Goal: Task Accomplishment & Management: Manage account settings

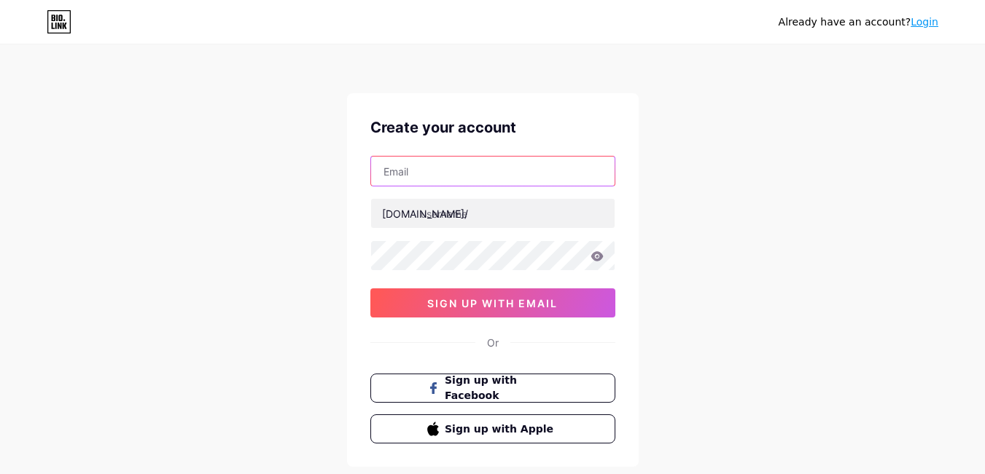
click at [541, 176] on input "text" at bounding box center [492, 171] width 243 height 29
paste input "[EMAIL_ADDRESS][DOMAIN_NAME]"
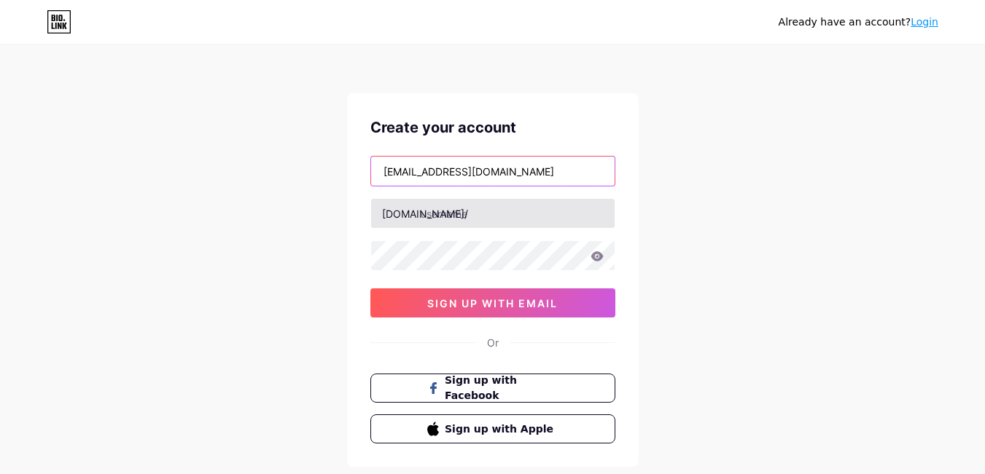
type input "[EMAIL_ADDRESS][DOMAIN_NAME]"
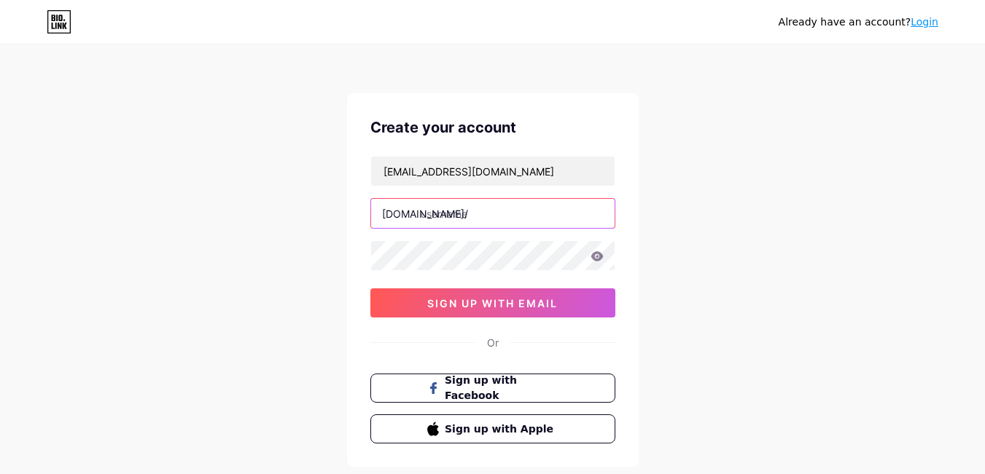
click at [523, 214] on input "text" at bounding box center [492, 213] width 243 height 29
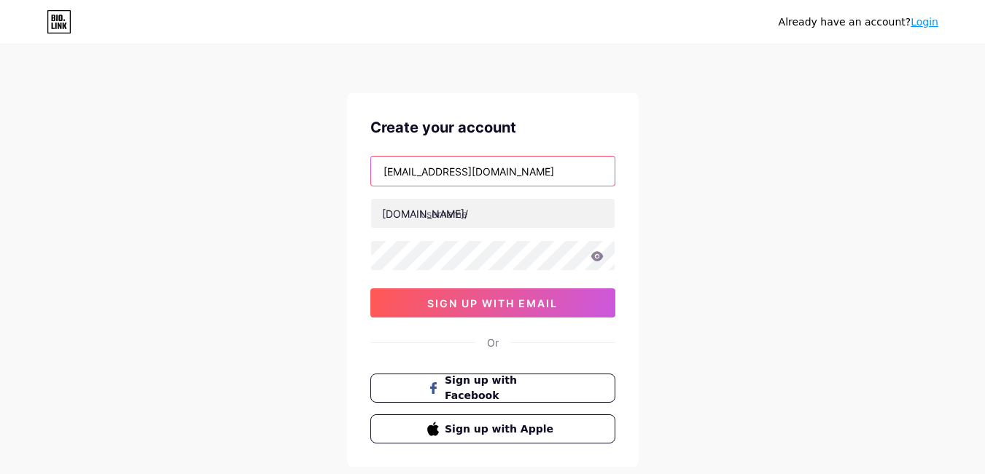
drag, startPoint x: 428, startPoint y: 173, endPoint x: 305, endPoint y: 179, distance: 123.3
click at [305, 179] on div "Already have an account? Login Create your account siipavonefashion@gmail.com b…" at bounding box center [492, 278] width 985 height 557
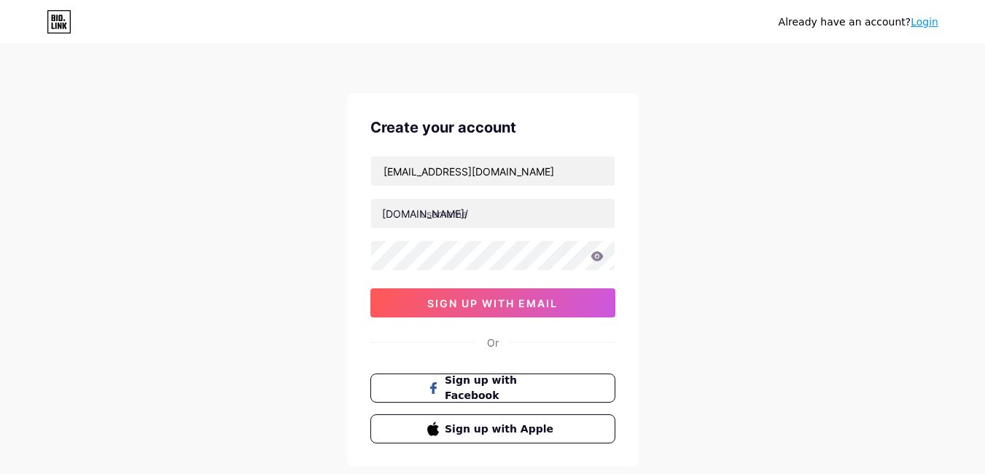
click at [305, 179] on div "Already have an account? Login Create your account siipavonefashion@gmail.com b…" at bounding box center [492, 278] width 985 height 557
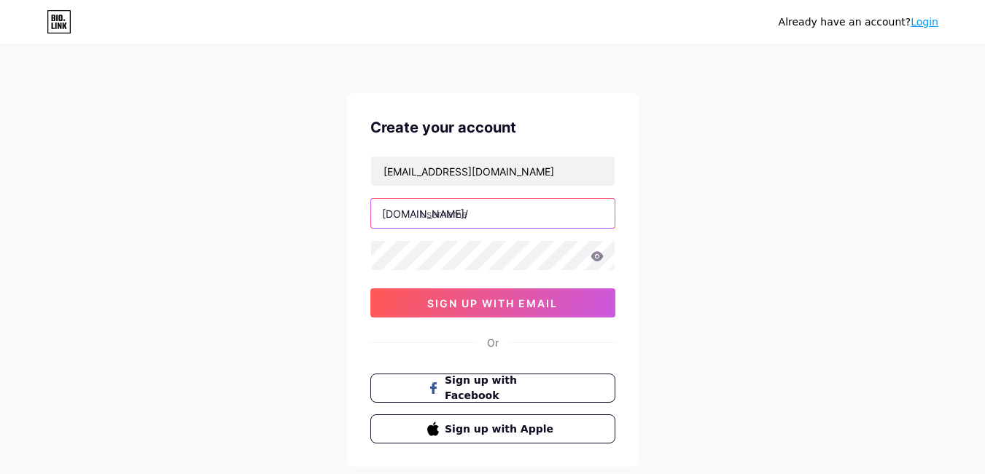
click at [514, 219] on input "text" at bounding box center [492, 213] width 243 height 29
paste input "siipavone"
type input "siipavone"
click at [286, 308] on div "Already have an account? Login Create your account siipavonefashion@gmail.com b…" at bounding box center [492, 278] width 985 height 557
click at [600, 260] on icon at bounding box center [596, 256] width 13 height 10
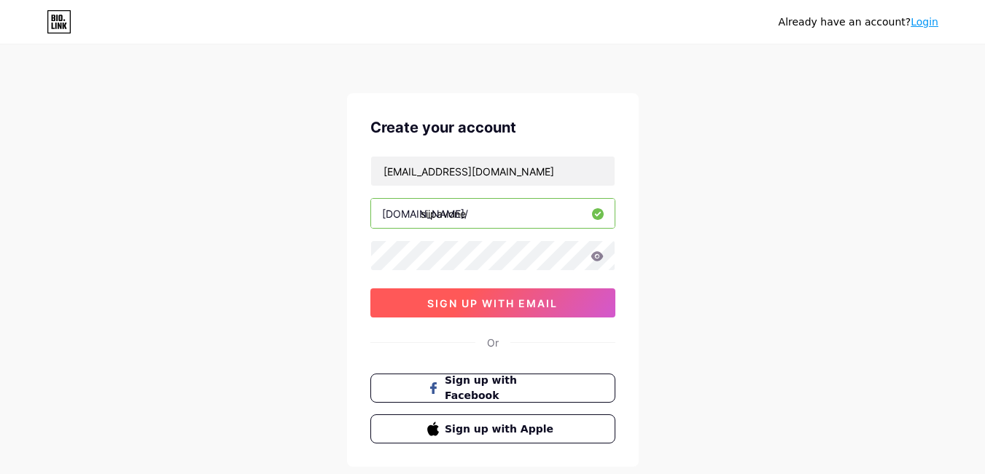
click at [541, 297] on span "sign up with email" at bounding box center [492, 303] width 130 height 12
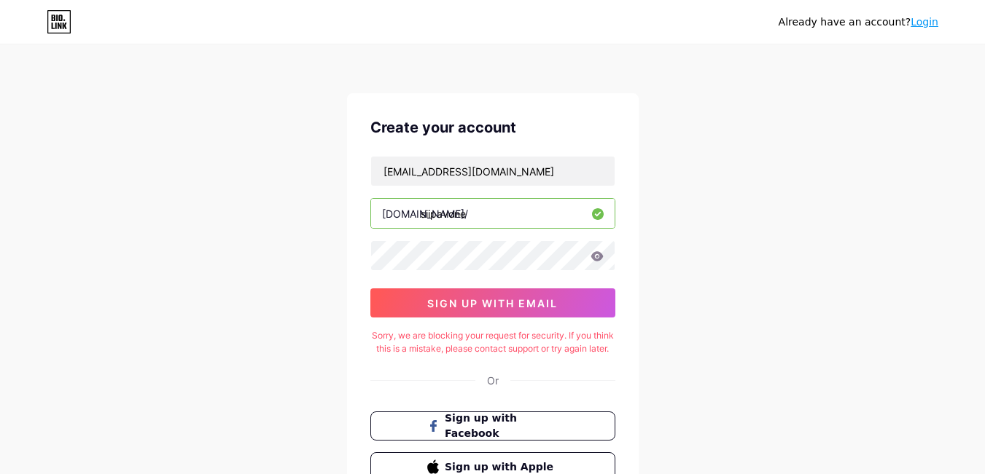
click at [595, 256] on icon at bounding box center [596, 256] width 13 height 10
click at [12, 257] on div "Already have an account? Login Create your account siipavonefashion@gmail.com b…" at bounding box center [492, 297] width 985 height 595
click at [146, 268] on div "Already have an account? Login Create your account siipavonefashion@gmail.com b…" at bounding box center [492, 297] width 985 height 595
click at [363, 259] on div "Create your account siipavonefashion@gmail.com bio.link/ siipavone sign up with…" at bounding box center [492, 299] width 291 height 412
click at [595, 256] on icon at bounding box center [596, 256] width 13 height 10
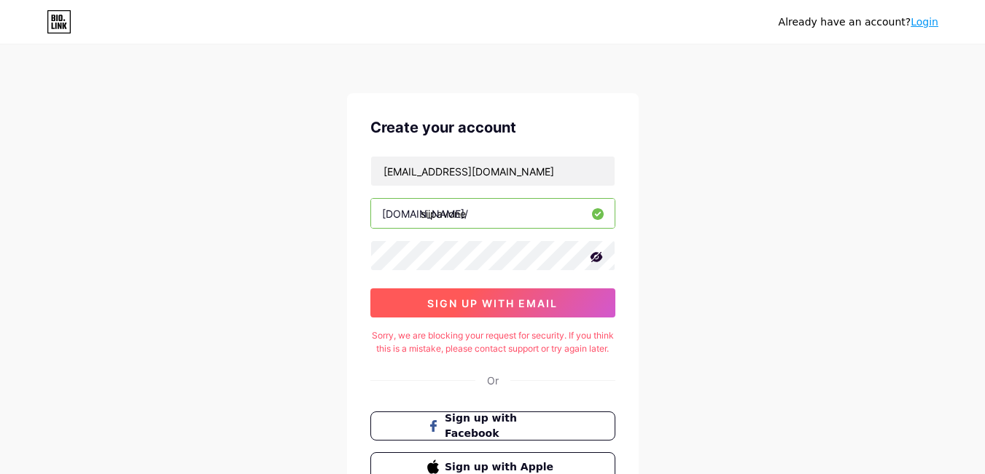
click at [533, 299] on span "sign up with email" at bounding box center [492, 303] width 130 height 12
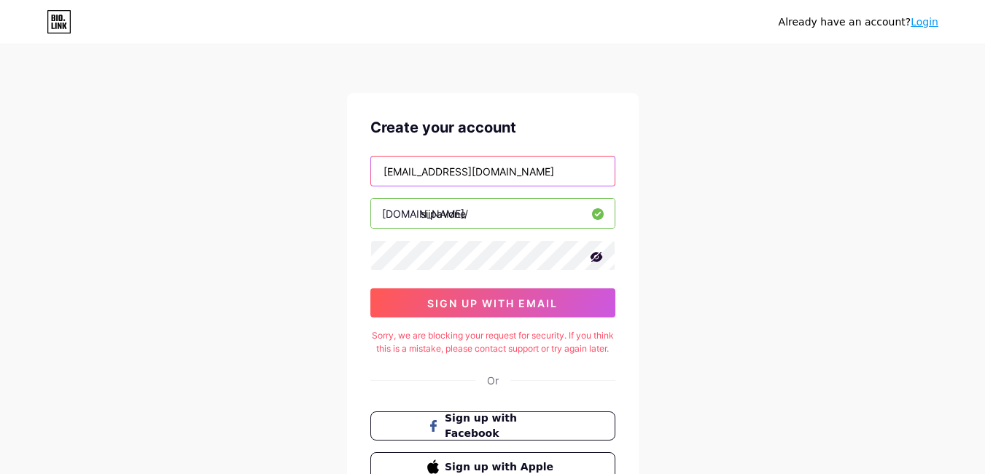
drag, startPoint x: 534, startPoint y: 170, endPoint x: 149, endPoint y: 214, distance: 387.3
click at [149, 214] on div "Already have an account? Login Create your account siipavonefashion@gmail.com b…" at bounding box center [492, 297] width 985 height 595
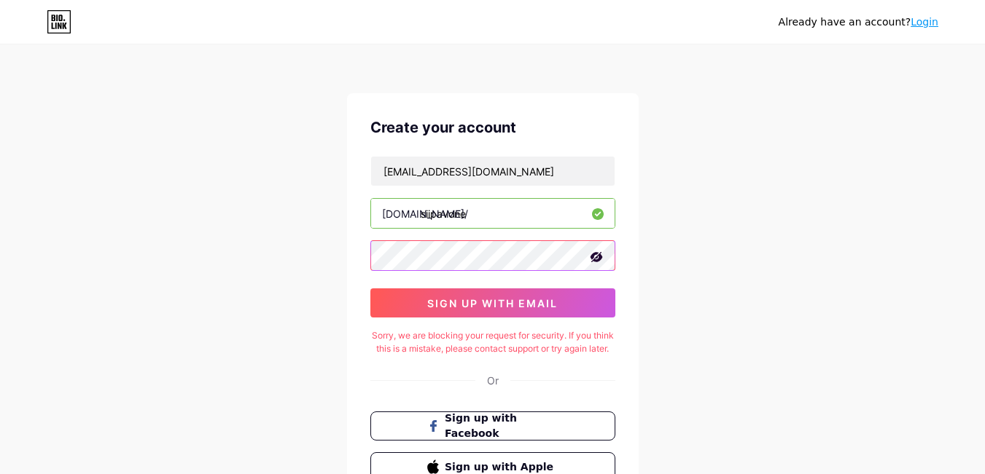
click at [189, 281] on div "Already have an account? Login Create your account siipavonefashion@gmail.com b…" at bounding box center [492, 297] width 985 height 595
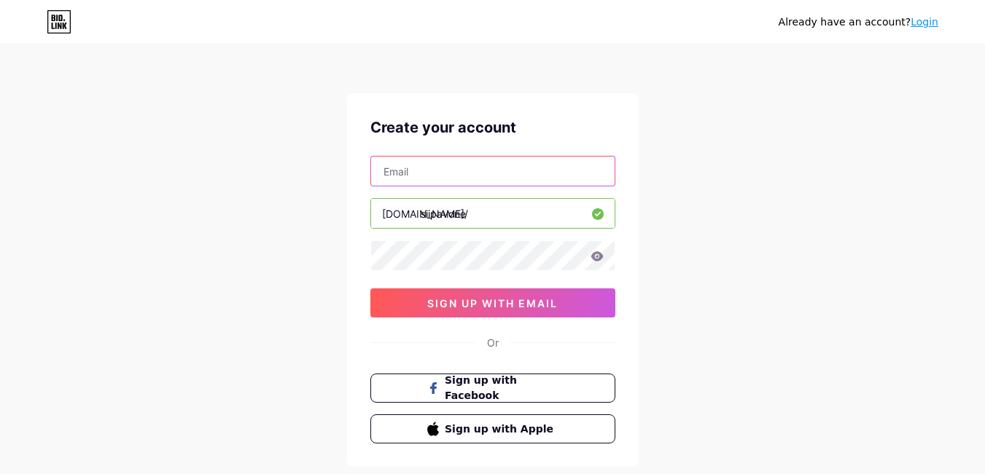
click at [542, 179] on input "text" at bounding box center [492, 171] width 243 height 29
paste input "[EMAIL_ADDRESS][DOMAIN_NAME]"
type input "[EMAIL_ADDRESS][DOMAIN_NAME]"
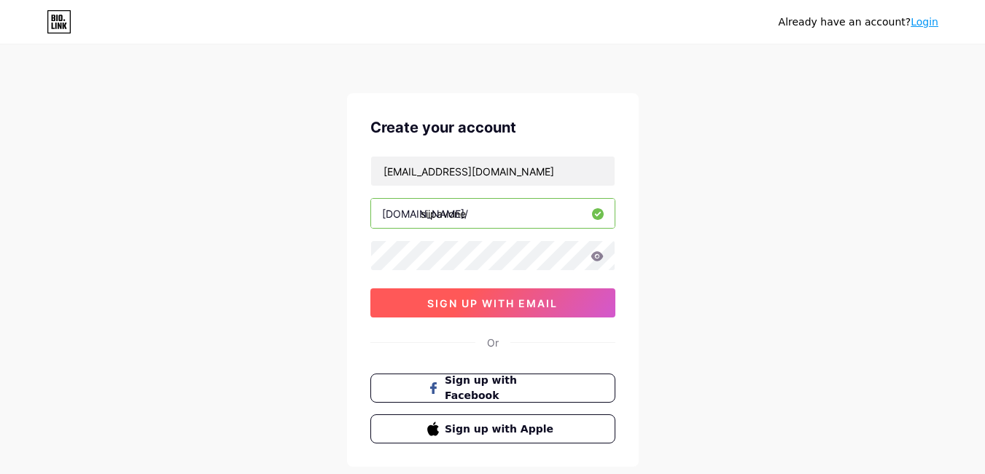
click at [521, 296] on button "sign up with email" at bounding box center [492, 303] width 245 height 29
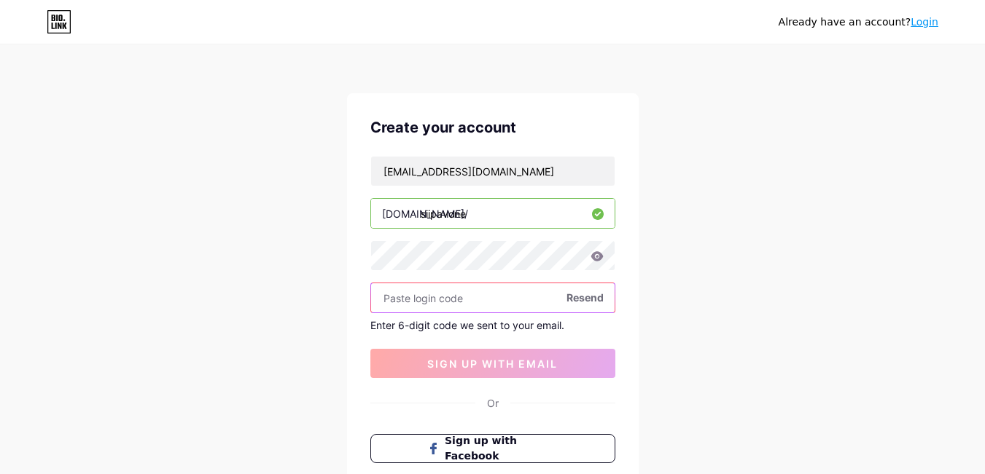
click at [444, 303] on input "text" at bounding box center [492, 297] width 243 height 29
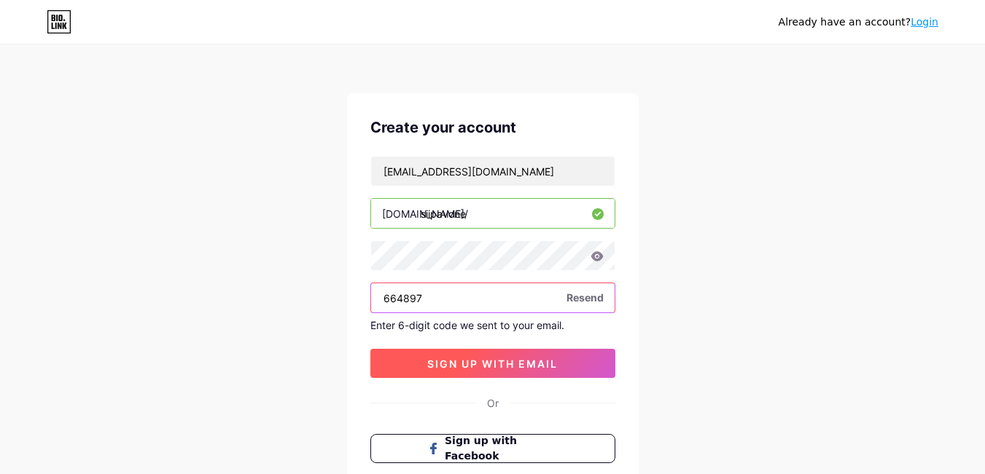
type input "664897"
click at [539, 364] on span "sign up with email" at bounding box center [492, 364] width 130 height 12
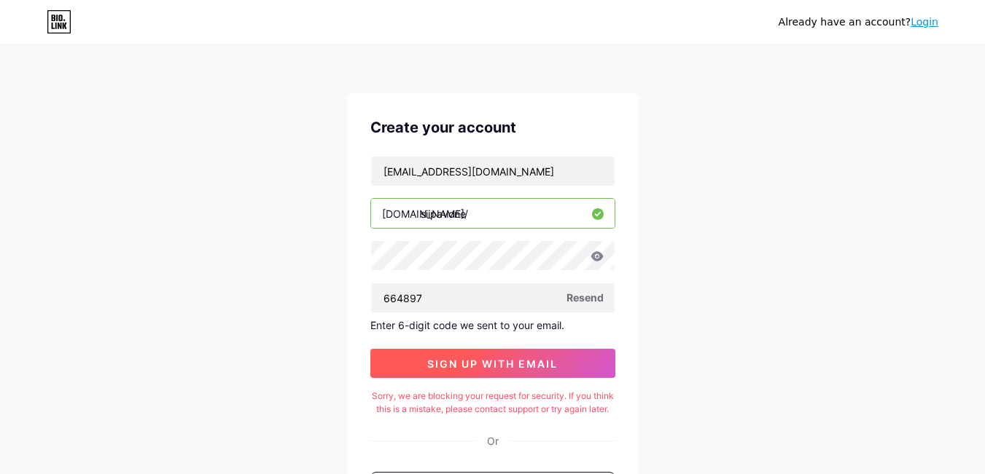
click at [536, 359] on span "sign up with email" at bounding box center [492, 364] width 130 height 12
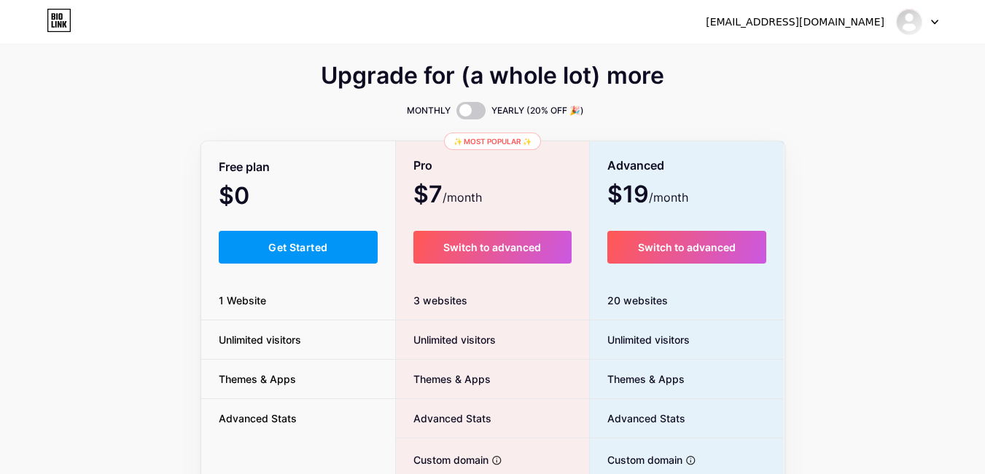
click at [27, 297] on div "Upgrade for (a whole lot) more MONTHLY YEARLY (20% OFF 🎉) Free plan $0 /month G…" at bounding box center [492, 362] width 985 height 590
click at [0, 278] on div "Upgrade for (a whole lot) more MONTHLY YEARLY (20% OFF 🎉) Free plan $0 /month G…" at bounding box center [492, 362] width 985 height 590
click at [935, 25] on div at bounding box center [917, 22] width 42 height 26
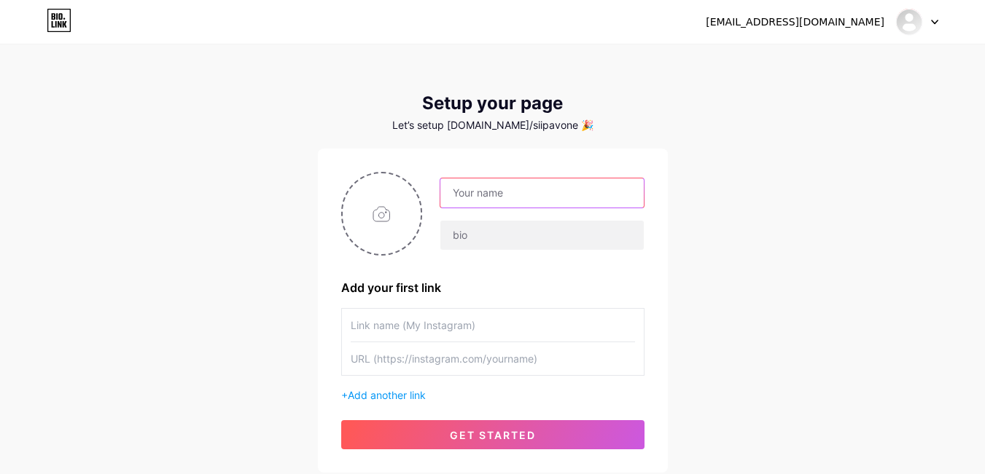
click at [510, 192] on input "text" at bounding box center [541, 193] width 203 height 29
type input "shop"
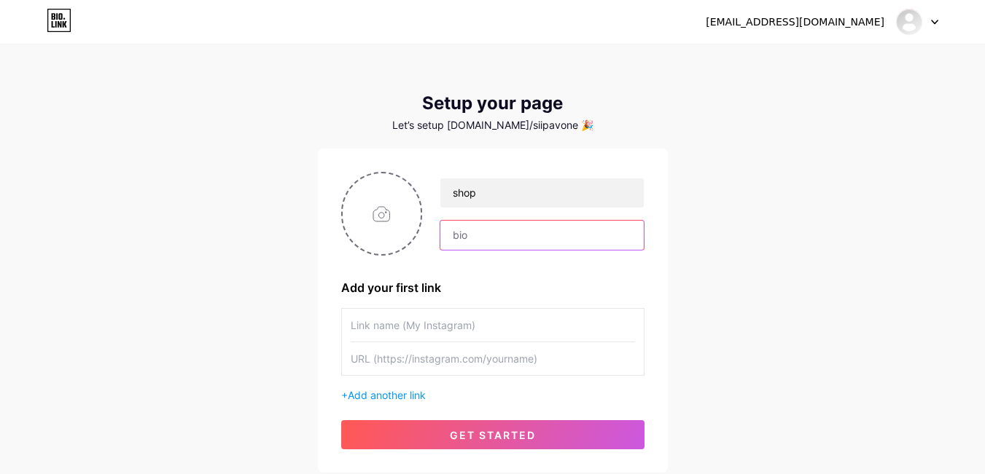
click at [512, 238] on input "text" at bounding box center [541, 235] width 203 height 29
type input "#"
click at [130, 277] on div "[EMAIL_ADDRESS][DOMAIN_NAME] Dashboard Logout Setup your page Let’s setup [DOMA…" at bounding box center [492, 260] width 985 height 520
click at [493, 230] on input "#" at bounding box center [541, 235] width 203 height 29
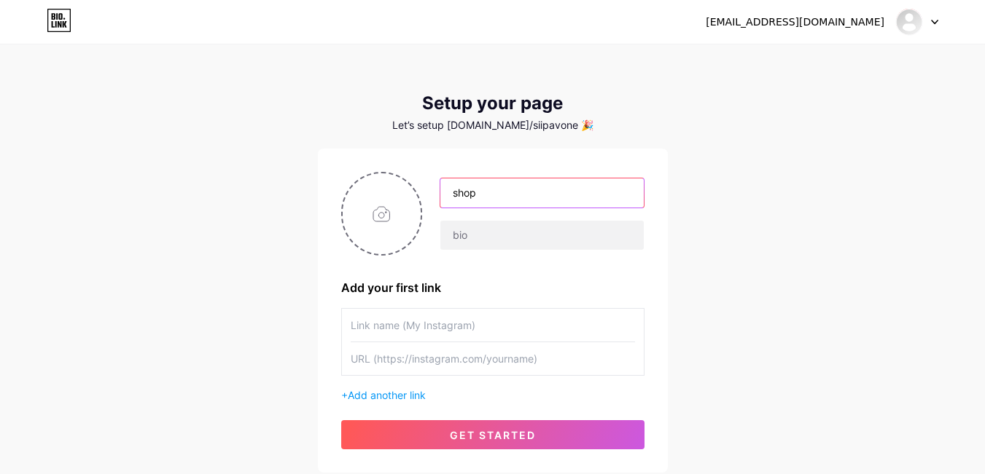
click at [499, 189] on input "shop" at bounding box center [541, 193] width 203 height 29
type input "s"
paste input "siipavone"
drag, startPoint x: 456, startPoint y: 193, endPoint x: 443, endPoint y: 195, distance: 13.3
click at [443, 195] on input "siipavone" at bounding box center [541, 193] width 203 height 29
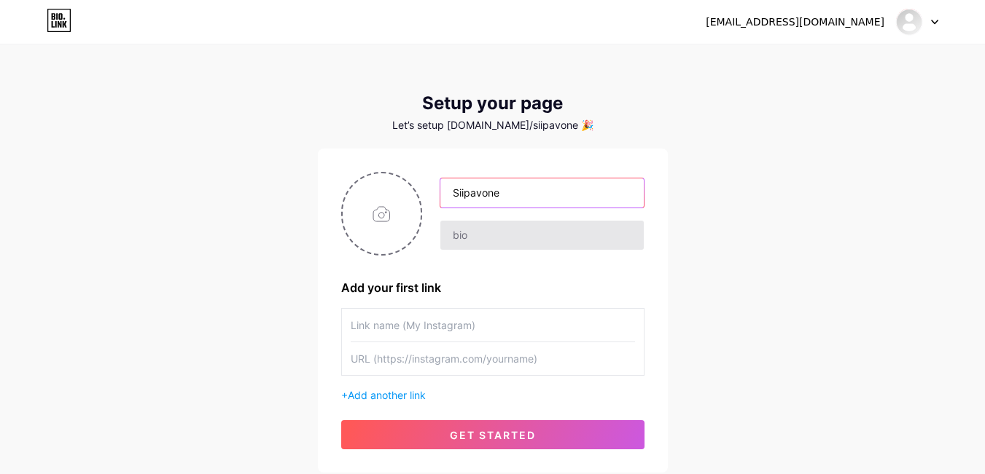
type input "Siipavone"
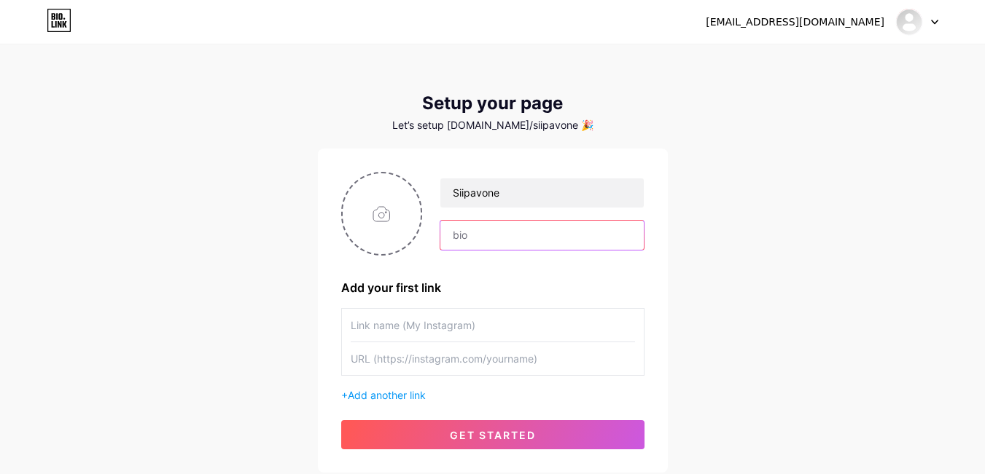
click at [488, 231] on input "text" at bounding box center [541, 235] width 203 height 29
type input "Unleash your elegance"
click at [370, 330] on input "text" at bounding box center [493, 325] width 284 height 33
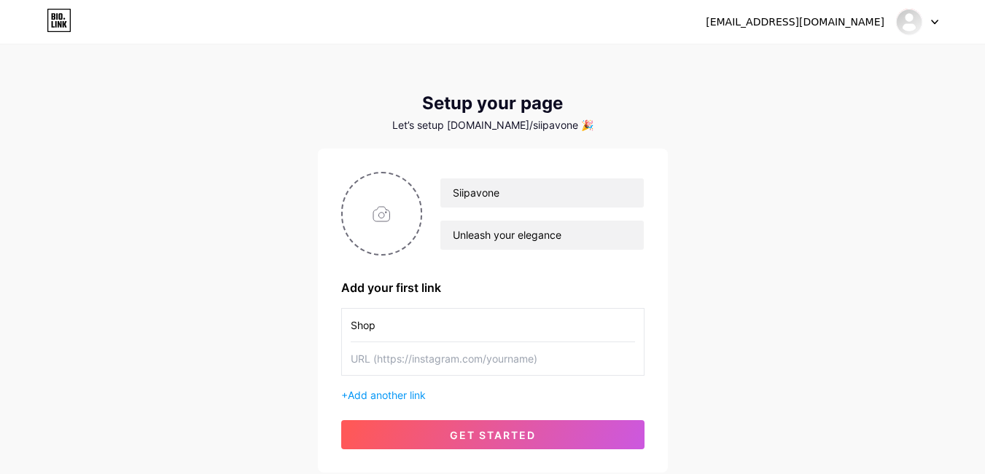
type input "Shop"
click at [393, 358] on input "text" at bounding box center [493, 359] width 284 height 33
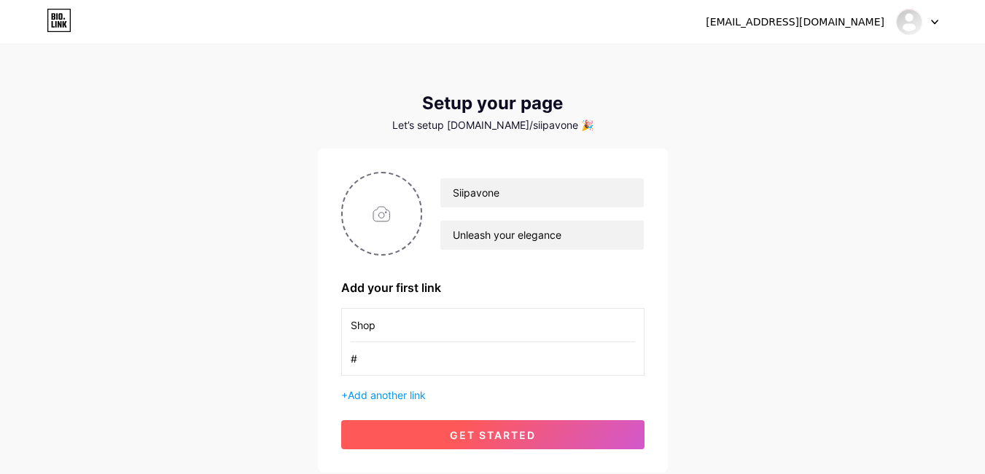
type input "#"
click at [415, 437] on button "get started" at bounding box center [492, 434] width 303 height 29
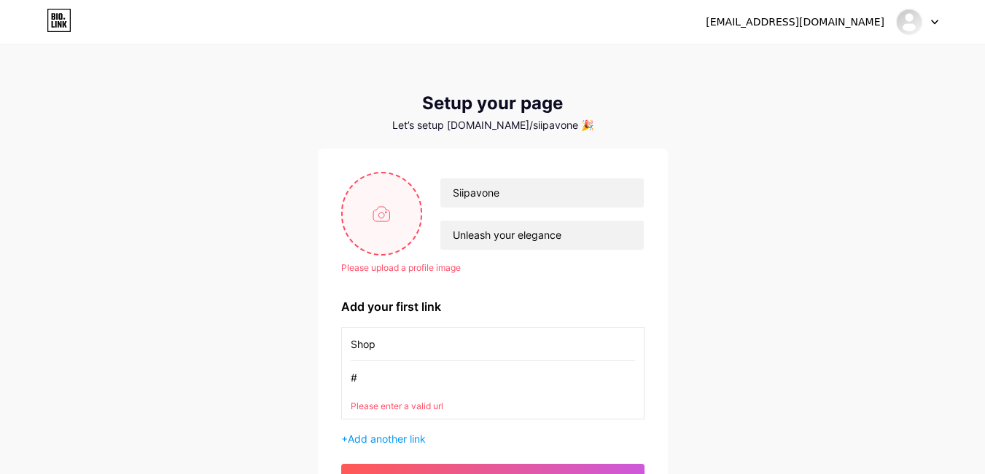
click at [391, 208] on input "file" at bounding box center [382, 213] width 79 height 81
type input "C:\fakepath\Untitled (3).png"
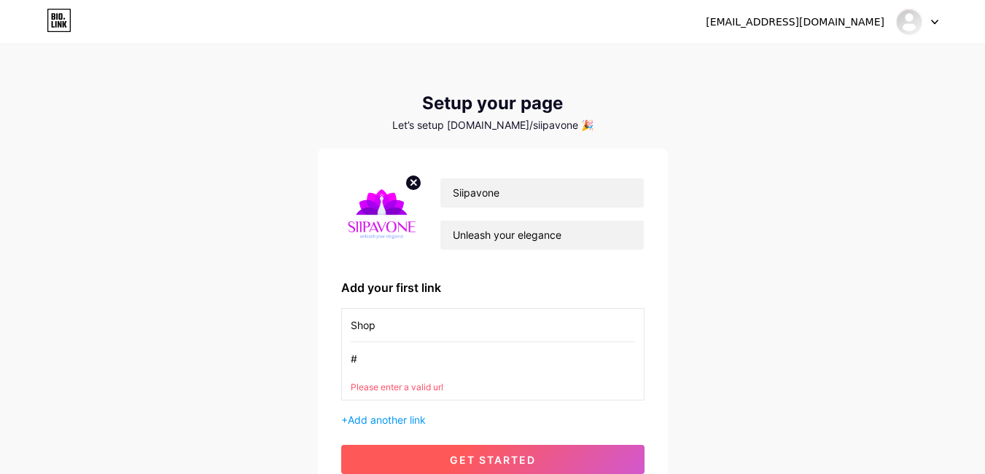
click at [437, 458] on button "get started" at bounding box center [492, 459] width 303 height 29
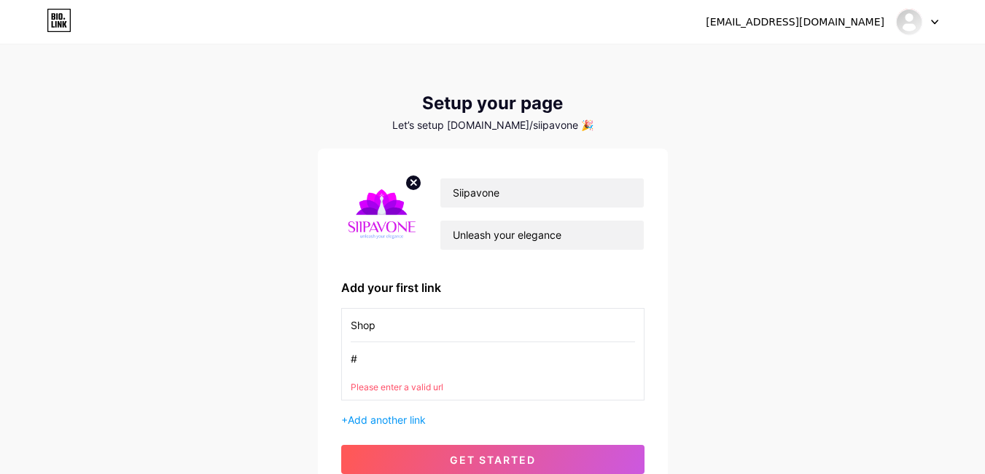
drag, startPoint x: 369, startPoint y: 358, endPoint x: 280, endPoint y: 362, distance: 89.0
click at [280, 362] on div "[EMAIL_ADDRESS][DOMAIN_NAME] Dashboard Logout Setup your page Let’s setup [DOMA…" at bounding box center [492, 272] width 985 height 544
click at [371, 361] on input "#" at bounding box center [493, 359] width 284 height 33
drag, startPoint x: 370, startPoint y: 355, endPoint x: 291, endPoint y: 326, distance: 84.4
click at [291, 347] on div "[EMAIL_ADDRESS][DOMAIN_NAME] Dashboard Logout Setup your page Let’s setup [DOMA…" at bounding box center [492, 272] width 985 height 544
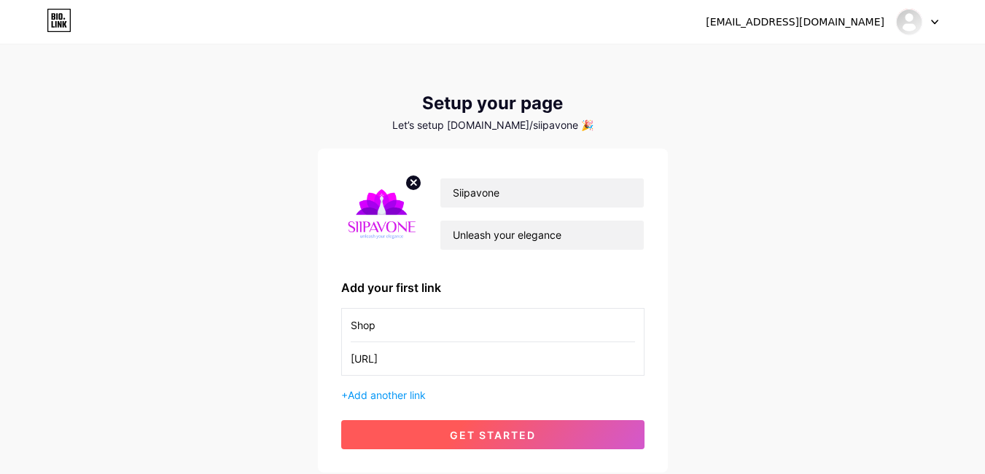
type input "[URL]"
click at [579, 439] on button "get started" at bounding box center [492, 434] width 303 height 29
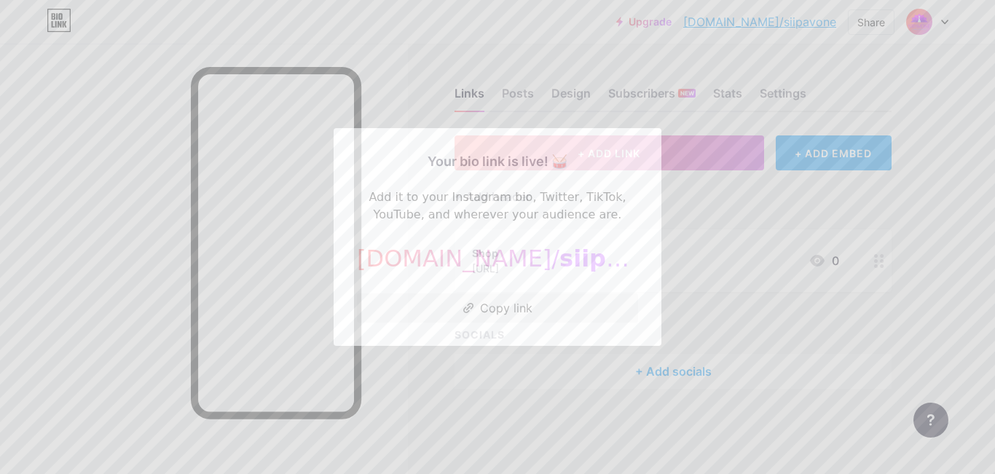
click at [98, 234] on div at bounding box center [497, 237] width 995 height 474
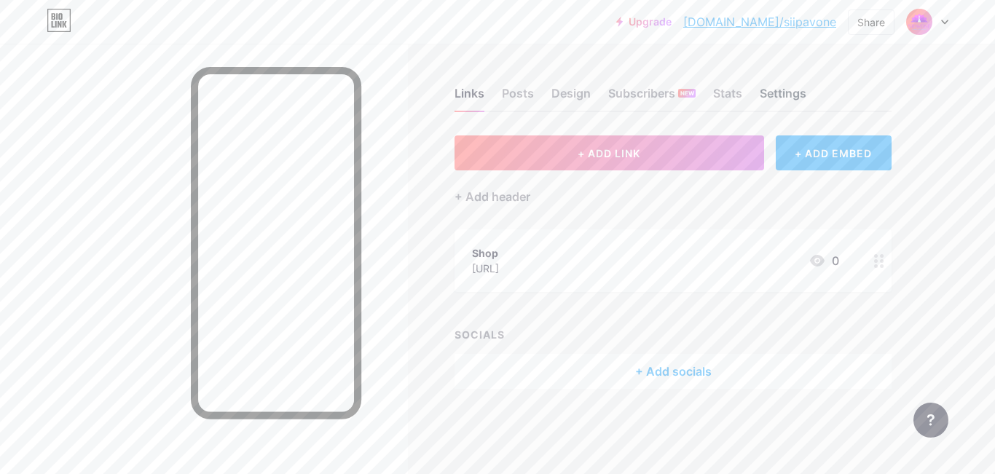
click at [789, 93] on div "Settings" at bounding box center [783, 98] width 47 height 26
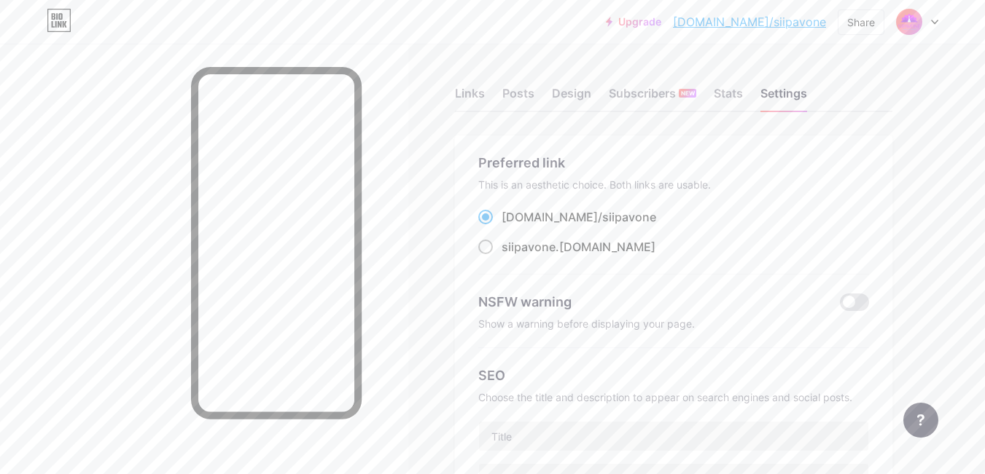
click at [483, 248] on span at bounding box center [485, 247] width 15 height 15
click at [501, 256] on input "siipavone .[DOMAIN_NAME]" at bounding box center [505, 260] width 9 height 9
radio input "true"
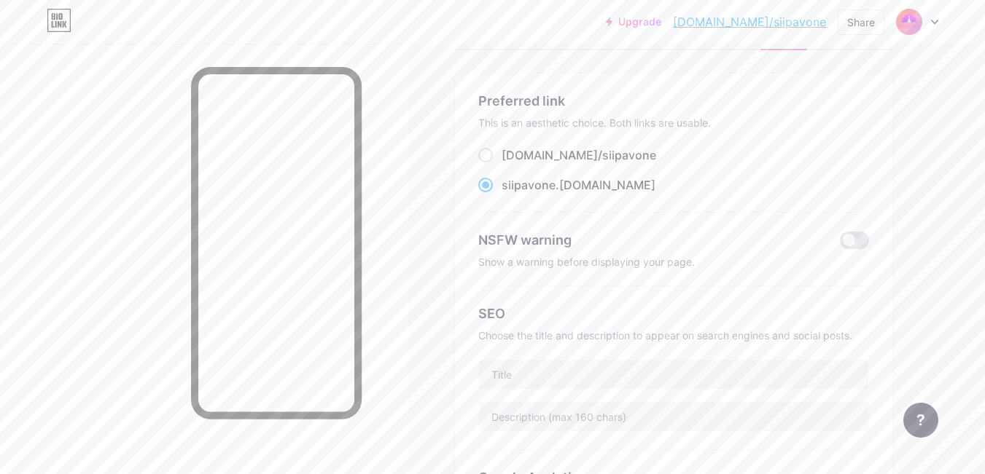
scroll to position [208, 0]
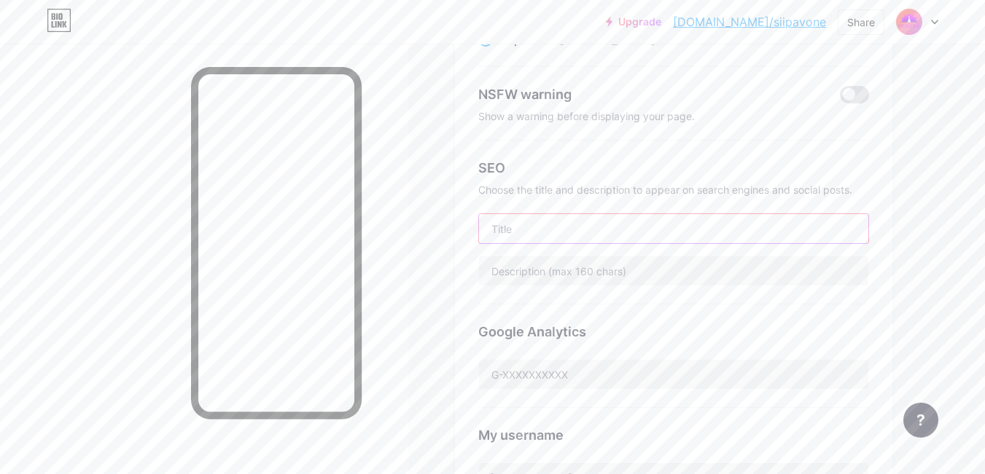
click at [519, 230] on input "text" at bounding box center [673, 228] width 389 height 29
paste input "siipavone"
drag, startPoint x: 494, startPoint y: 227, endPoint x: 482, endPoint y: 228, distance: 11.7
click at [482, 228] on input "siipavone" at bounding box center [673, 228] width 389 height 29
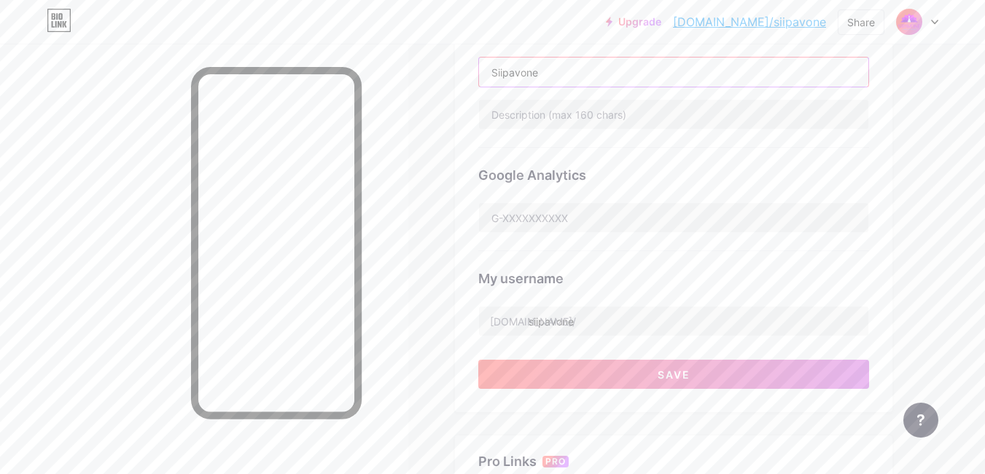
scroll to position [510, 0]
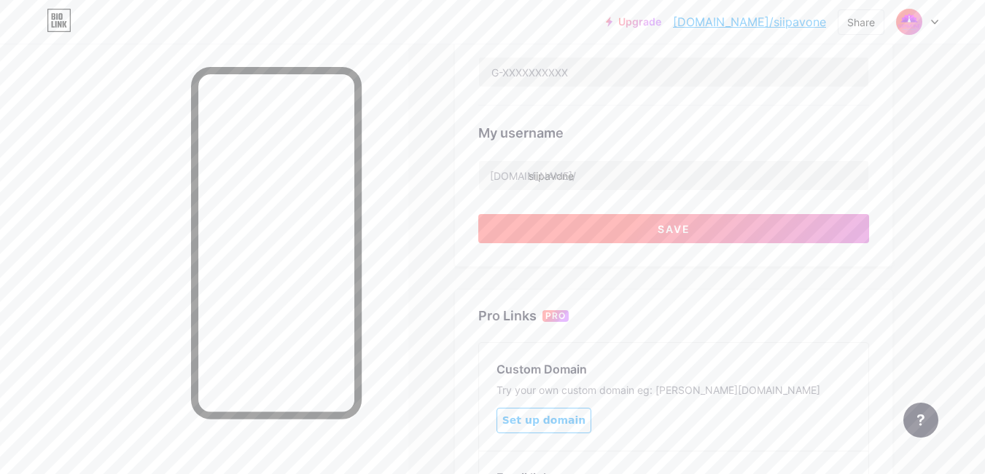
type input "Siipavone"
click at [566, 226] on button "Save" at bounding box center [673, 228] width 391 height 29
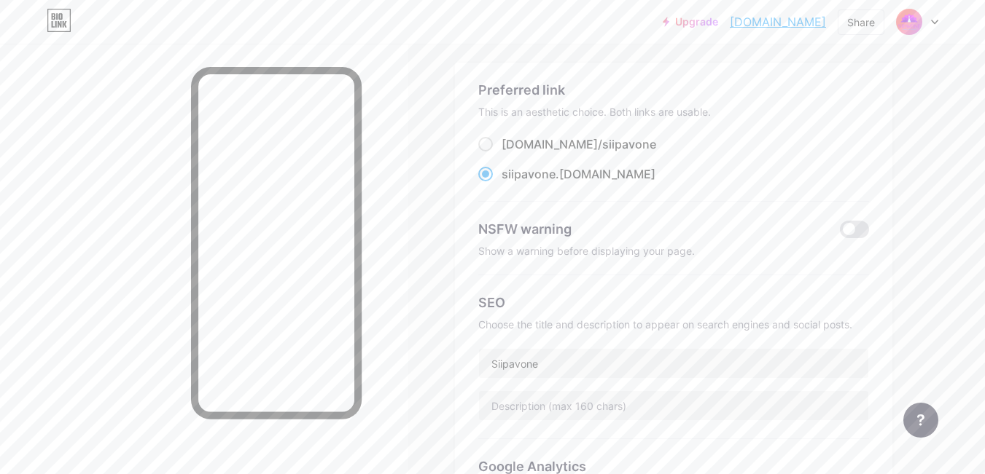
scroll to position [0, 0]
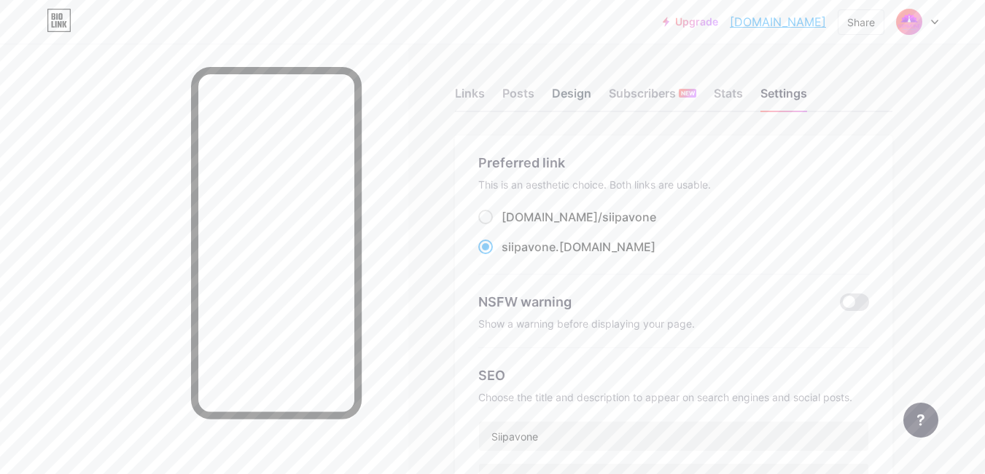
click at [563, 95] on div "Design" at bounding box center [571, 98] width 39 height 26
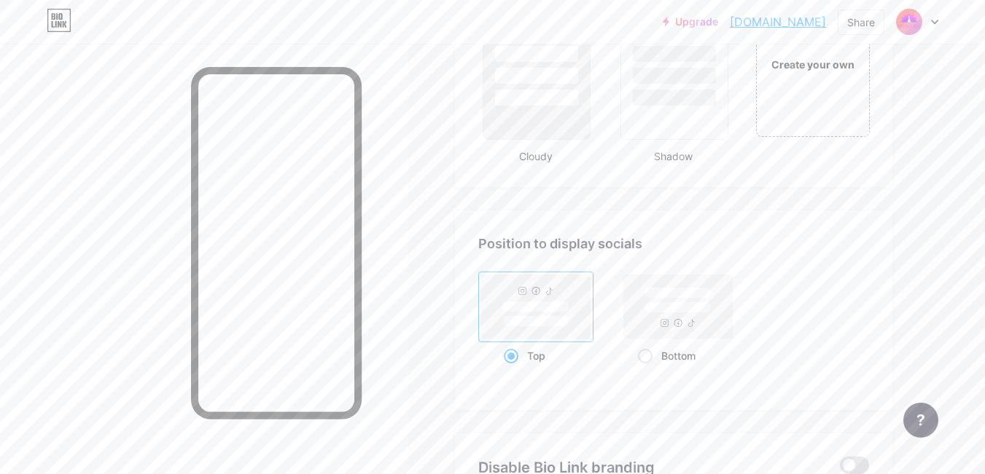
scroll to position [2001, 0]
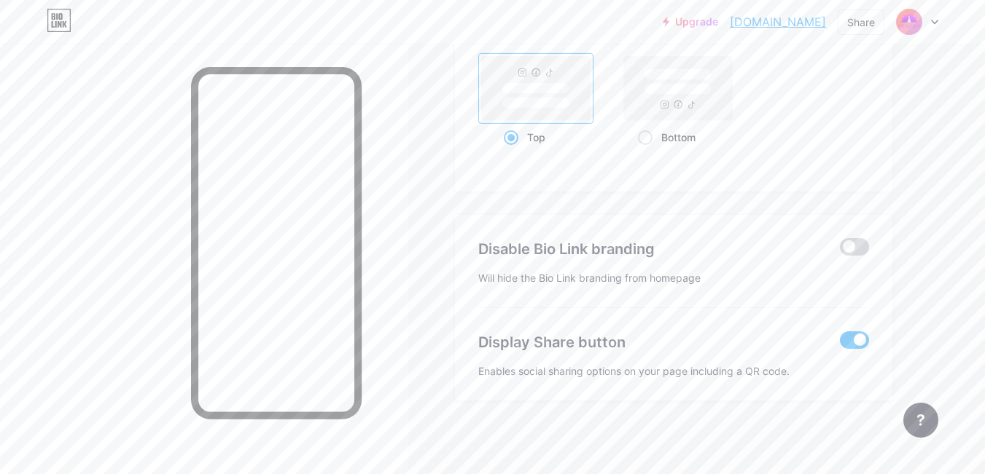
click at [858, 250] on span at bounding box center [854, 246] width 29 height 17
click at [840, 251] on input "checkbox" at bounding box center [840, 251] width 0 height 0
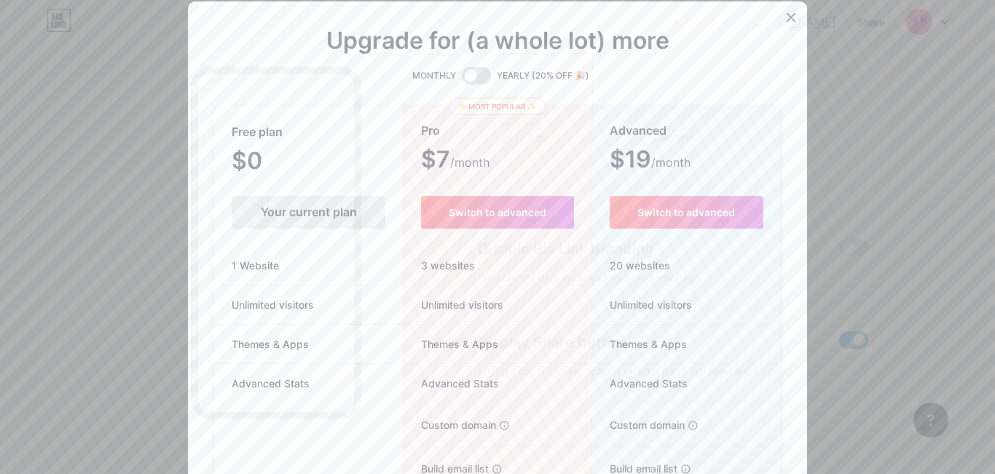
click at [786, 17] on icon at bounding box center [792, 18] width 12 height 12
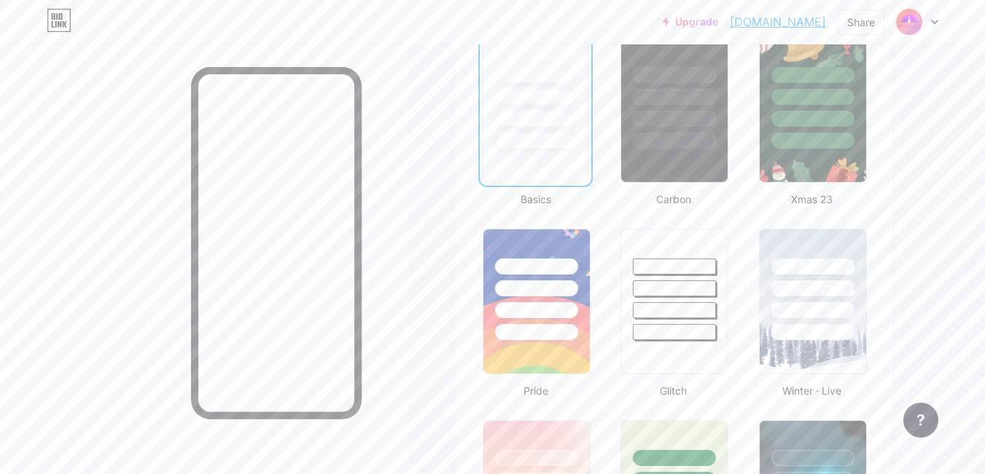
scroll to position [252, 0]
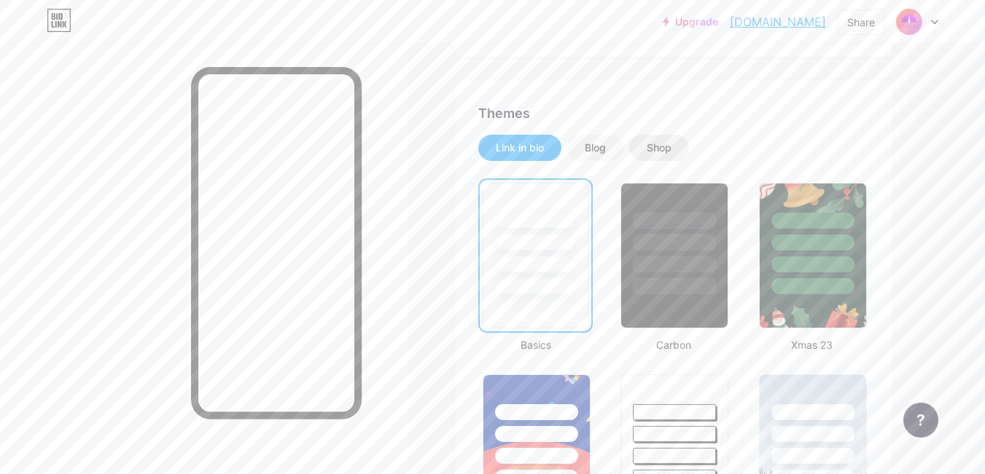
click at [644, 149] on div "Shop" at bounding box center [659, 148] width 60 height 26
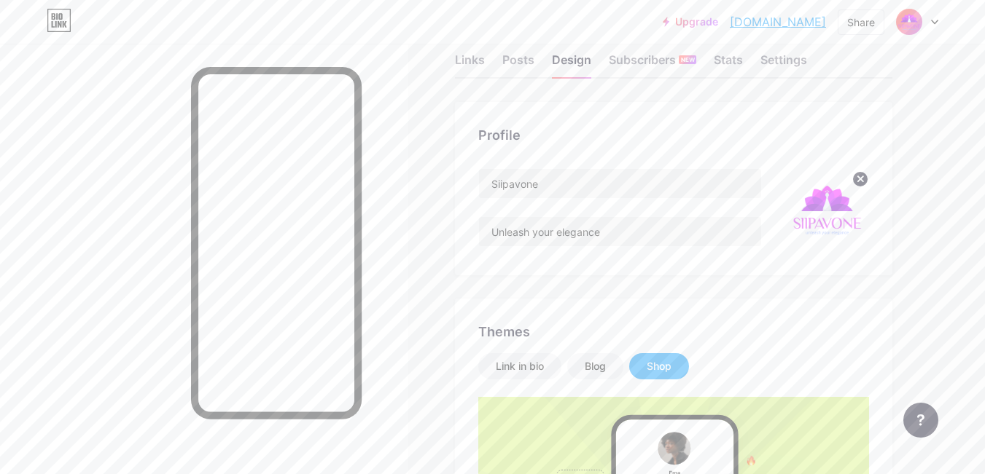
scroll to position [179, 0]
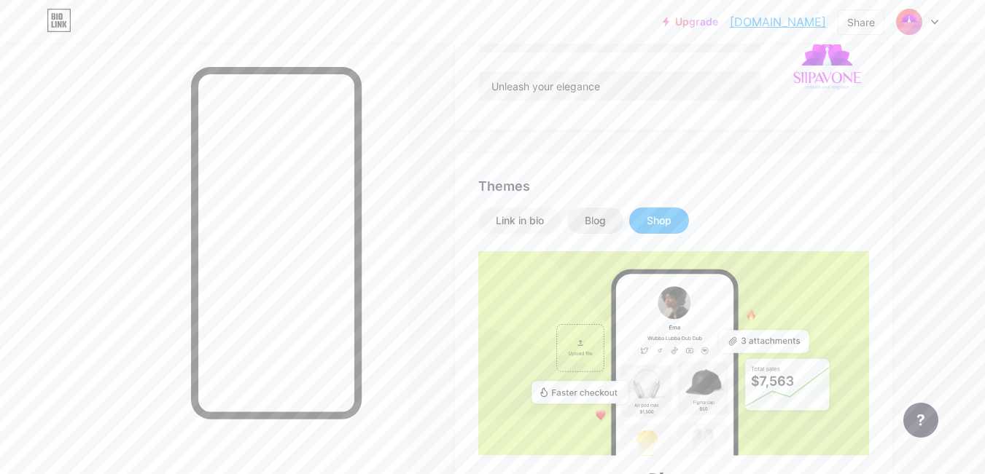
click at [590, 224] on div "Blog" at bounding box center [594, 221] width 21 height 15
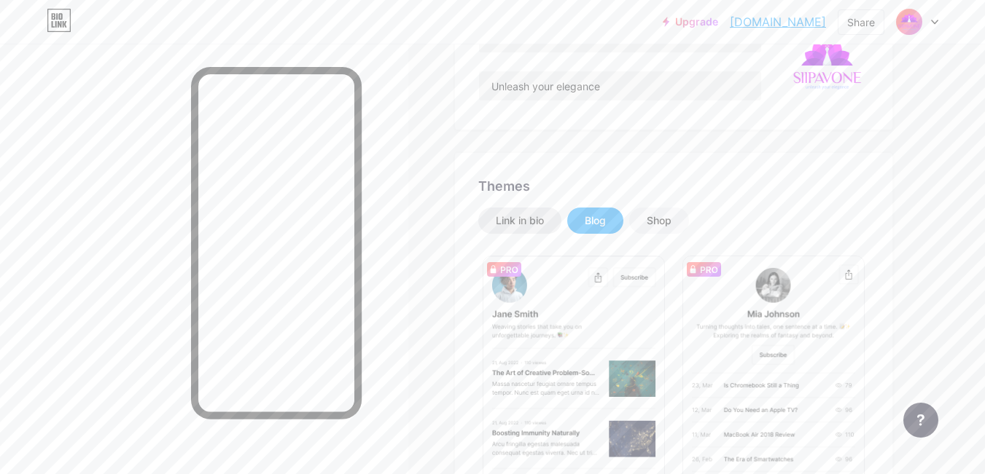
click at [514, 222] on div "Link in bio" at bounding box center [520, 221] width 48 height 15
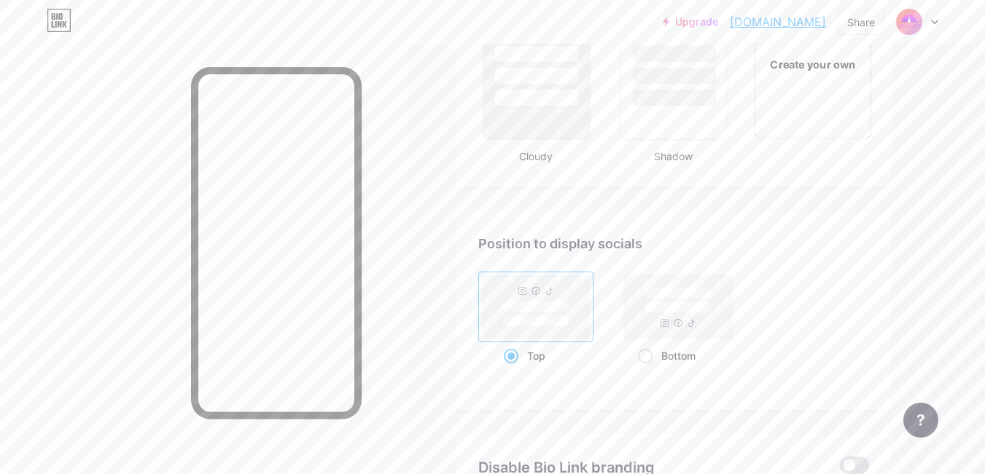
scroll to position [1637, 0]
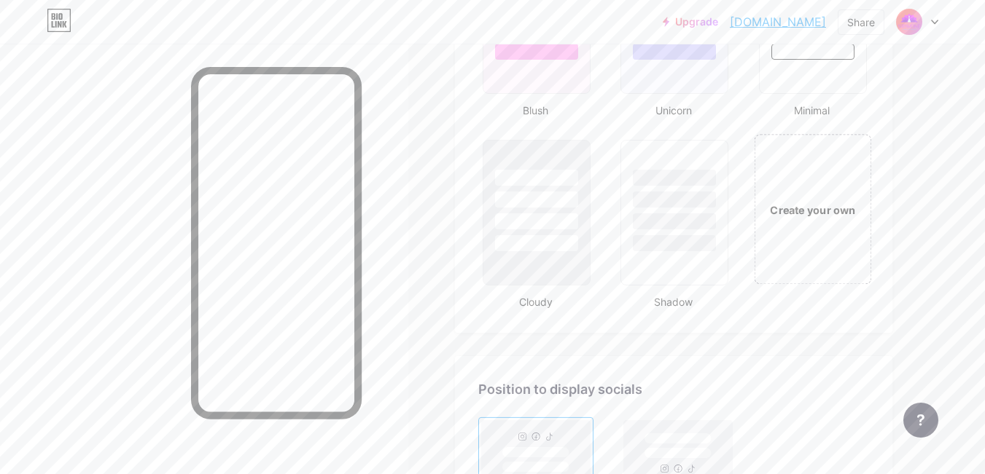
click at [810, 219] on div "Create your own" at bounding box center [812, 209] width 117 height 150
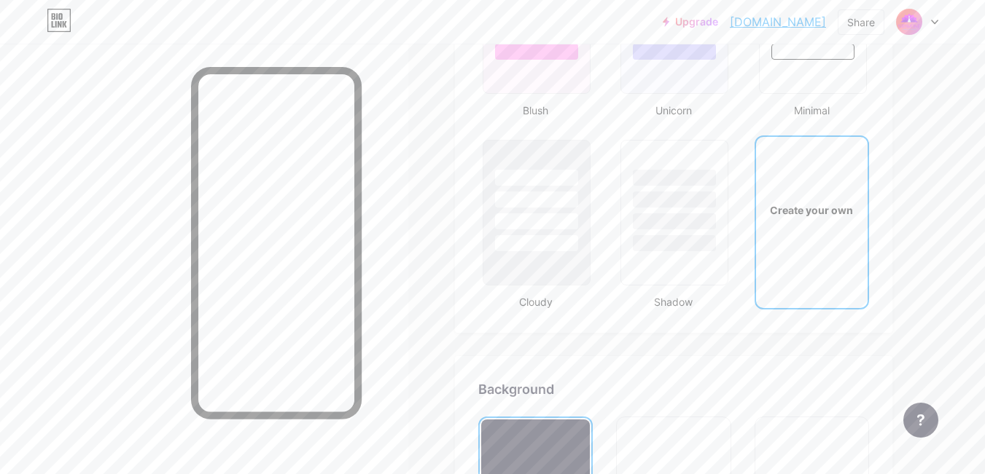
scroll to position [1935, 0]
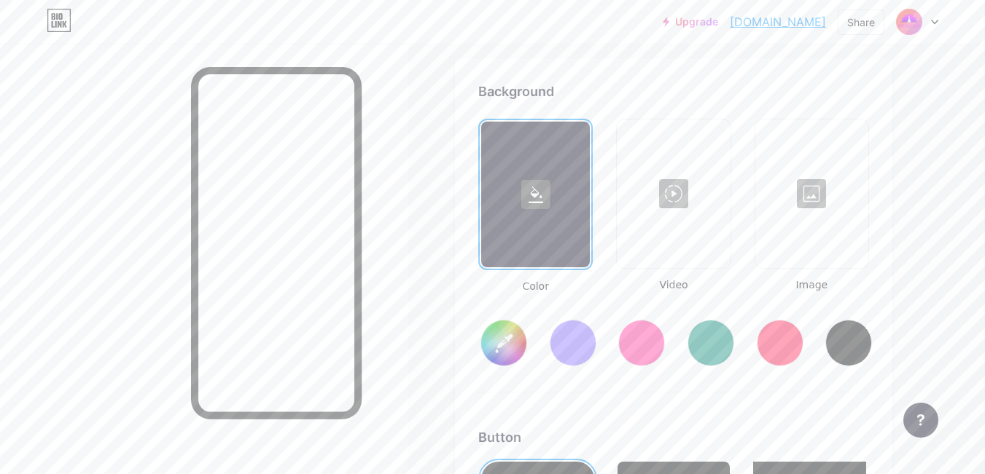
type input "#ffffff"
type input "#000000"
click at [504, 340] on input "#ffffff" at bounding box center [503, 343] width 45 height 45
click at [511, 338] on input "#67019d" at bounding box center [503, 343] width 45 height 45
click at [508, 348] on input "#67019d" at bounding box center [503, 343] width 45 height 45
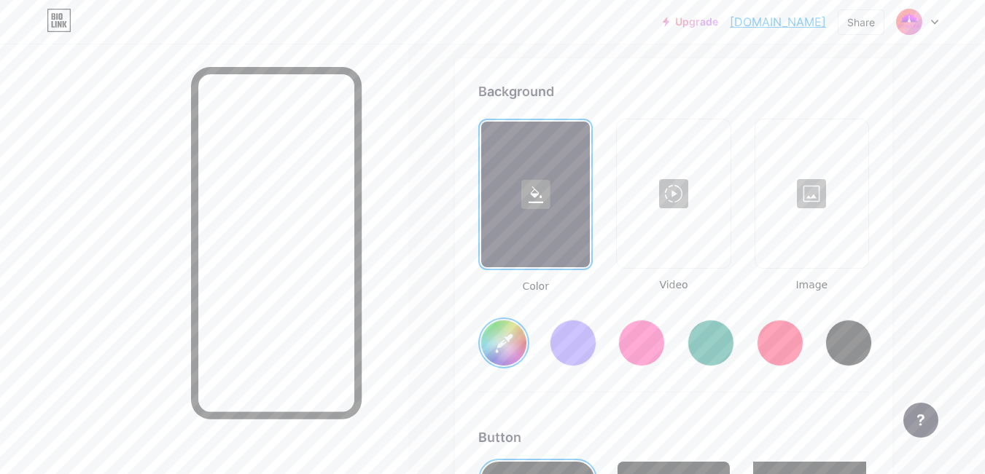
click at [512, 344] on input "#67019d" at bounding box center [503, 343] width 45 height 45
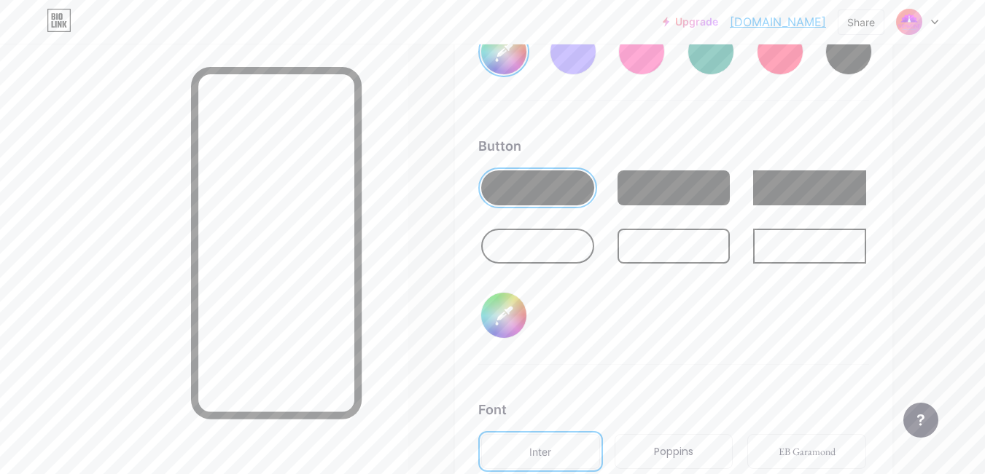
scroll to position [2299, 0]
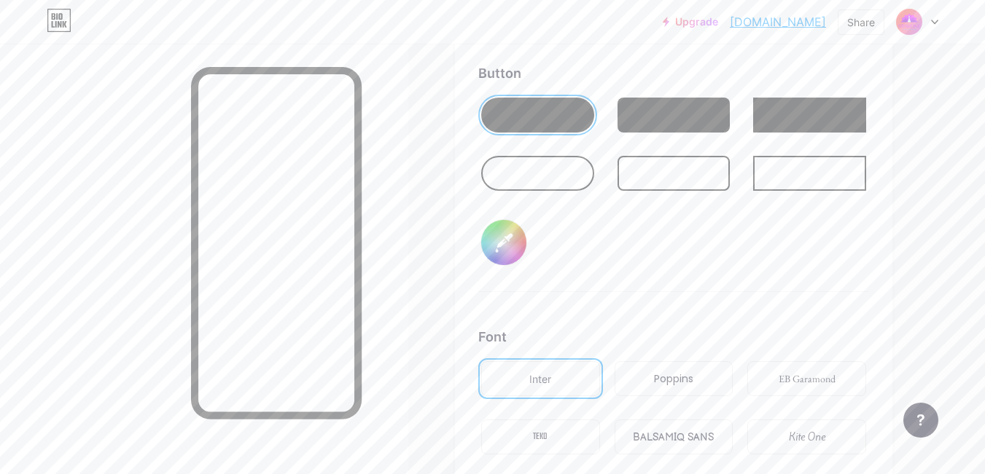
click at [542, 176] on div at bounding box center [537, 173] width 113 height 35
click at [512, 246] on input "#000000" at bounding box center [503, 242] width 45 height 45
type input "#0b1940"
type input "#fbf9f9"
type input "#0b1940"
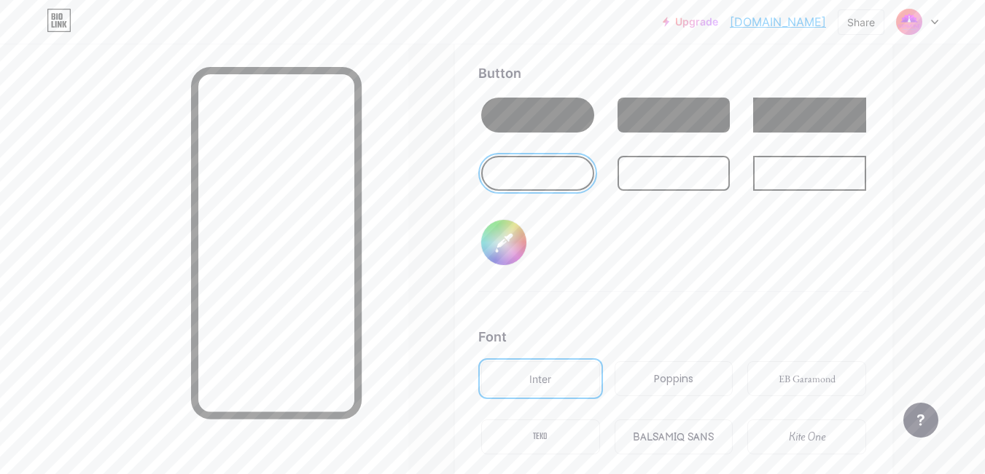
type input "#fcfcfc"
type input "#0b1940"
type input "#ffffff"
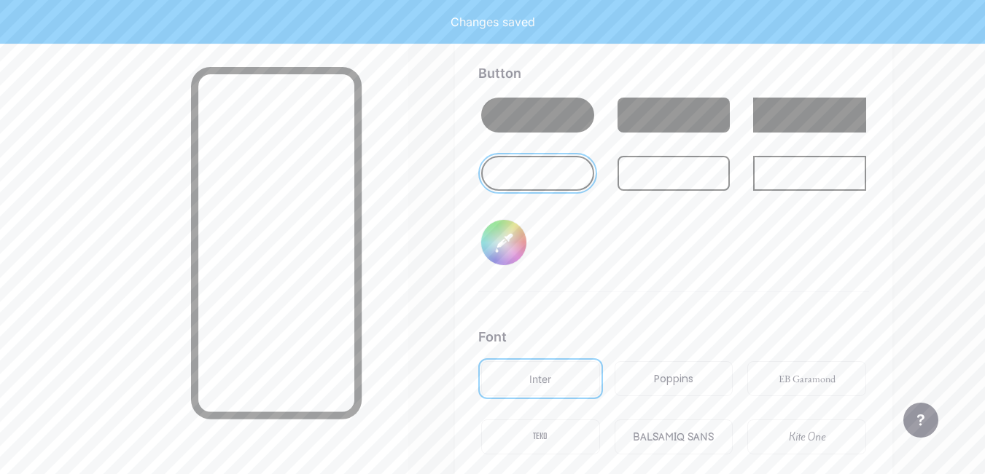
type input "#0b1940"
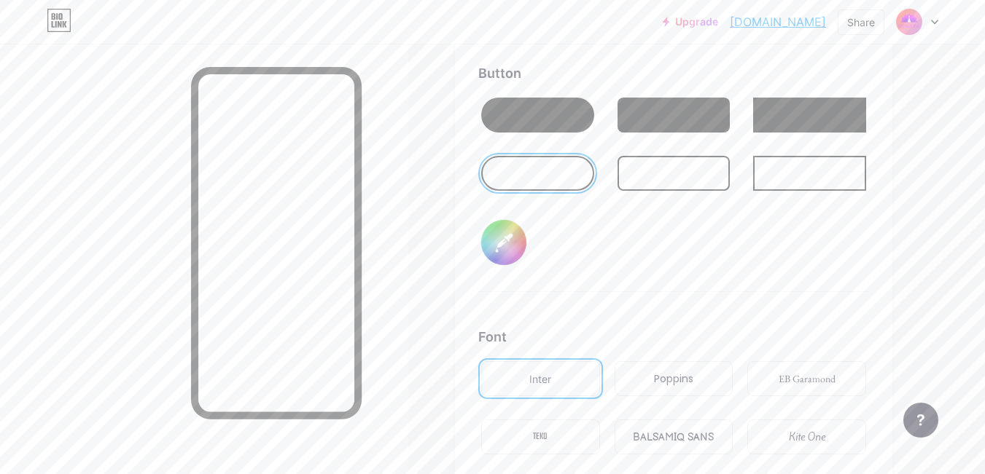
type input "#ffffff"
type input "#0b1940"
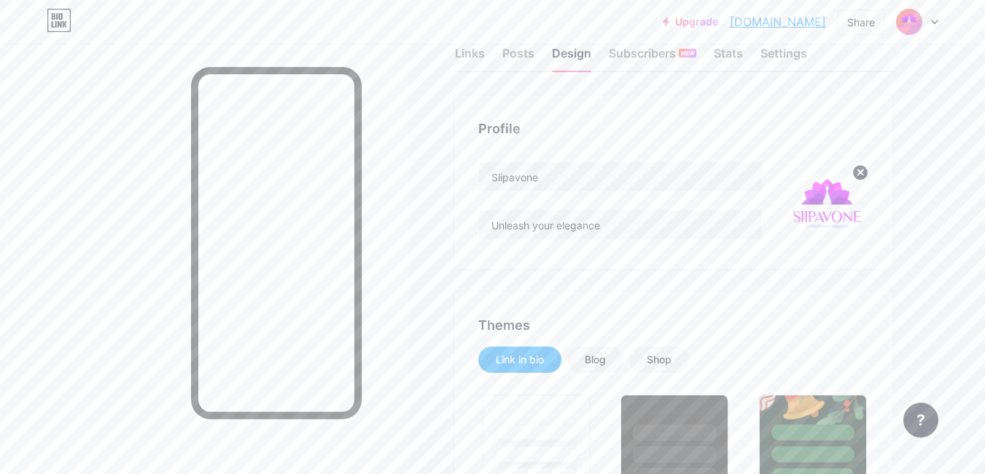
scroll to position [0, 0]
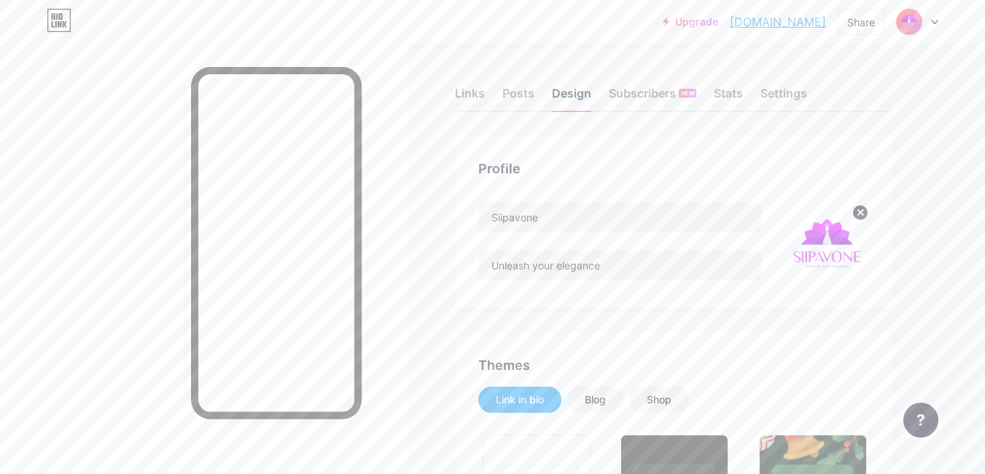
click at [825, 244] on img at bounding box center [827, 244] width 84 height 84
click at [826, 246] on img at bounding box center [827, 244] width 84 height 84
click at [472, 92] on div "Links" at bounding box center [470, 98] width 30 height 26
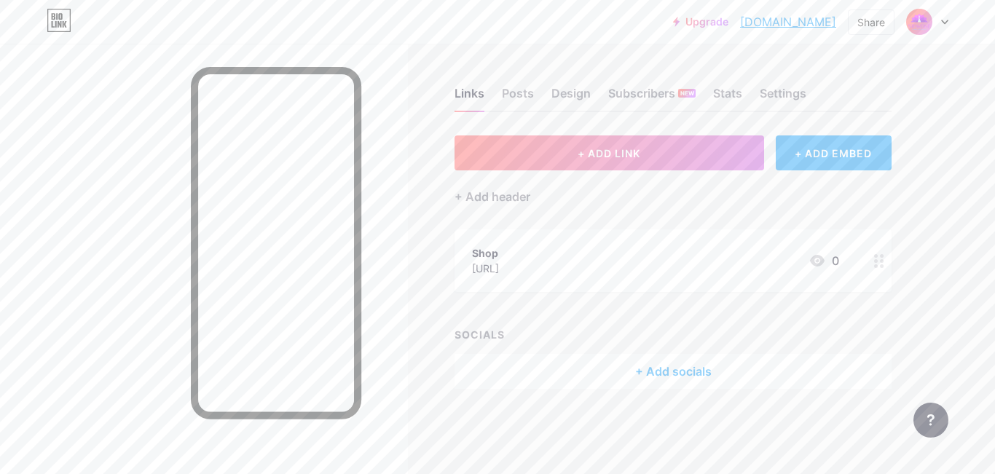
click at [682, 372] on div "+ Add socials" at bounding box center [673, 371] width 437 height 35
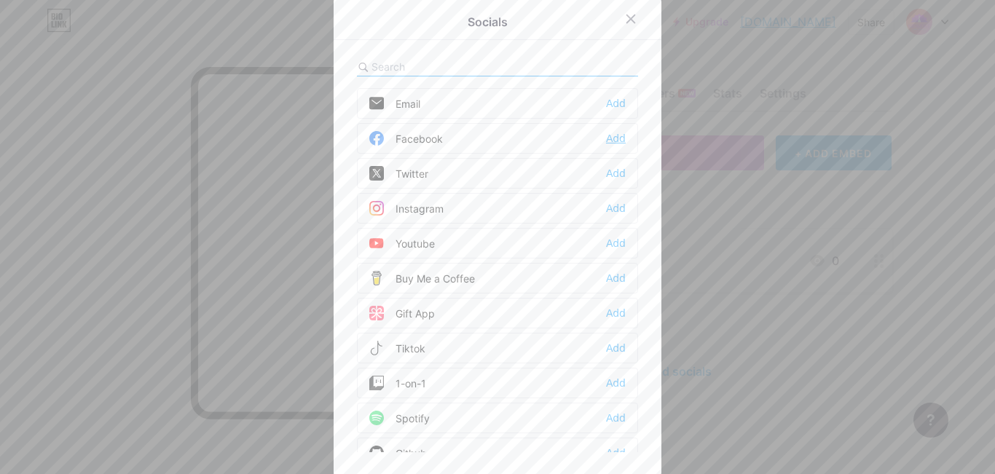
click at [614, 138] on div "Add" at bounding box center [616, 138] width 20 height 15
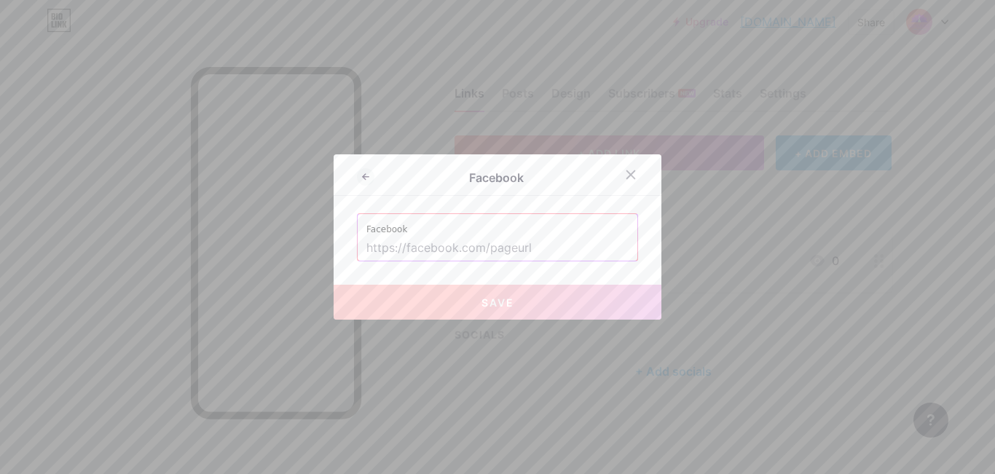
click at [486, 254] on input "text" at bounding box center [498, 248] width 262 height 25
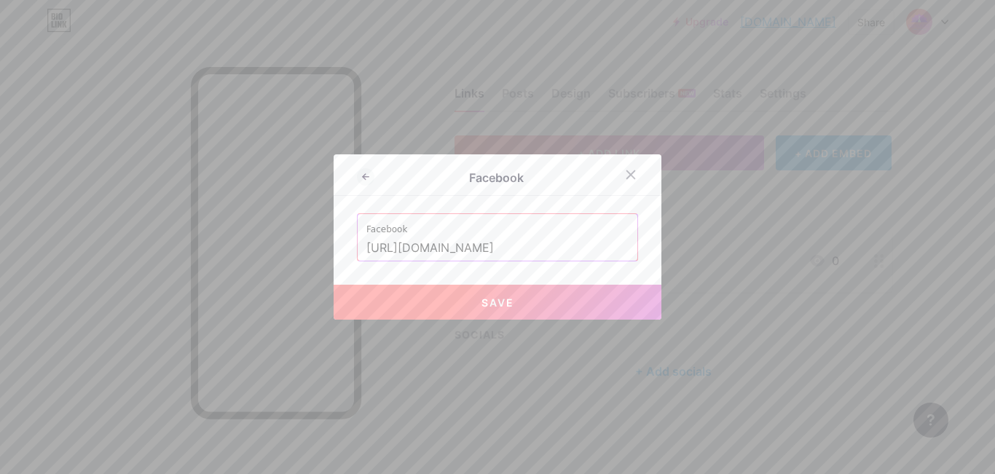
type input "[URL][DOMAIN_NAME]"
click at [508, 303] on span "Save" at bounding box center [498, 303] width 33 height 12
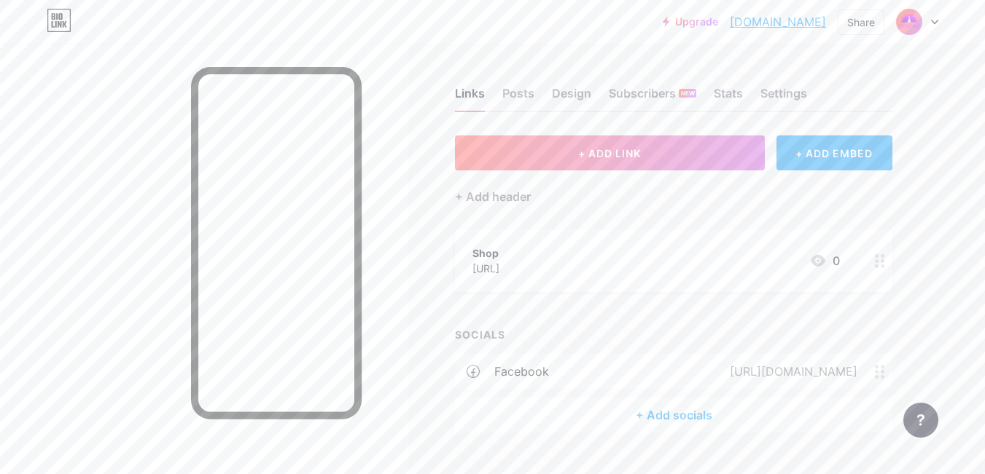
click at [674, 413] on div "+ Add socials" at bounding box center [673, 415] width 437 height 35
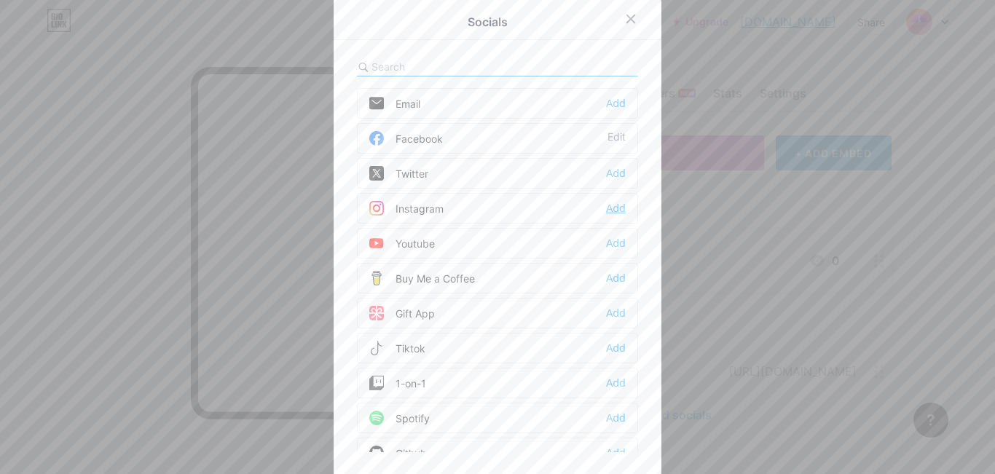
click at [614, 208] on div "Add" at bounding box center [616, 208] width 20 height 15
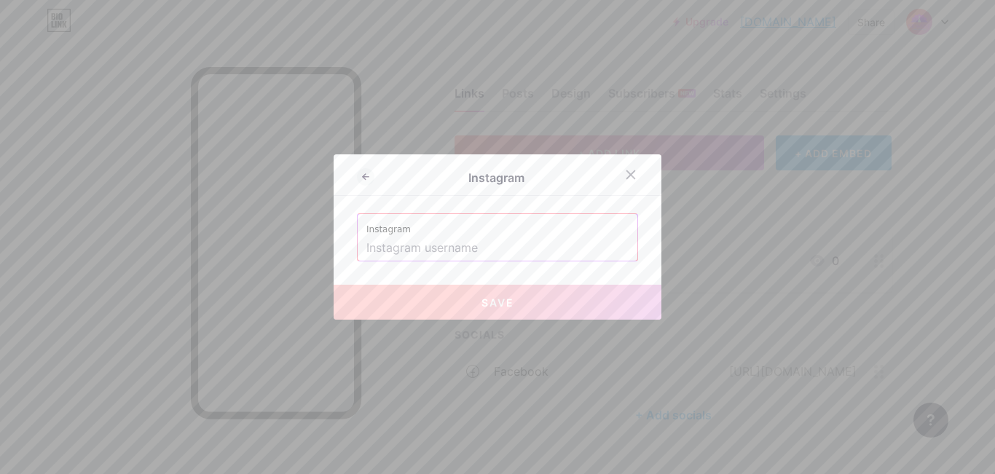
click at [458, 245] on input "text" at bounding box center [498, 248] width 262 height 25
paste input "siipavone"
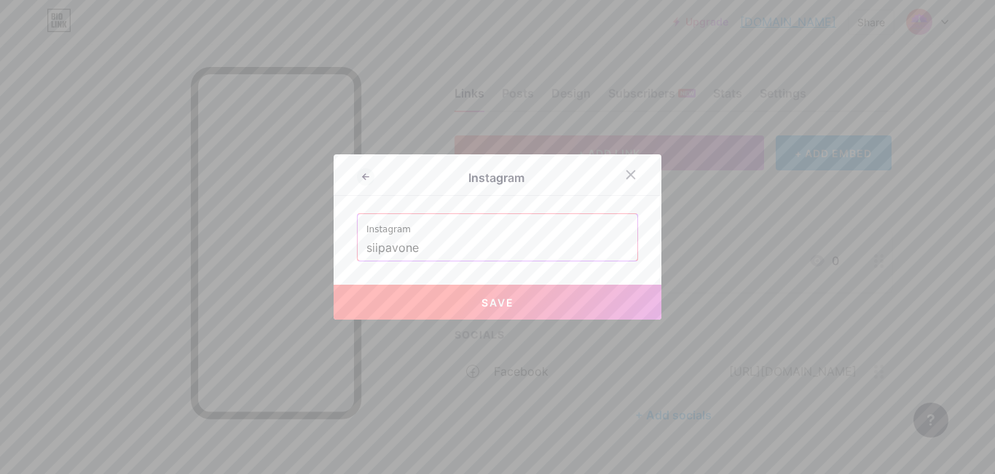
click at [482, 298] on span "Save" at bounding box center [498, 303] width 33 height 12
type input "[URL][DOMAIN_NAME]"
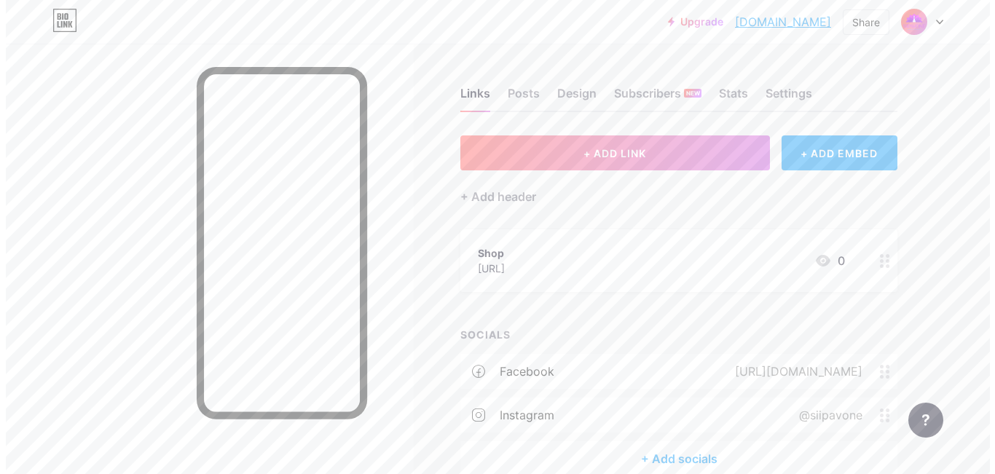
scroll to position [74, 0]
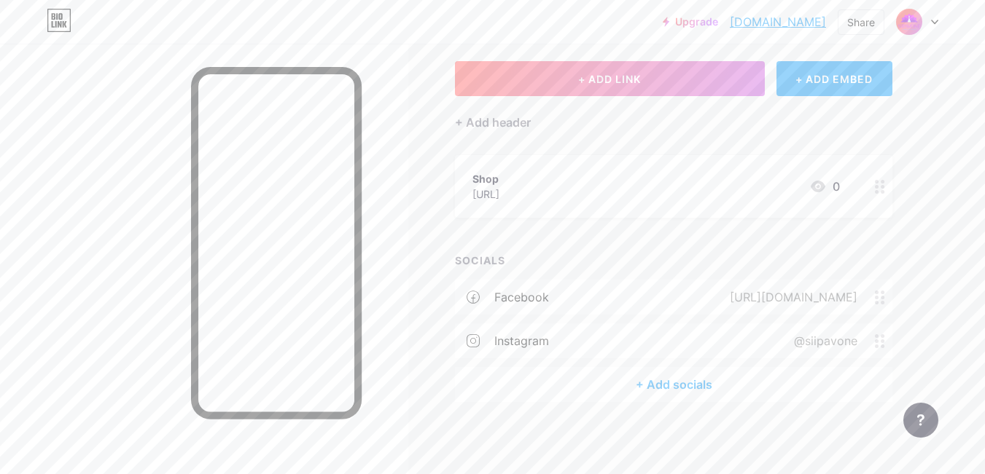
click at [670, 386] on div "+ Add socials" at bounding box center [673, 384] width 437 height 35
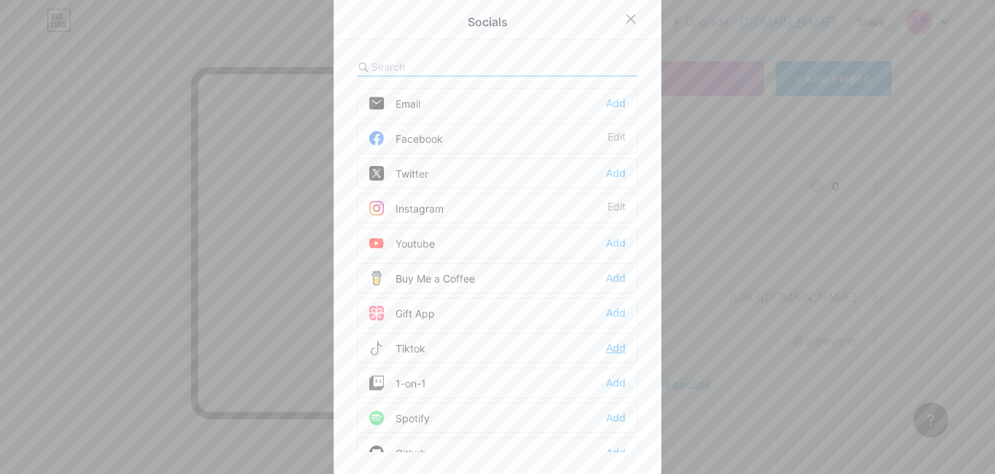
click at [617, 345] on div "Add" at bounding box center [616, 348] width 20 height 15
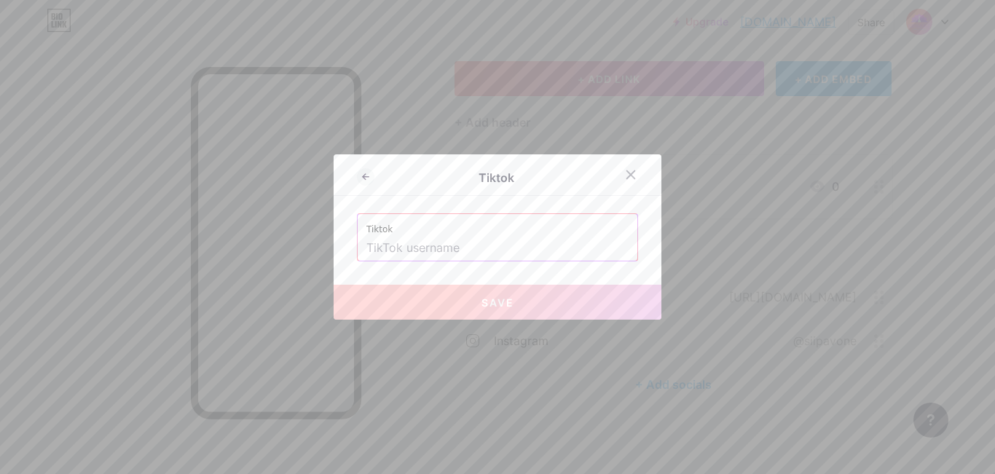
click at [462, 248] on input "text" at bounding box center [498, 248] width 262 height 25
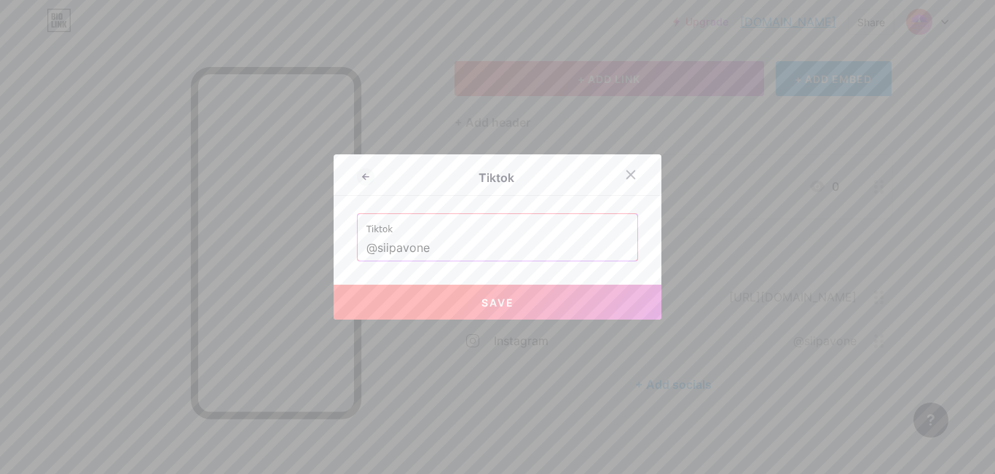
click at [547, 303] on button "Save" at bounding box center [498, 302] width 328 height 35
type input "[URL][DOMAIN_NAME]"
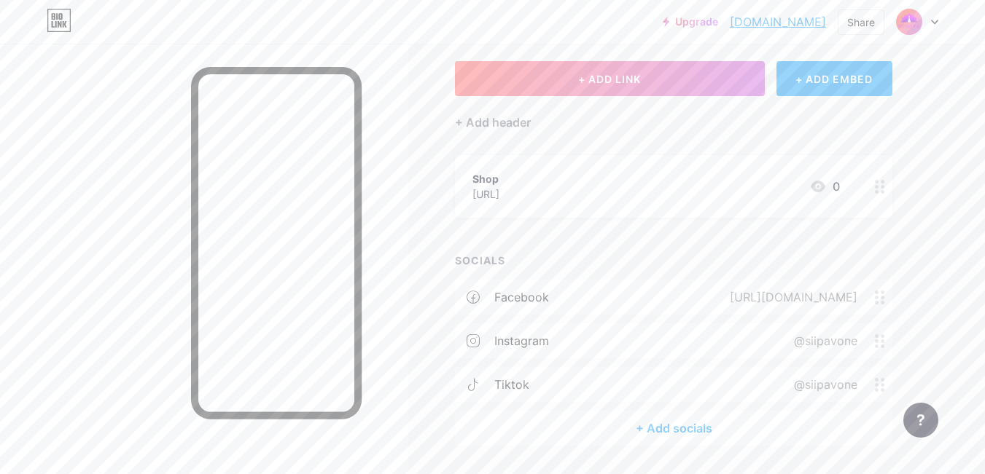
click at [685, 429] on div "+ Add socials" at bounding box center [673, 428] width 437 height 35
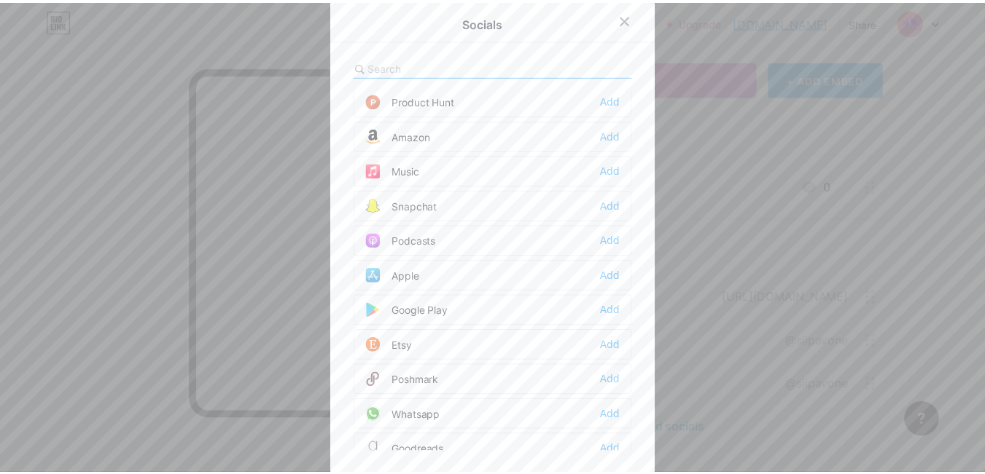
scroll to position [1166, 0]
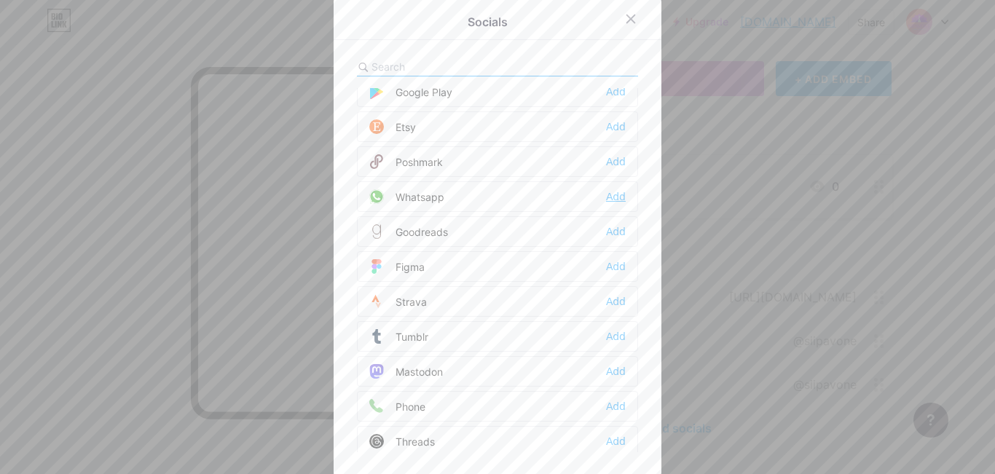
click at [619, 200] on div "Add" at bounding box center [616, 196] width 20 height 15
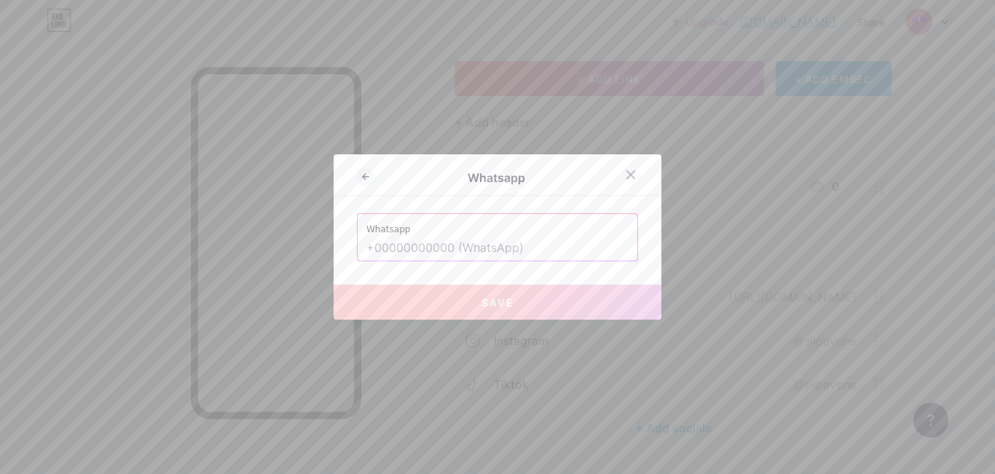
click at [560, 245] on input "text" at bounding box center [498, 248] width 262 height 25
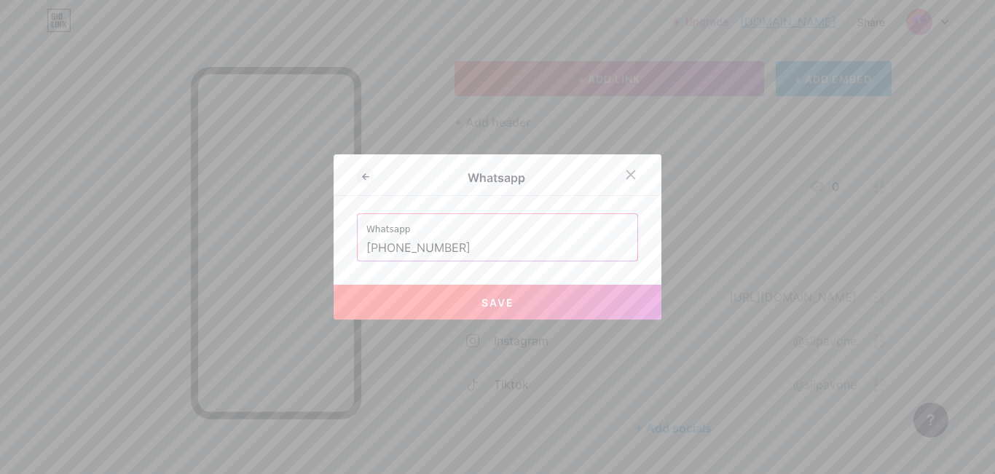
click at [410, 297] on button "Save" at bounding box center [498, 302] width 328 height 35
type input "[URL][DOMAIN_NAME][PHONE_NUMBER]"
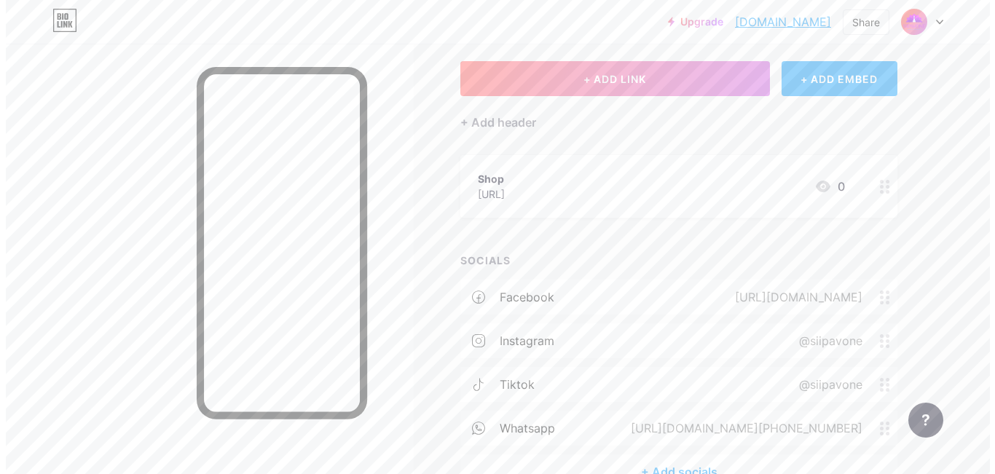
scroll to position [162, 0]
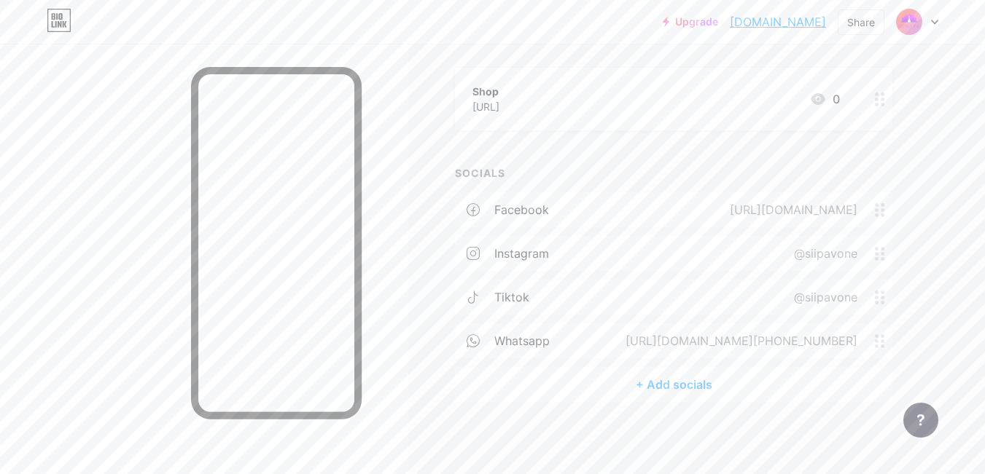
click at [723, 343] on div "[URL][DOMAIN_NAME][PHONE_NUMBER]" at bounding box center [738, 340] width 273 height 17
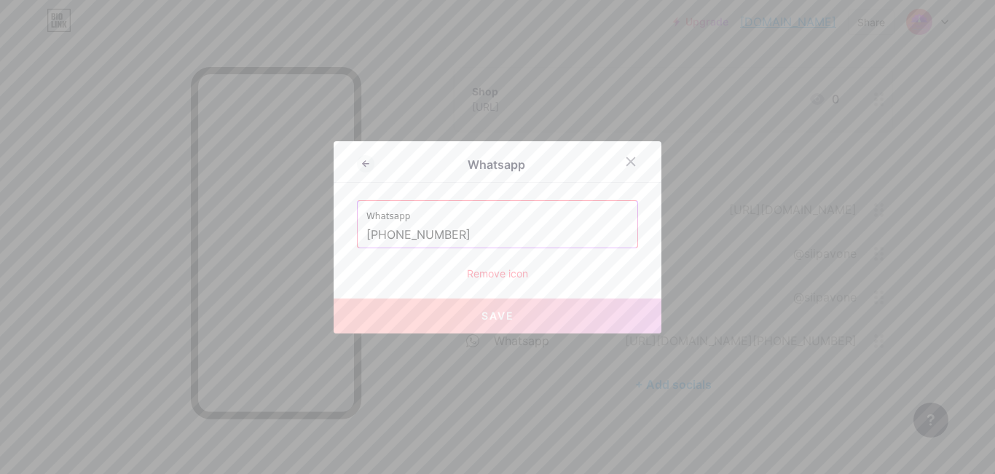
click at [370, 234] on input "[PHONE_NUMBER]" at bounding box center [498, 235] width 262 height 25
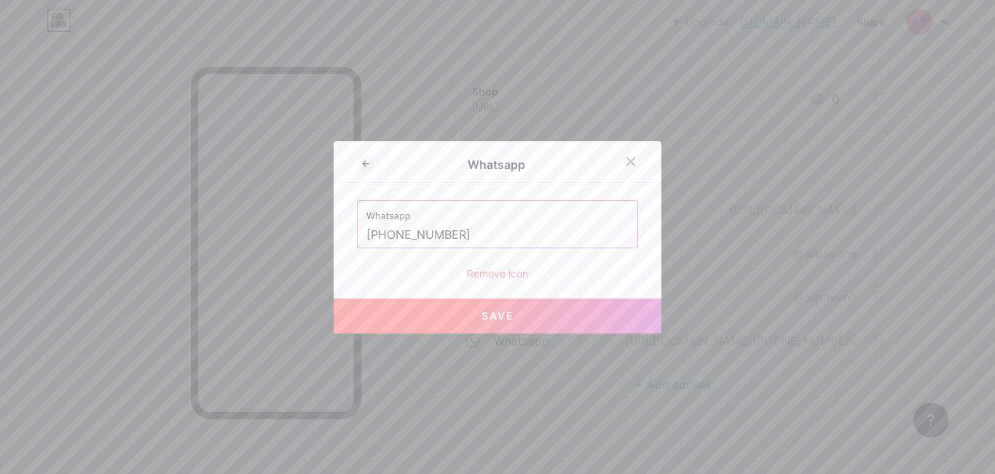
click at [528, 308] on button "Save" at bounding box center [498, 316] width 328 height 35
type input "[URL][DOMAIN_NAME][PHONE_NUMBER]"
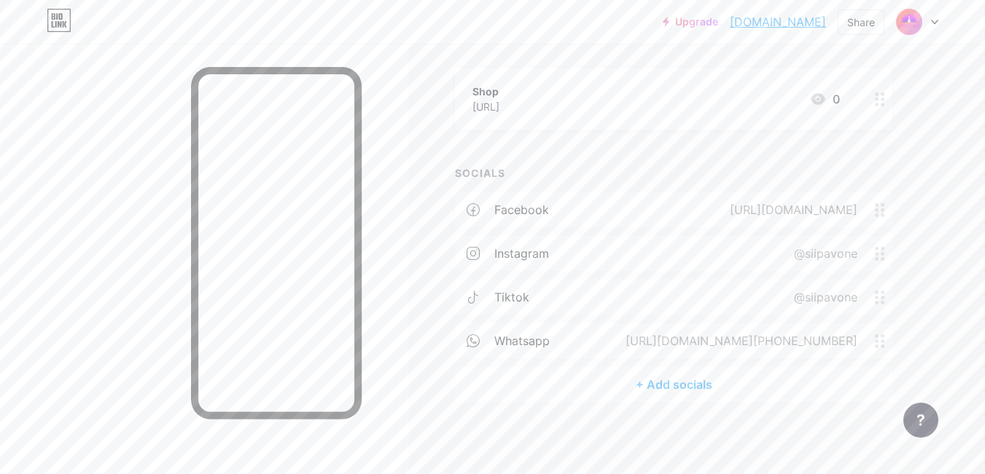
click at [619, 332] on div "whatsapp [URL][DOMAIN_NAME][PHONE_NUMBER]" at bounding box center [673, 341] width 437 height 35
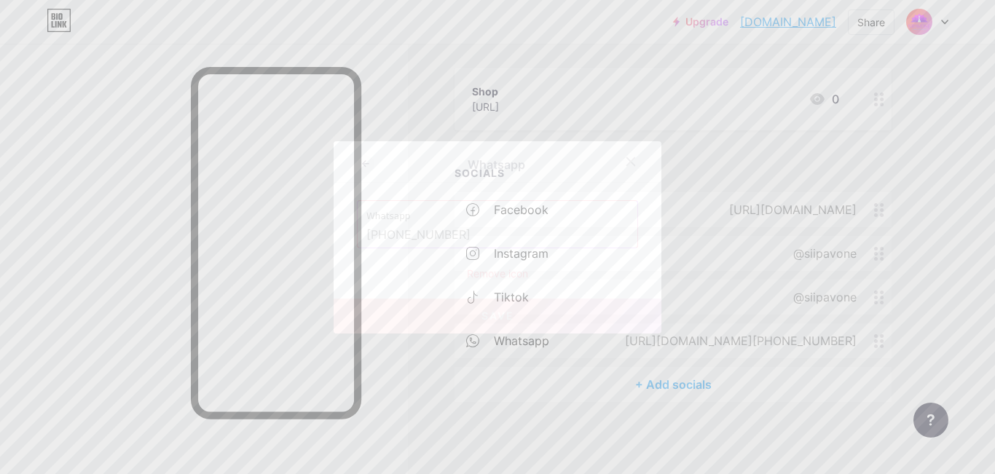
drag, startPoint x: 462, startPoint y: 227, endPoint x: 246, endPoint y: 243, distance: 216.3
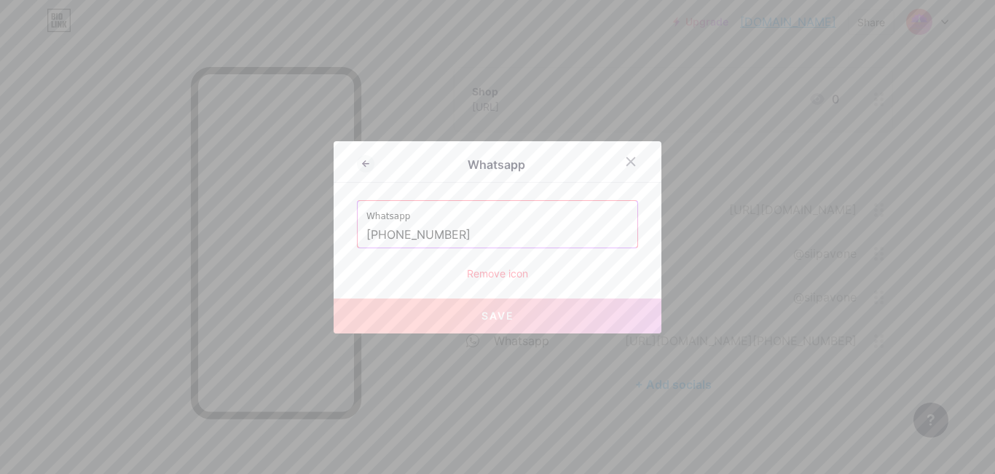
click at [246, 243] on div "Whatsapp Whatsapp [PHONE_NUMBER] Remove icon Save" at bounding box center [497, 237] width 995 height 474
click at [523, 407] on div at bounding box center [497, 237] width 995 height 474
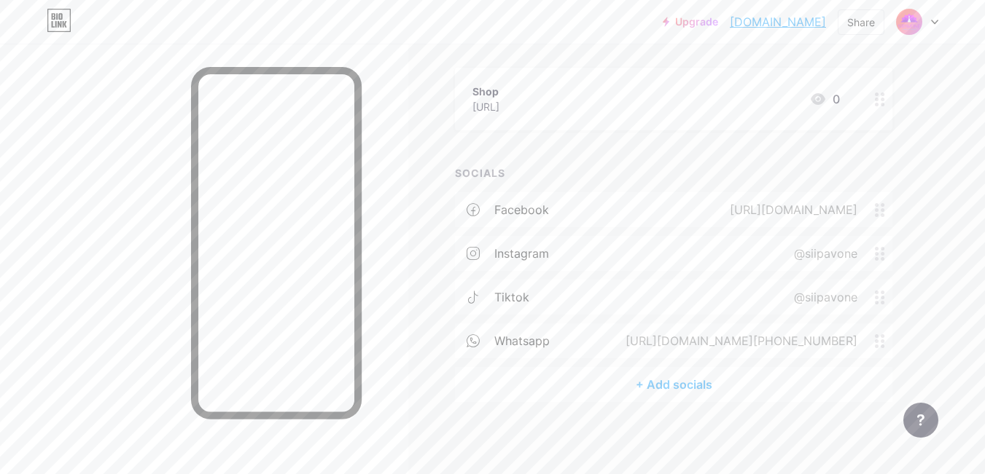
click at [659, 380] on div "+ Add socials" at bounding box center [673, 384] width 437 height 35
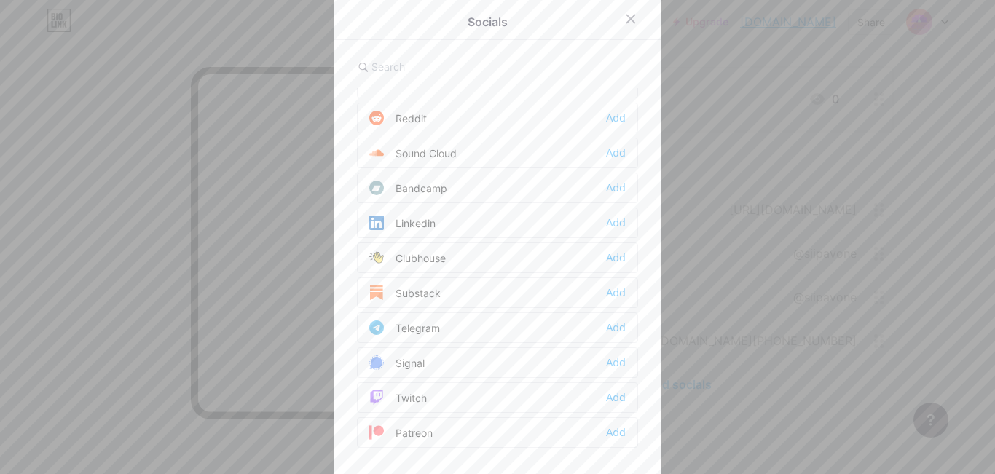
scroll to position [583, 0]
click at [609, 255] on div "Add" at bounding box center [616, 255] width 20 height 15
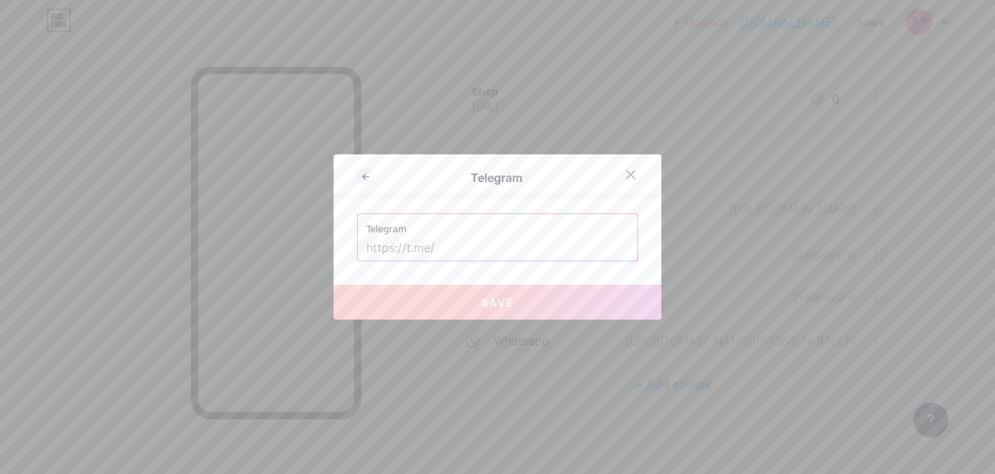
click at [511, 257] on input "text" at bounding box center [498, 248] width 262 height 25
paste input "[PHONE_NUMBER]"
type input "[PHONE_NUMBER]"
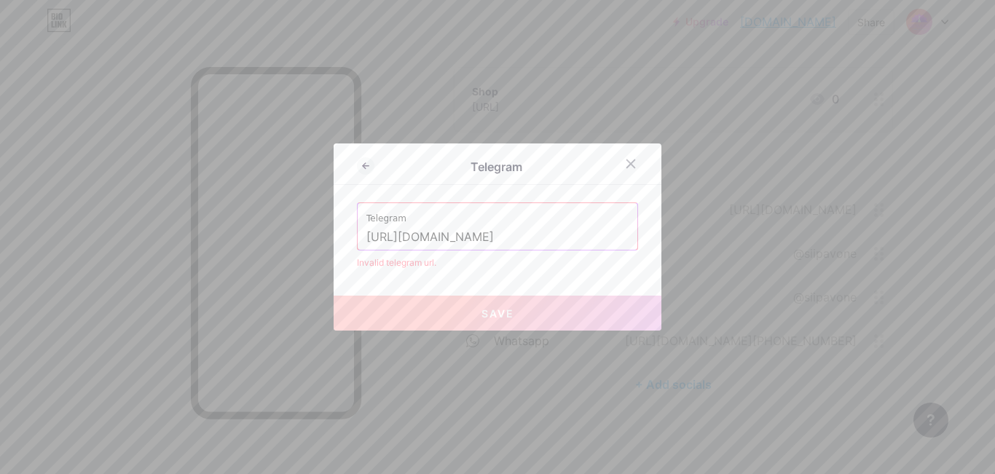
drag, startPoint x: 400, startPoint y: 238, endPoint x: 627, endPoint y: 239, distance: 226.6
click at [627, 239] on div "Telegram [URL][DOMAIN_NAME]" at bounding box center [498, 226] width 280 height 47
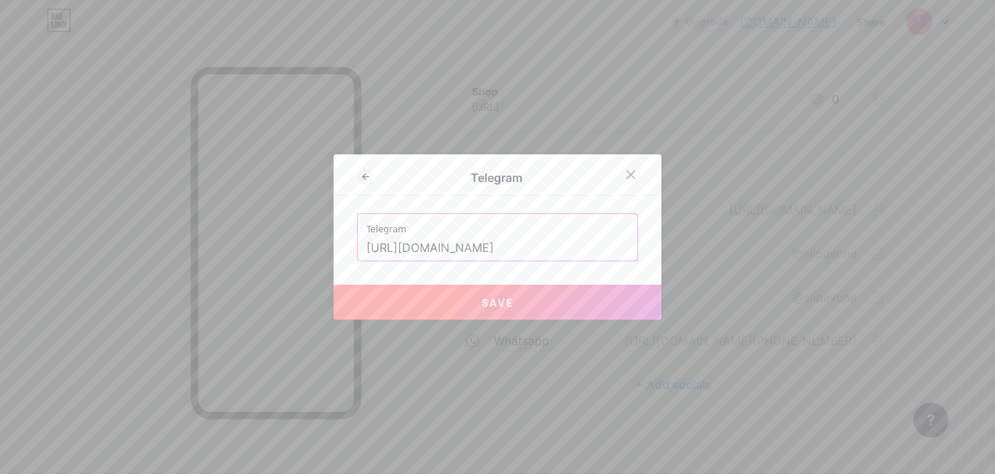
paste input "[PHONE_NUMBER]"
type input "[URL][DOMAIN_NAME][PHONE_NUMBER]"
click at [501, 298] on span "Save" at bounding box center [498, 303] width 33 height 12
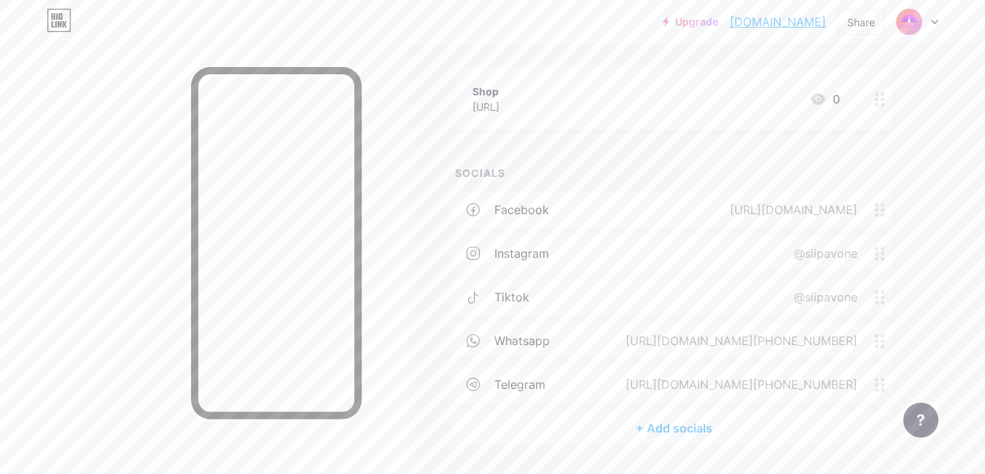
click at [684, 426] on div "+ Add socials" at bounding box center [673, 428] width 437 height 35
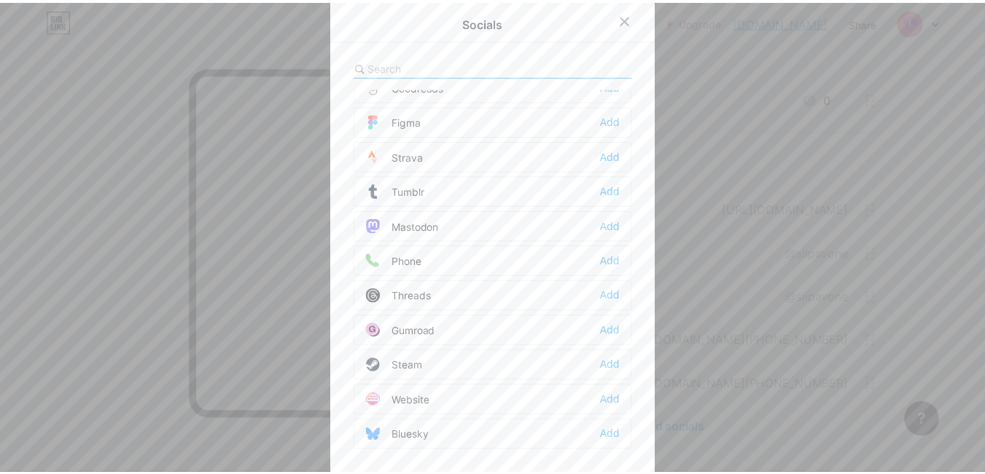
scroll to position [1315, 0]
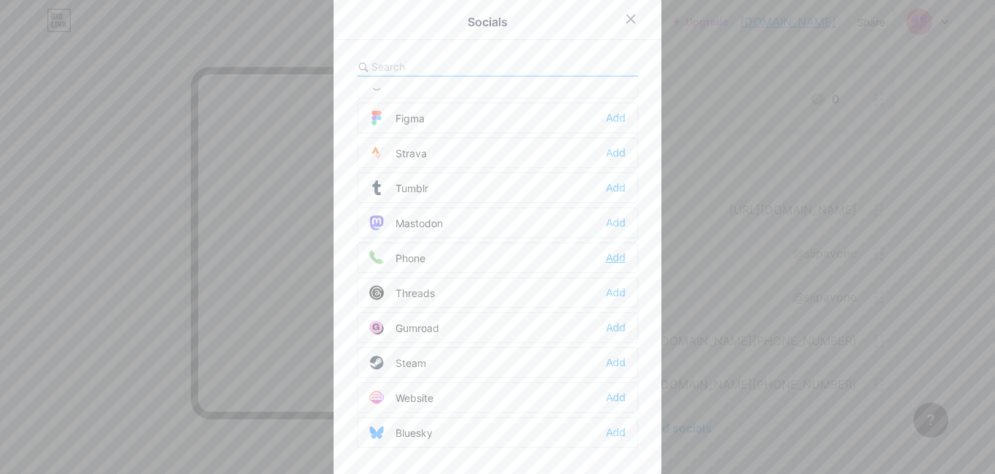
click at [618, 259] on div "Add" at bounding box center [616, 258] width 20 height 15
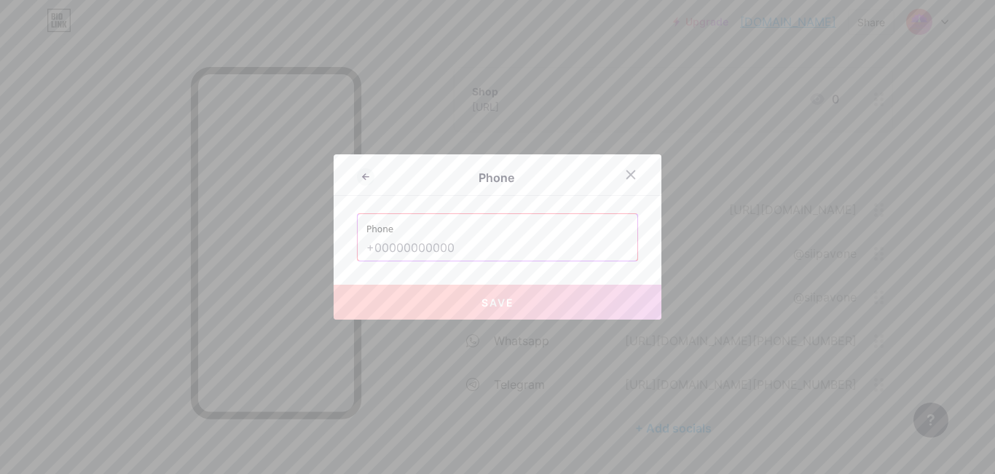
click at [579, 249] on input "text" at bounding box center [498, 248] width 262 height 25
paste input "[PHONE_NUMBER]"
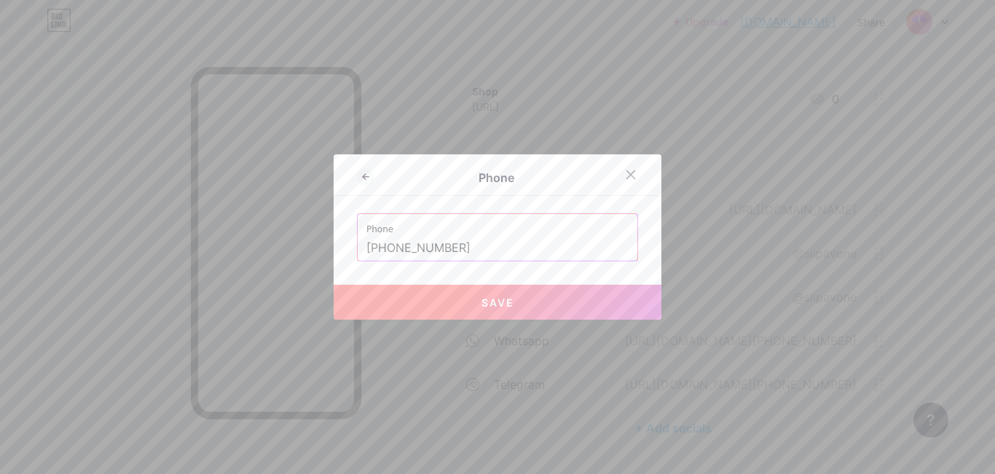
click at [563, 308] on button "Save" at bounding box center [498, 302] width 328 height 35
type input "tel:[PHONE_NUMBER]"
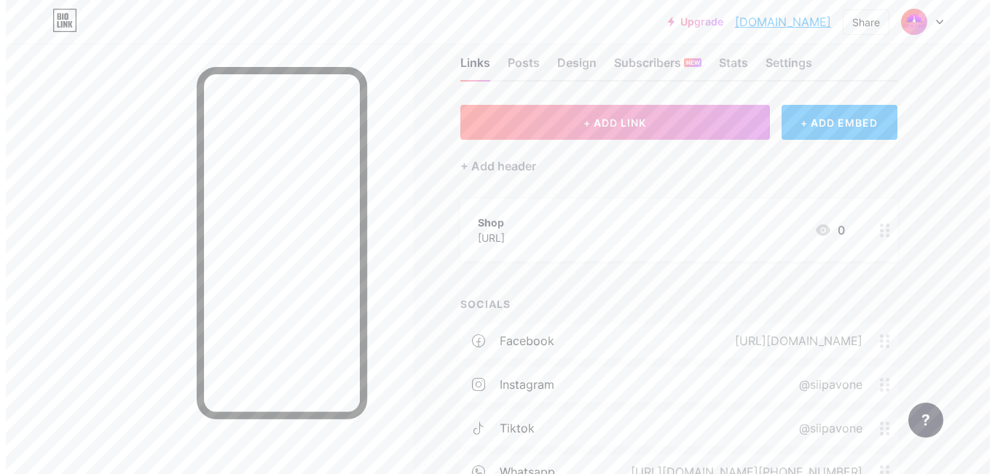
scroll to position [0, 0]
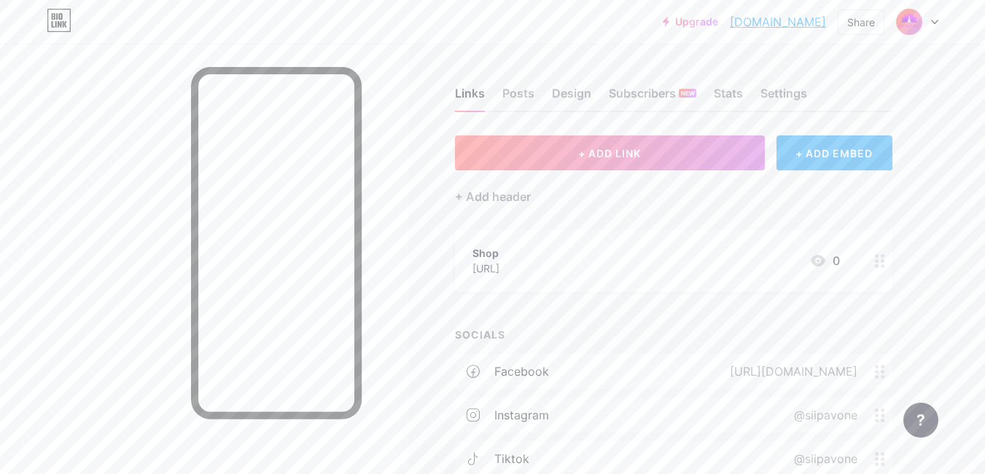
click at [574, 262] on div "Shop [URL] 0" at bounding box center [655, 261] width 367 height 34
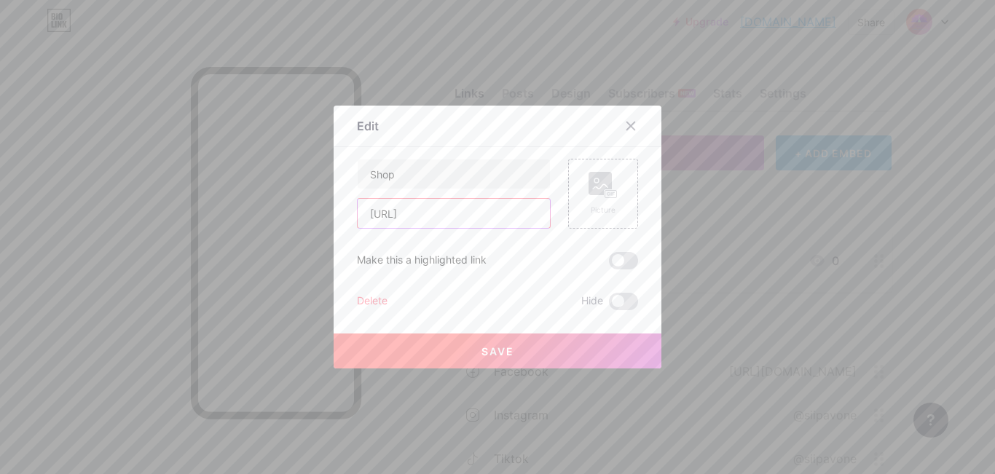
drag, startPoint x: 401, startPoint y: 213, endPoint x: 442, endPoint y: 218, distance: 41.1
click at [442, 218] on input "[URL]" at bounding box center [454, 213] width 192 height 29
type input "[URL][DOMAIN_NAME]"
click at [496, 349] on span "Save" at bounding box center [498, 351] width 33 height 12
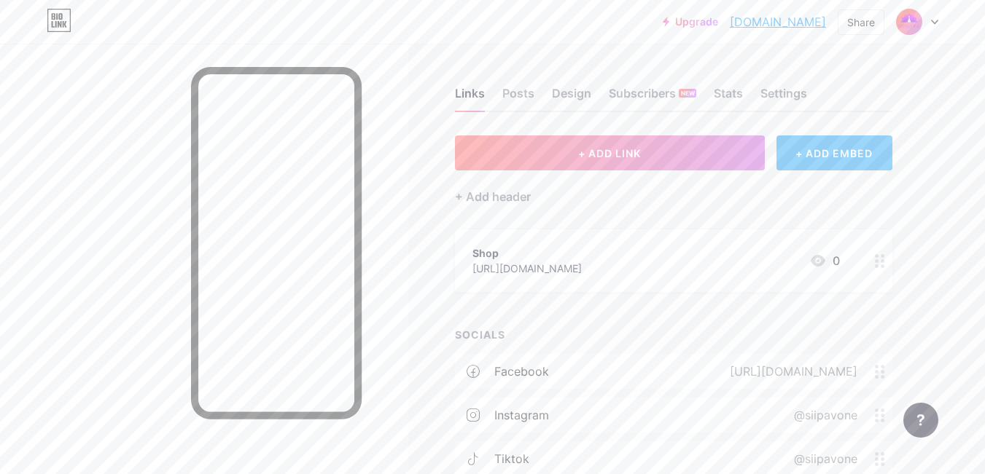
click at [816, 157] on div "+ ADD EMBED" at bounding box center [834, 153] width 116 height 35
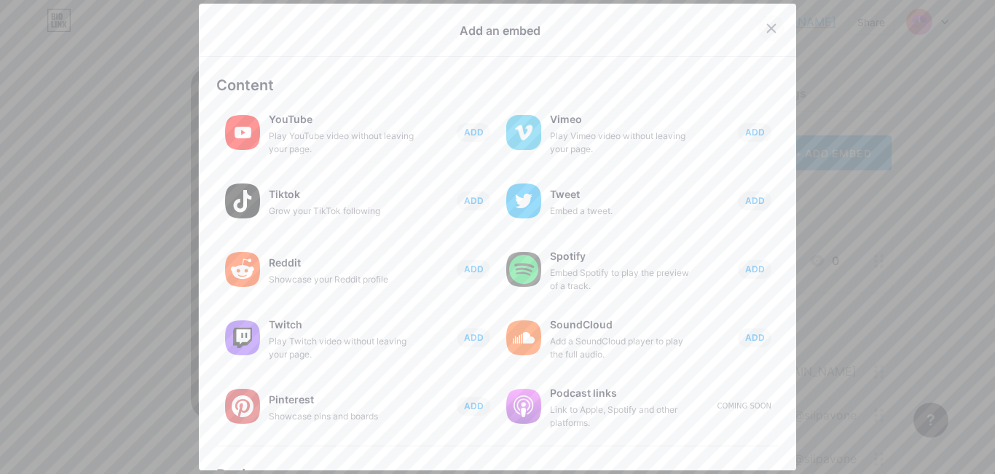
click at [766, 27] on icon at bounding box center [772, 29] width 12 height 12
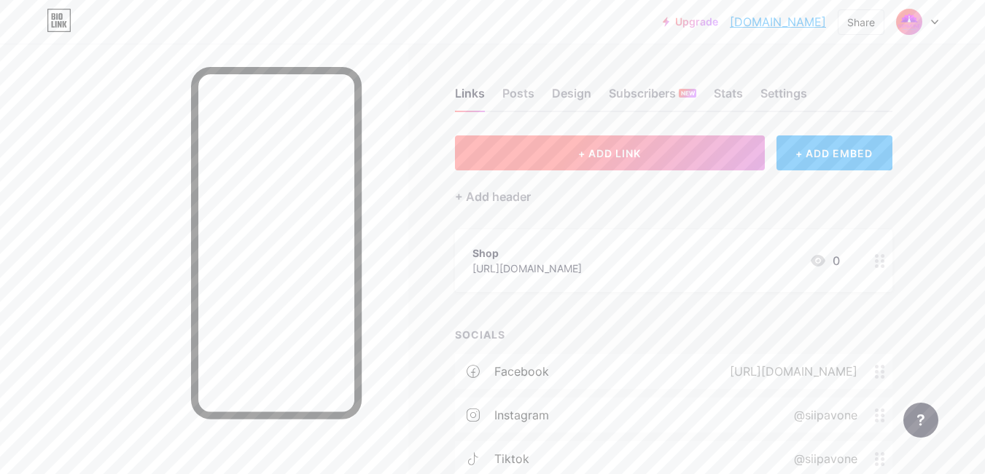
click at [622, 155] on span "+ ADD LINK" at bounding box center [609, 153] width 63 height 12
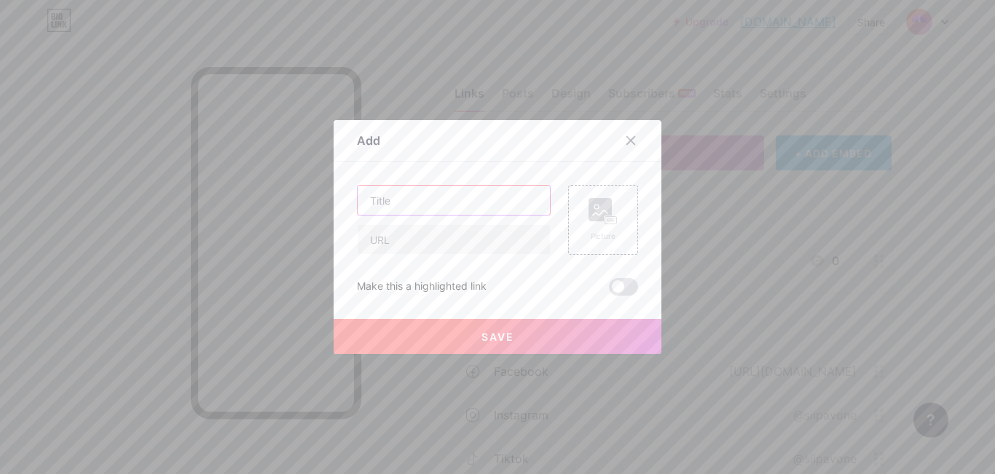
click at [477, 204] on input "text" at bounding box center [454, 200] width 192 height 29
type input "p"
type input "Pay @ instapay"
click at [462, 235] on input "text" at bounding box center [454, 239] width 192 height 29
type input "[URL][DOMAIN_NAME]"
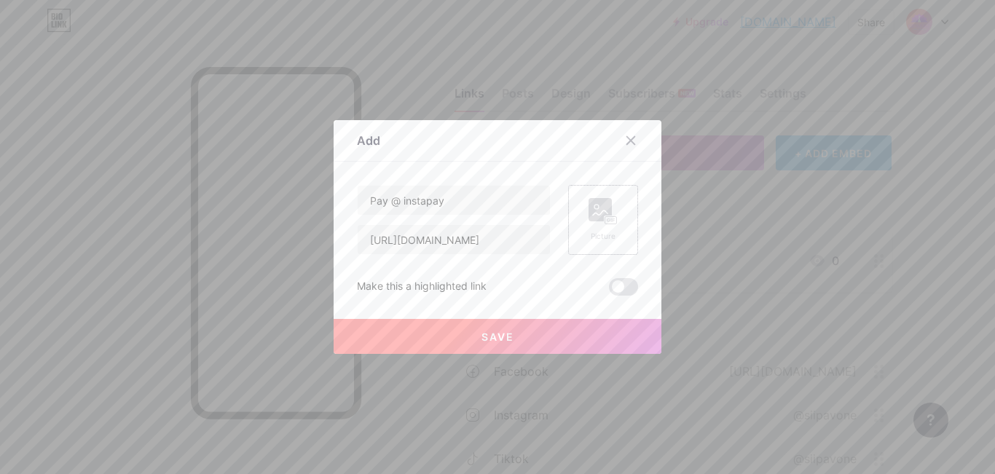
click at [591, 227] on div "Picture" at bounding box center [603, 220] width 29 height 44
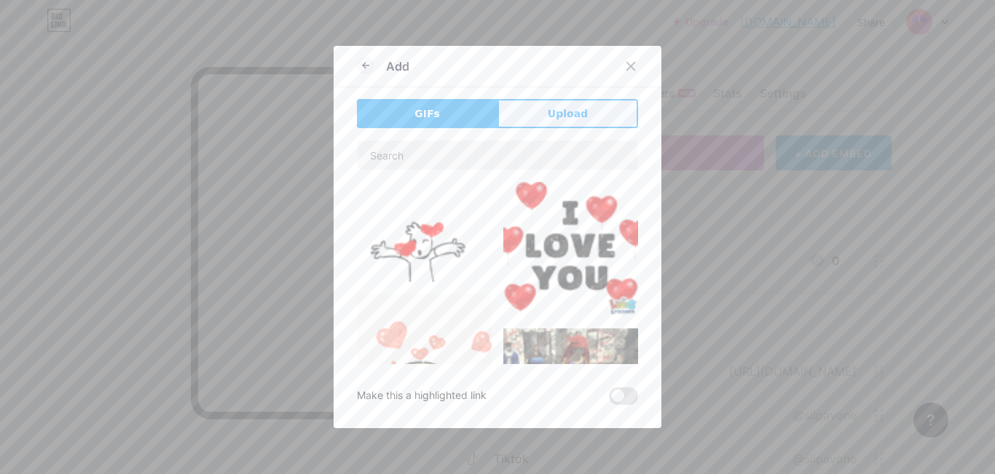
click at [548, 118] on span "Upload" at bounding box center [568, 113] width 40 height 15
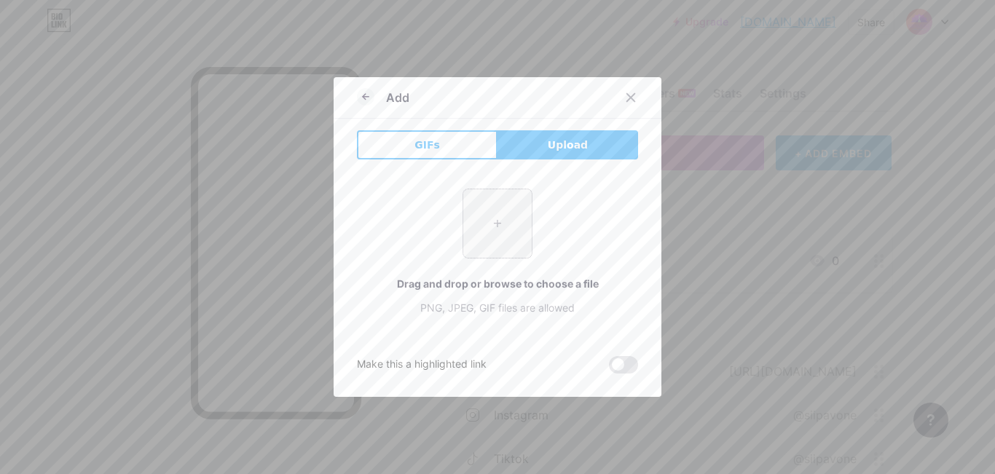
click at [483, 232] on input "file" at bounding box center [497, 223] width 69 height 69
type input "C:\fakepath\Screenshot [DATE] 210440.png"
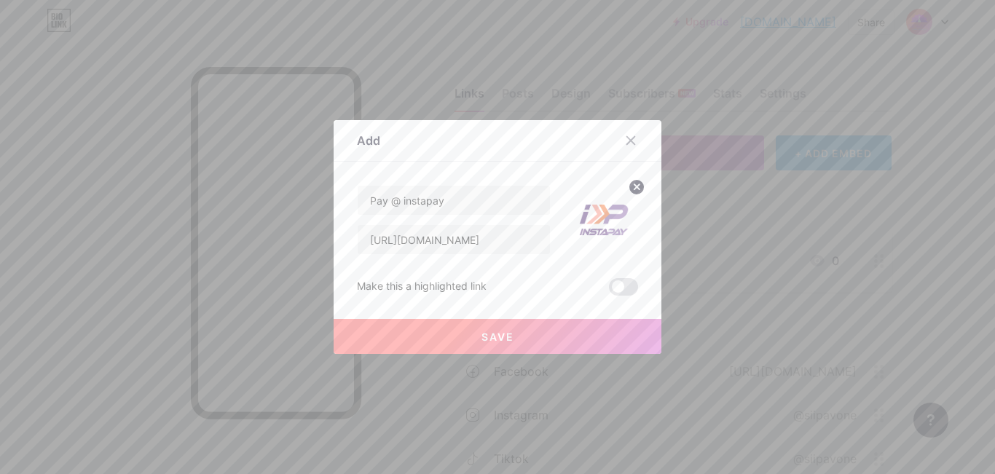
click at [427, 329] on button "Save" at bounding box center [498, 336] width 328 height 35
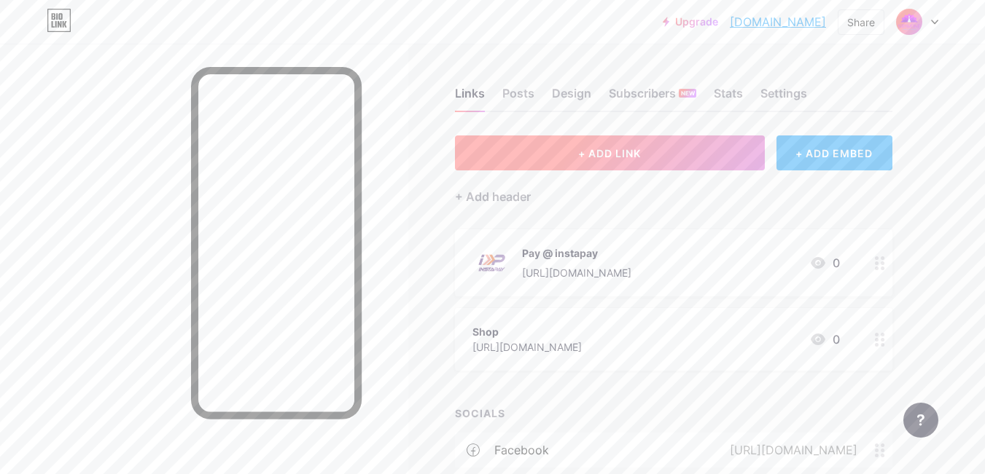
click at [647, 156] on button "+ ADD LINK" at bounding box center [610, 153] width 310 height 35
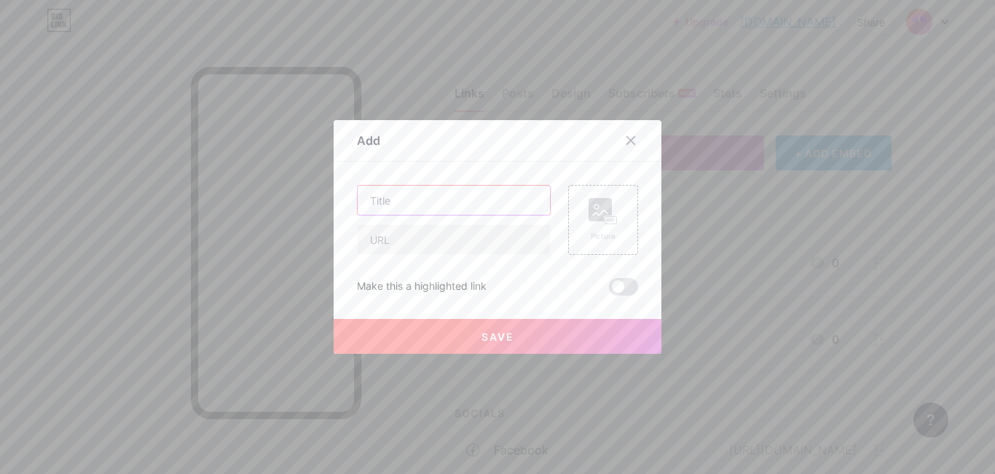
click at [391, 203] on input "text" at bounding box center [454, 200] width 192 height 29
type input "designed by [PERSON_NAME]"
type input "[DOMAIN_NAME][URL]"
type input "[URL][DOMAIN_NAME]"
click at [540, 332] on button "Save" at bounding box center [498, 336] width 328 height 35
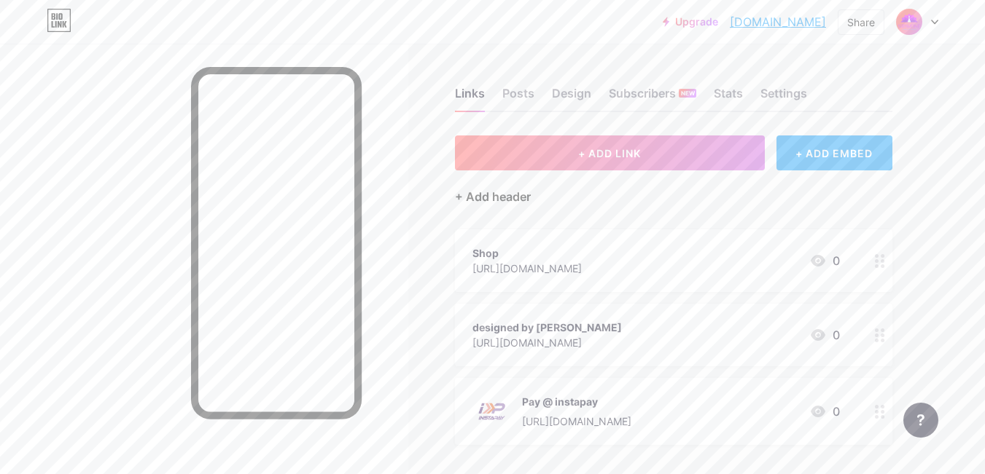
click at [478, 195] on div "+ Add header" at bounding box center [493, 196] width 76 height 17
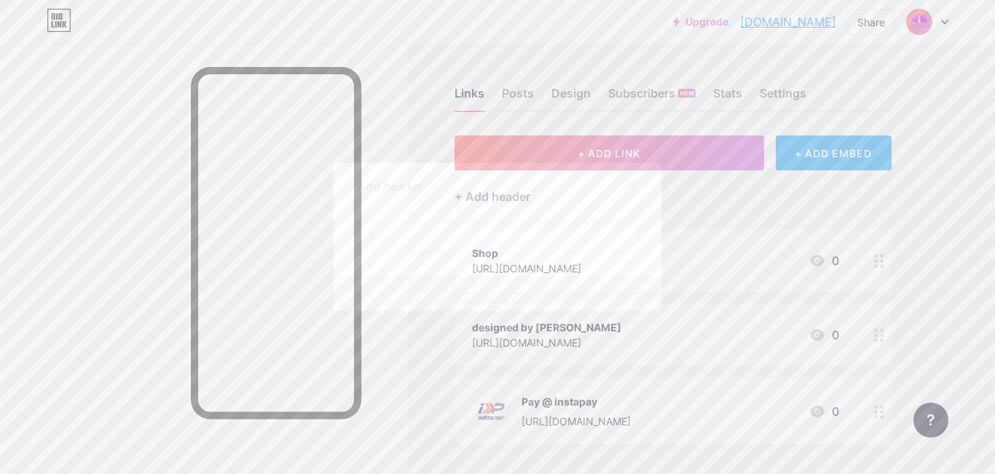
click at [427, 235] on input "text" at bounding box center [498, 237] width 280 height 29
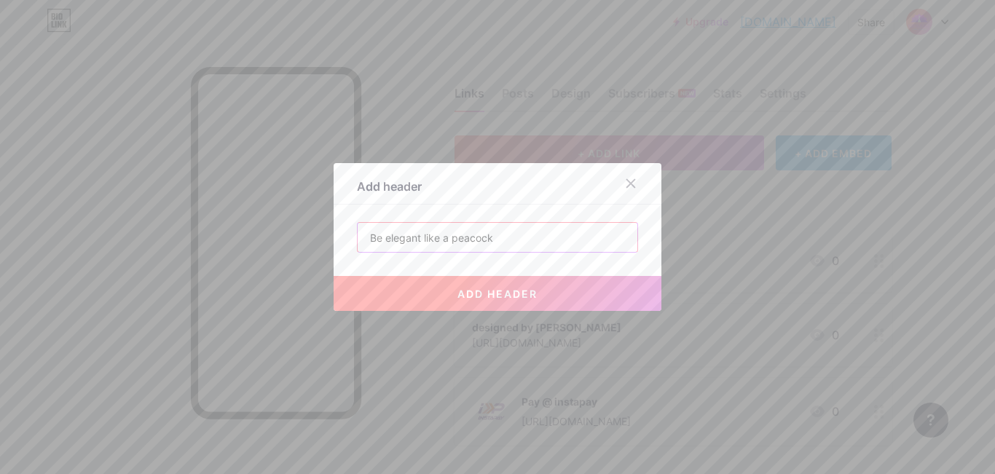
type input "Be elegant like a peacock"
click at [523, 290] on span "add header" at bounding box center [498, 294] width 80 height 12
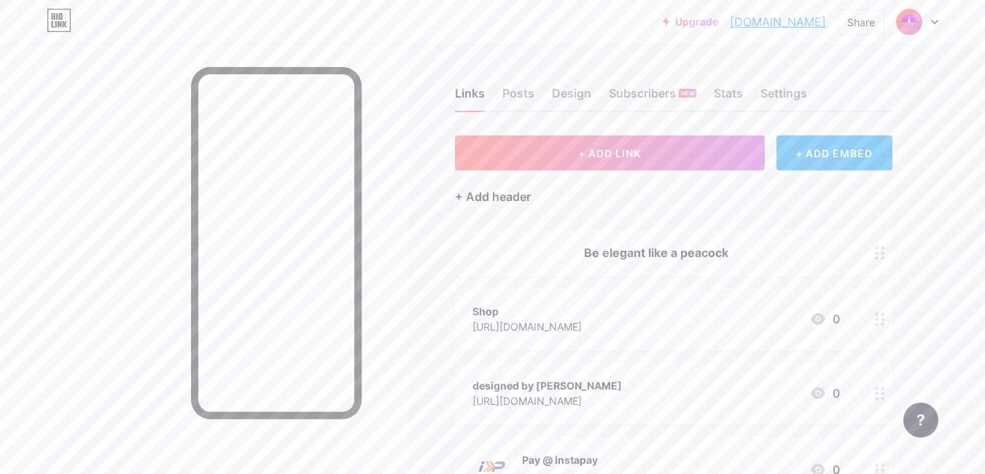
click at [515, 199] on div "+ Add header" at bounding box center [493, 196] width 76 height 17
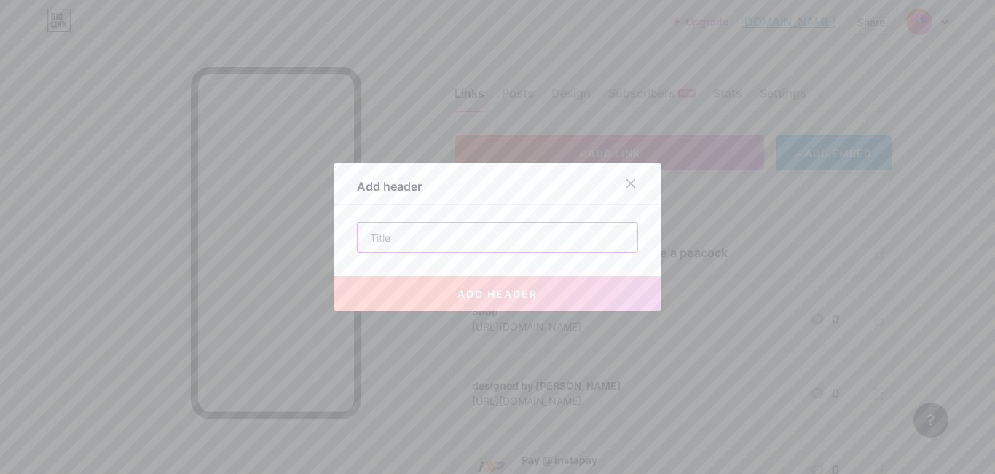
click at [507, 237] on input "text" at bounding box center [498, 237] width 280 height 29
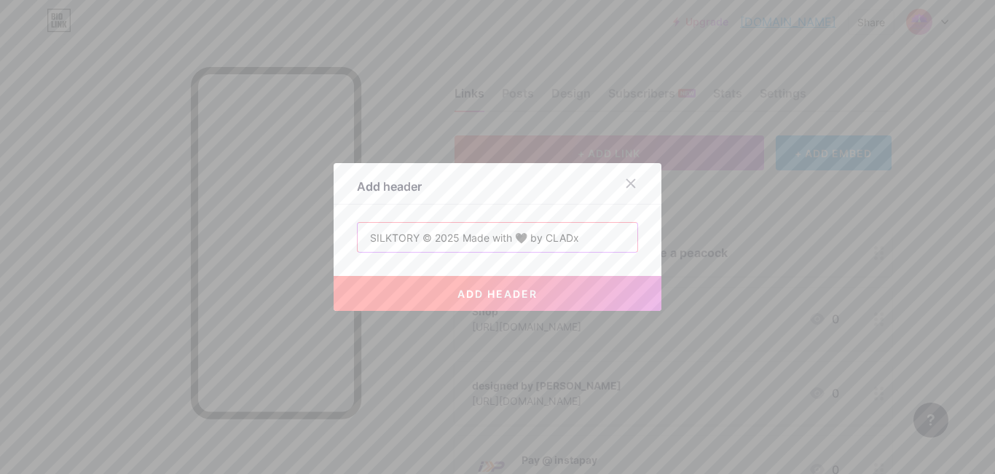
click at [412, 243] on input "SILKTORY © 2025 Made with 🖤 by CLADx" at bounding box center [498, 237] width 280 height 29
drag, startPoint x: 412, startPoint y: 243, endPoint x: 345, endPoint y: 240, distance: 67.8
click at [345, 240] on div "Add header SILKTORY © 2025 Made with 🖤 by CLADx add header" at bounding box center [498, 237] width 328 height 148
type input "SIIPAVONE © 2025 Made with 🖤 by CLADx"
click at [498, 288] on span "add header" at bounding box center [498, 294] width 80 height 12
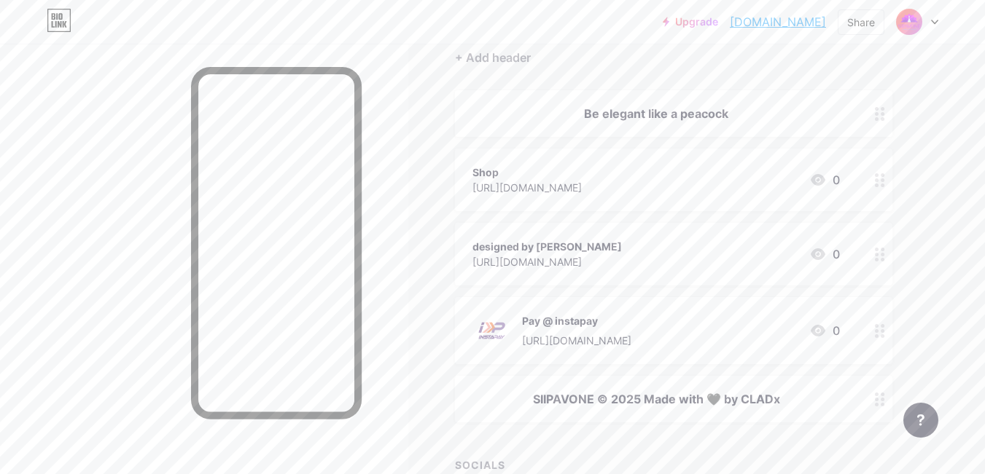
scroll to position [66, 0]
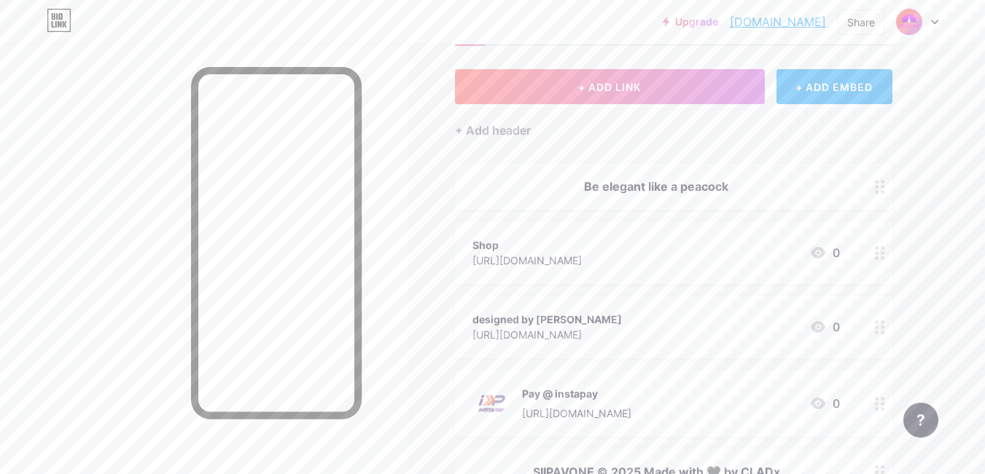
click at [640, 259] on div "Shop [URL][DOMAIN_NAME] 0" at bounding box center [655, 253] width 367 height 34
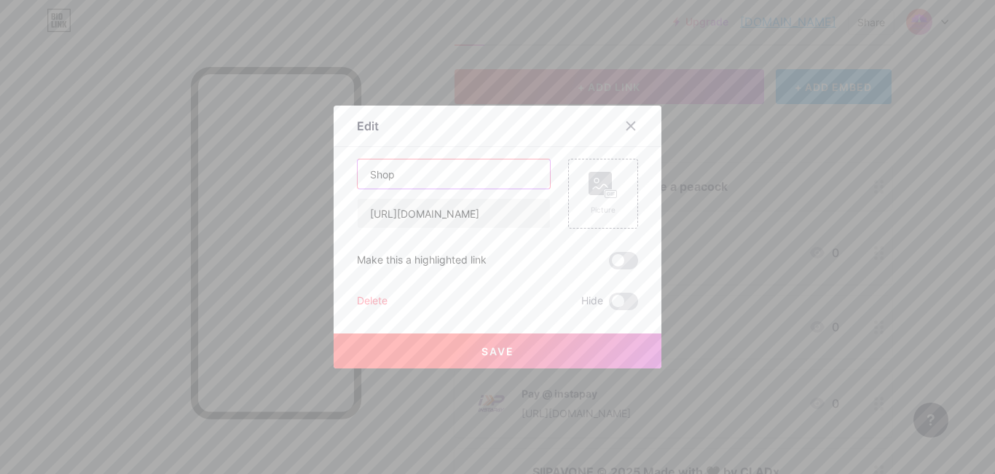
click at [422, 173] on input "Shop" at bounding box center [454, 174] width 192 height 29
type input "Shop Now"
click at [484, 346] on span "Save" at bounding box center [498, 351] width 33 height 12
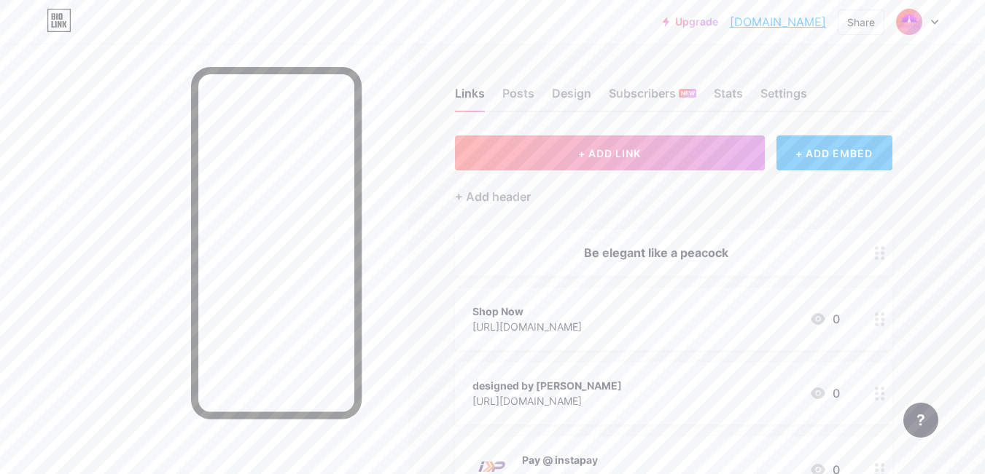
scroll to position [73, 0]
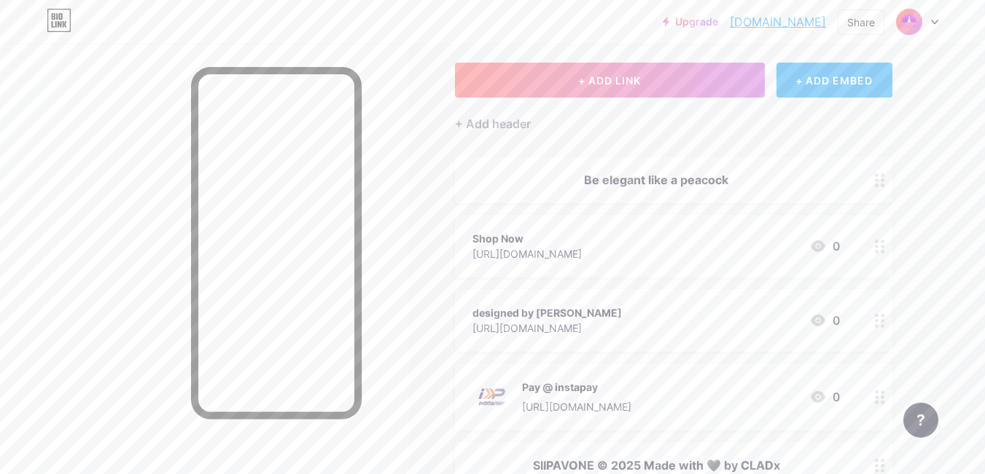
click at [599, 306] on div "designed by [PERSON_NAME]" at bounding box center [546, 312] width 149 height 15
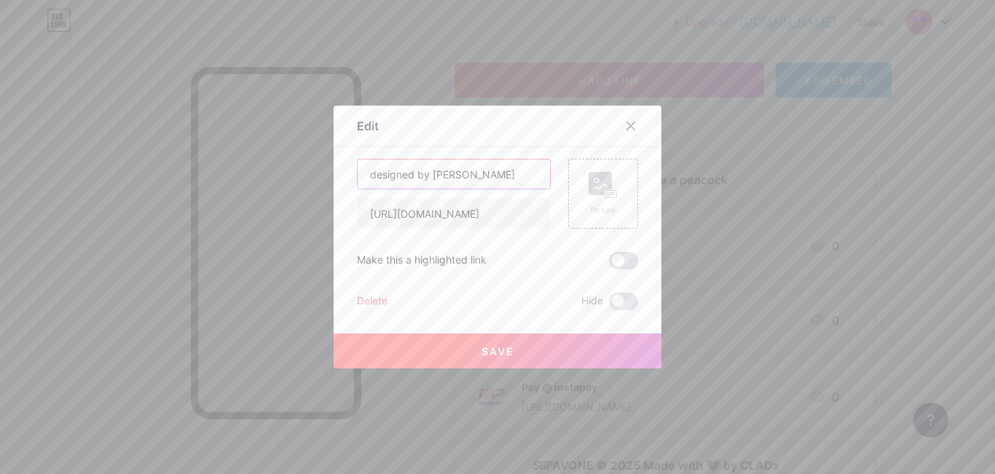
drag, startPoint x: 370, startPoint y: 171, endPoint x: 356, endPoint y: 171, distance: 13.9
click at [358, 171] on input "designed by [PERSON_NAME]" at bounding box center [454, 174] width 192 height 29
type input "Designed by [PERSON_NAME]"
click at [467, 360] on button "Save" at bounding box center [498, 351] width 328 height 35
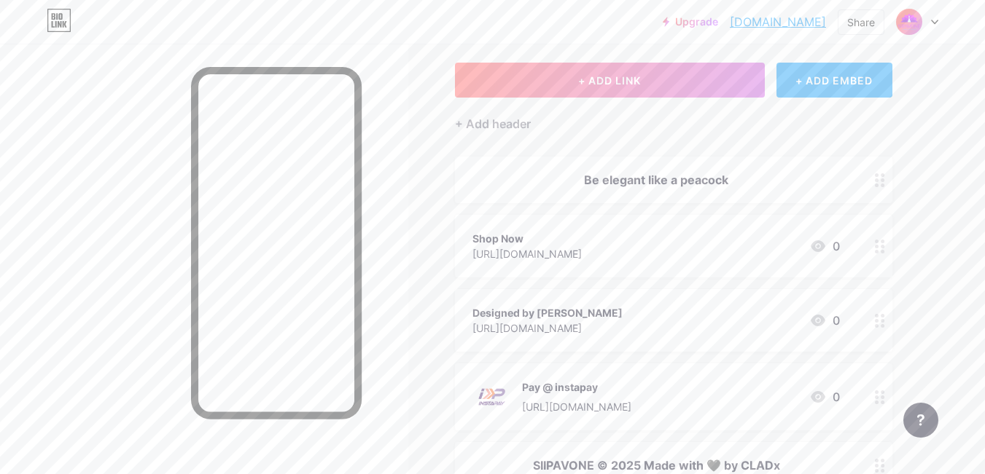
scroll to position [0, 0]
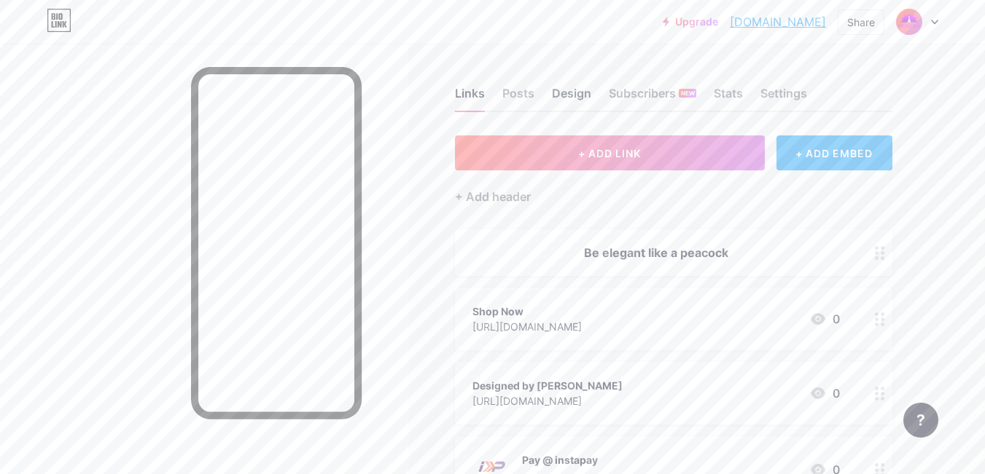
click at [572, 99] on div "Design" at bounding box center [571, 98] width 39 height 26
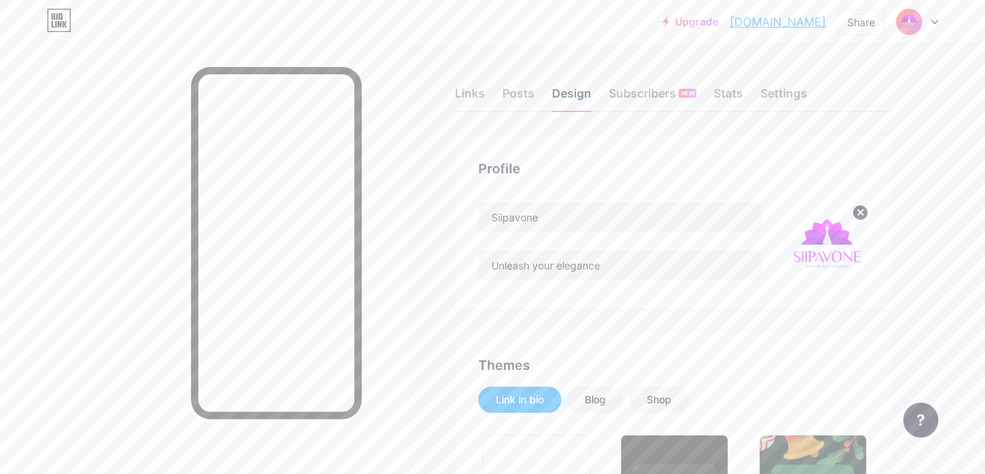
type input "#0b1940"
type input "#000000"
type input "#ffffff"
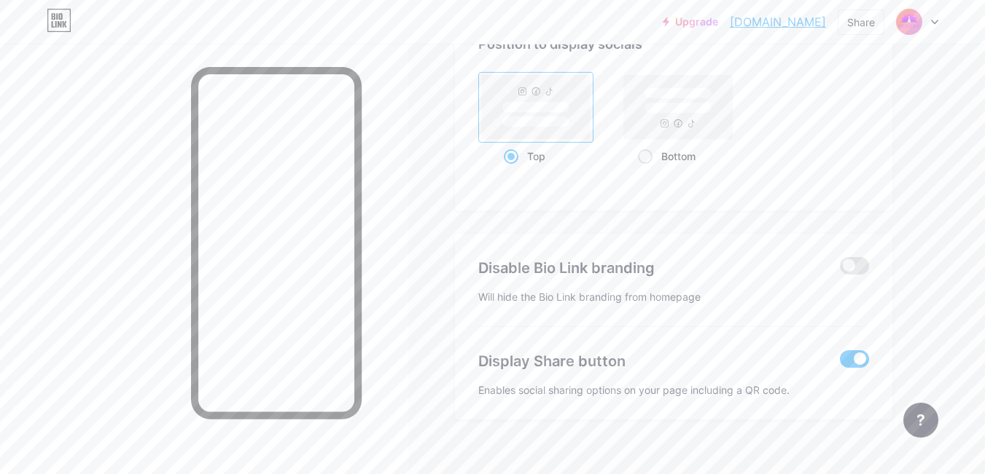
scroll to position [2934, 0]
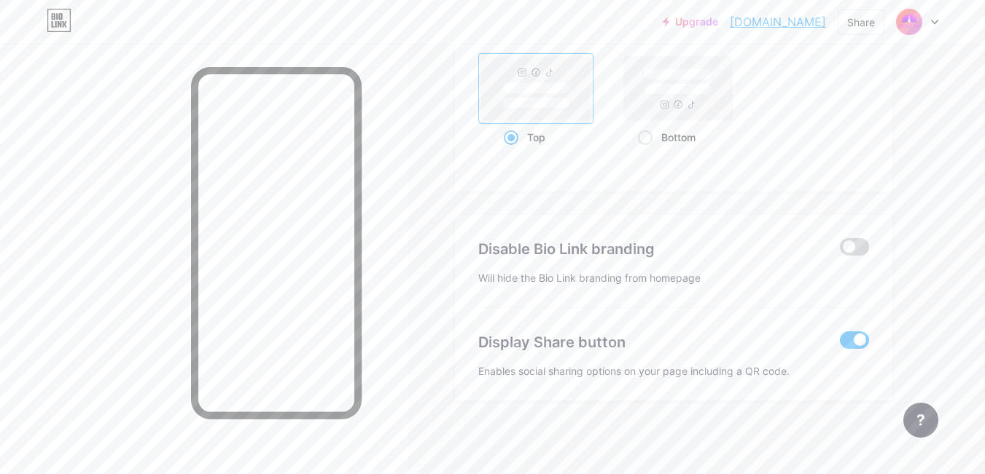
click at [850, 242] on span at bounding box center [854, 246] width 29 height 17
click at [840, 251] on input "checkbox" at bounding box center [840, 251] width 0 height 0
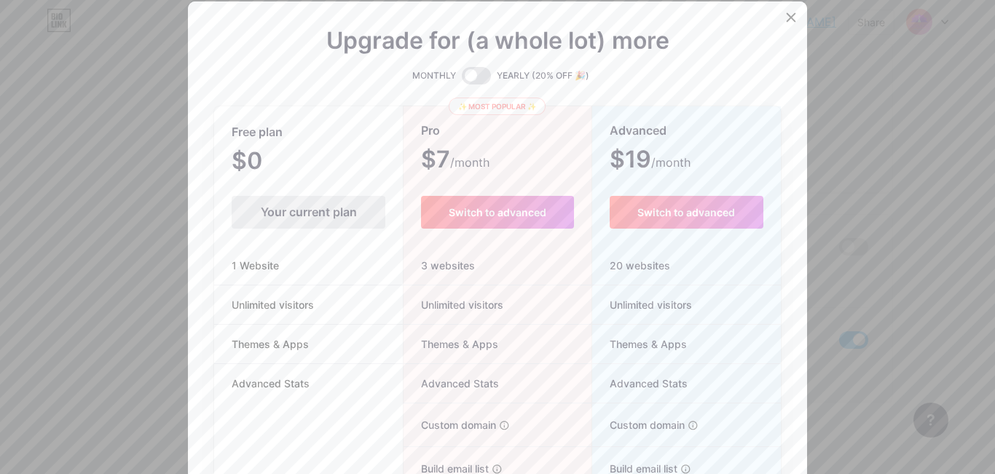
click at [47, 150] on div at bounding box center [497, 237] width 995 height 474
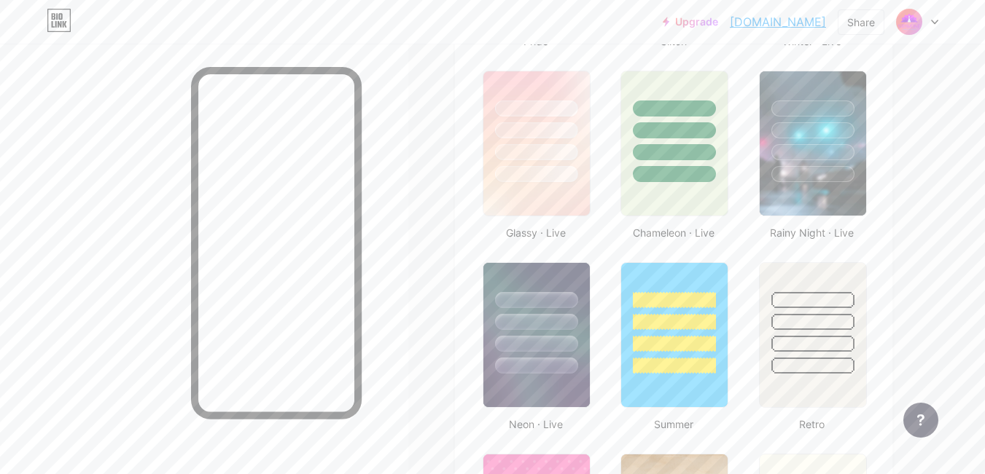
scroll to position [0, 0]
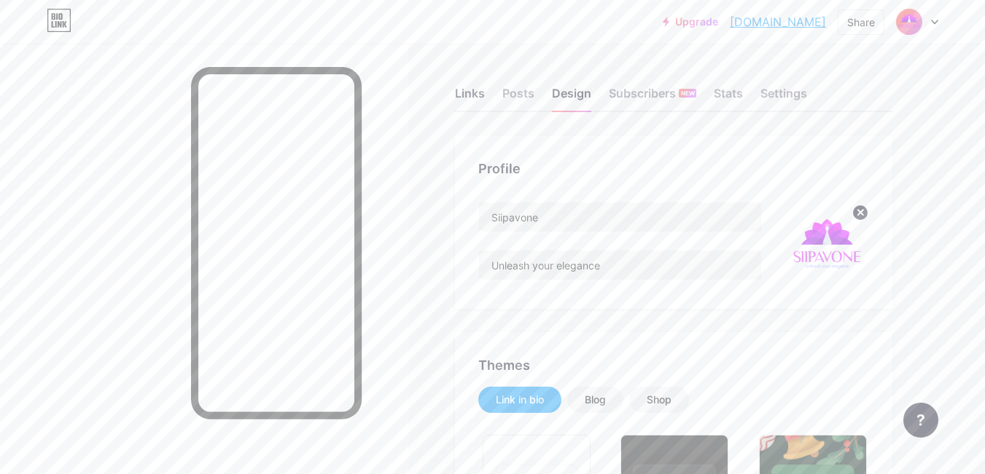
click at [477, 98] on div "Links" at bounding box center [470, 98] width 30 height 26
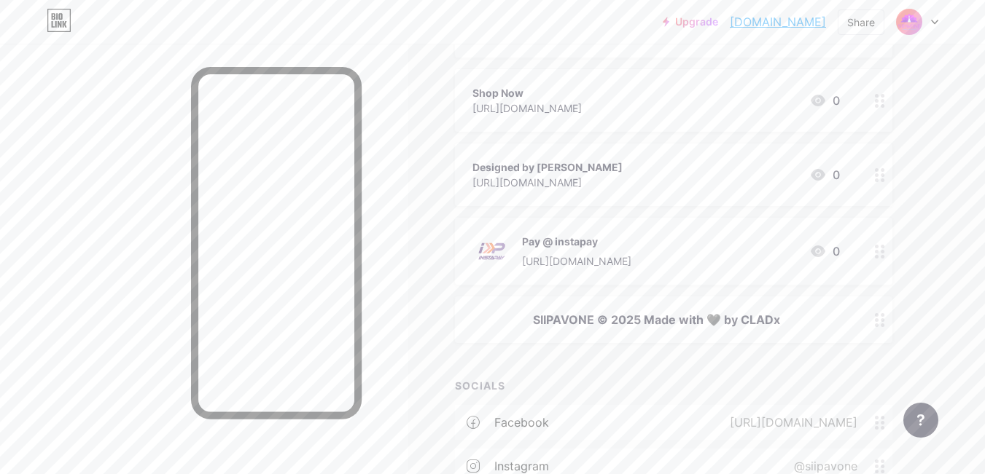
scroll to position [146, 0]
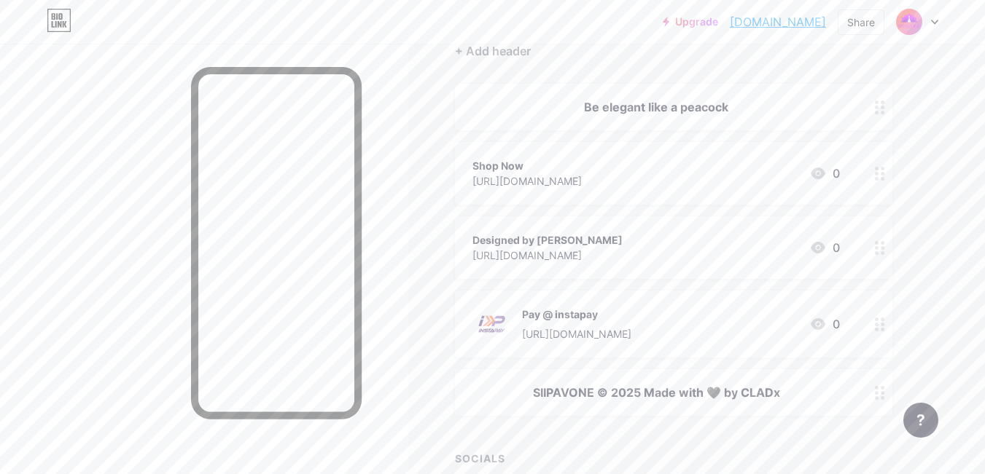
click at [578, 167] on div "Shop Now [URL][DOMAIN_NAME] 0" at bounding box center [655, 174] width 367 height 34
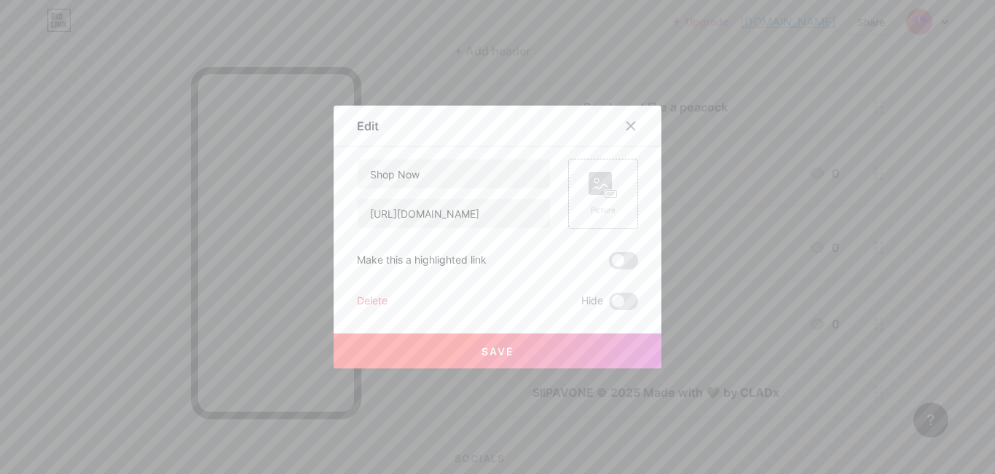
click at [609, 192] on rect at bounding box center [612, 194] width 12 height 7
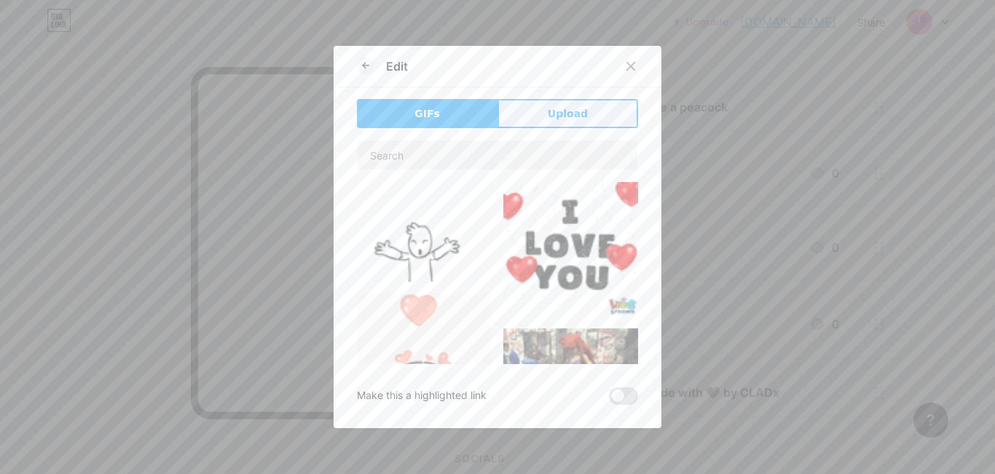
click at [552, 110] on span "Upload" at bounding box center [568, 113] width 40 height 15
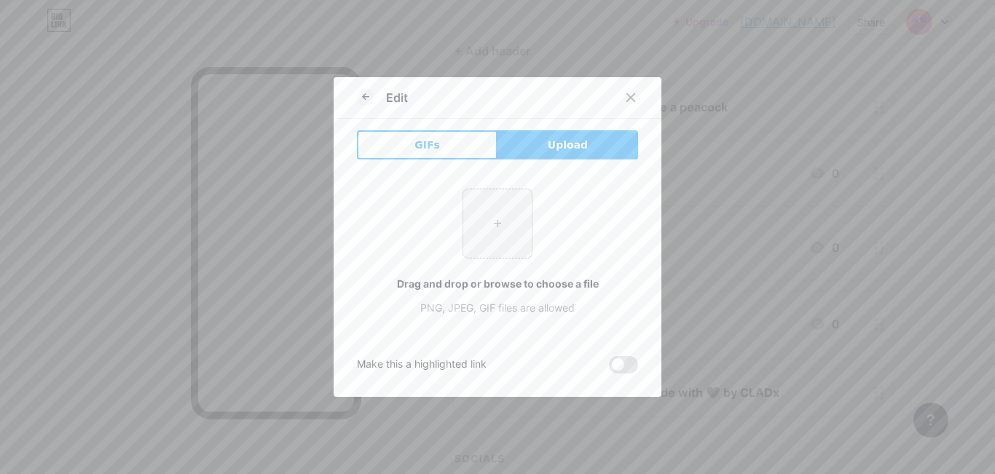
click at [514, 230] on input "file" at bounding box center [497, 223] width 69 height 69
type input "C:\fakepath\Untitled (1).jpg"
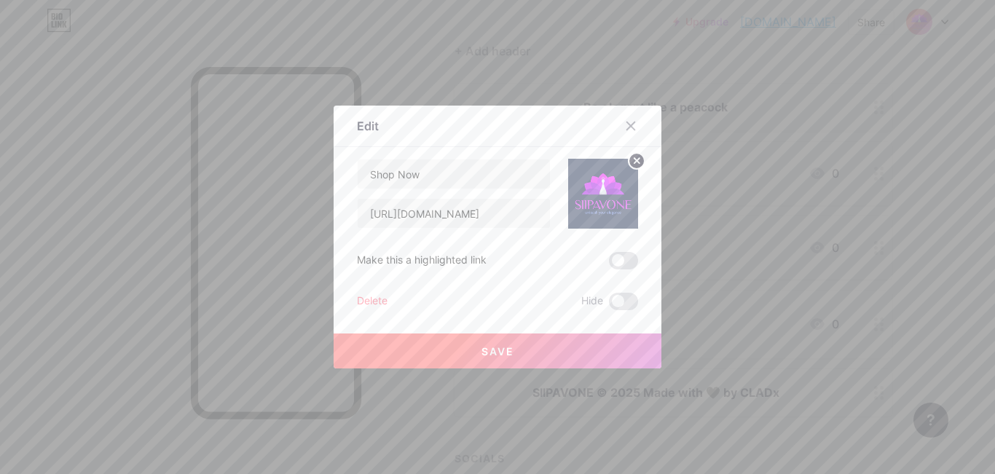
click at [510, 350] on button "Save" at bounding box center [498, 351] width 328 height 35
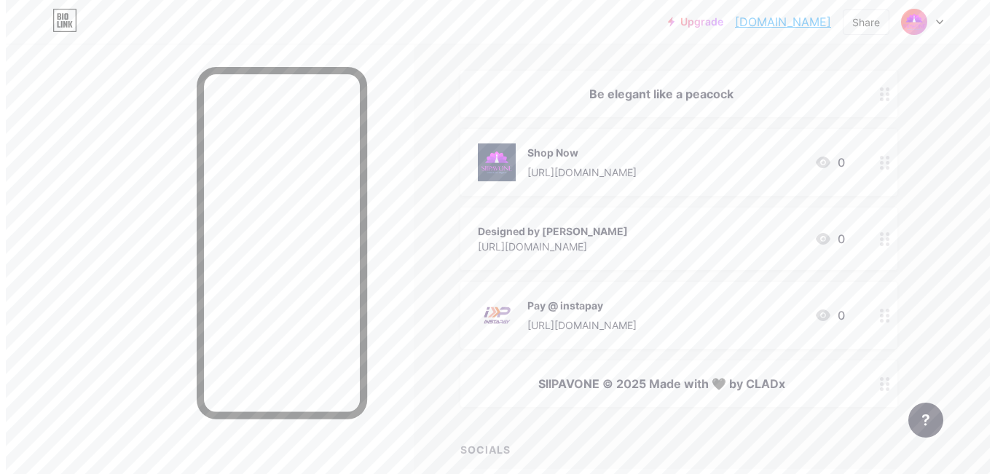
scroll to position [0, 0]
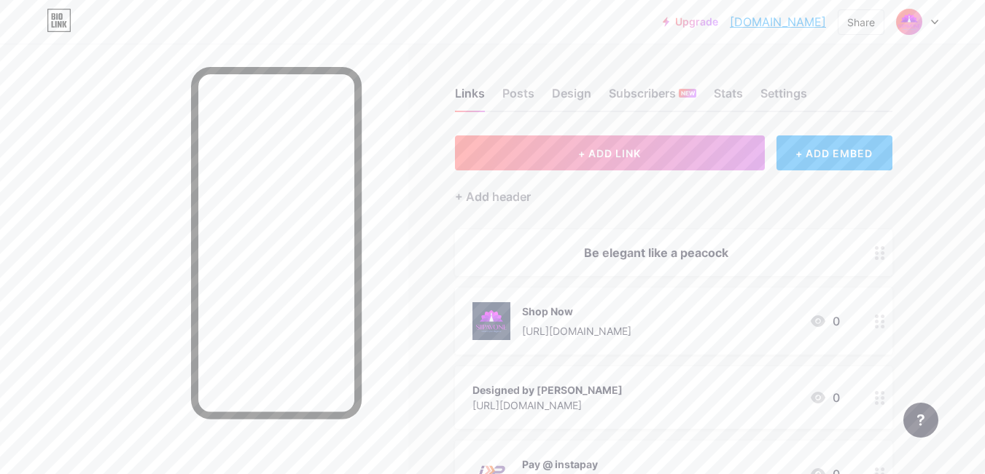
click at [932, 24] on icon at bounding box center [934, 22] width 7 height 5
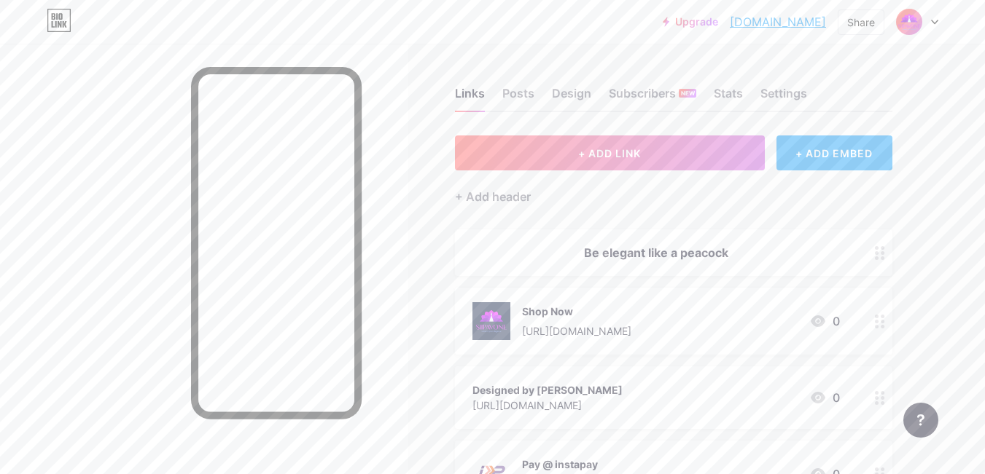
click at [699, 23] on link "Upgrade" at bounding box center [689, 22] width 55 height 12
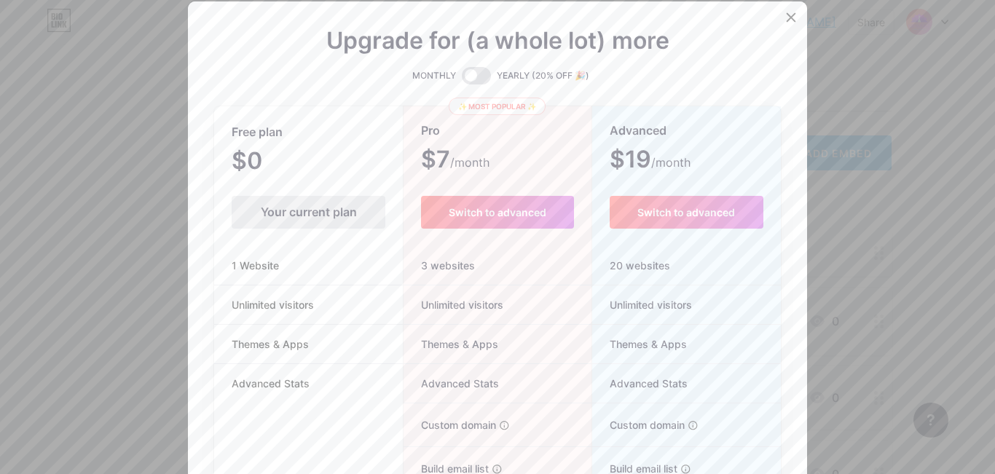
click at [0, 243] on div at bounding box center [497, 237] width 995 height 474
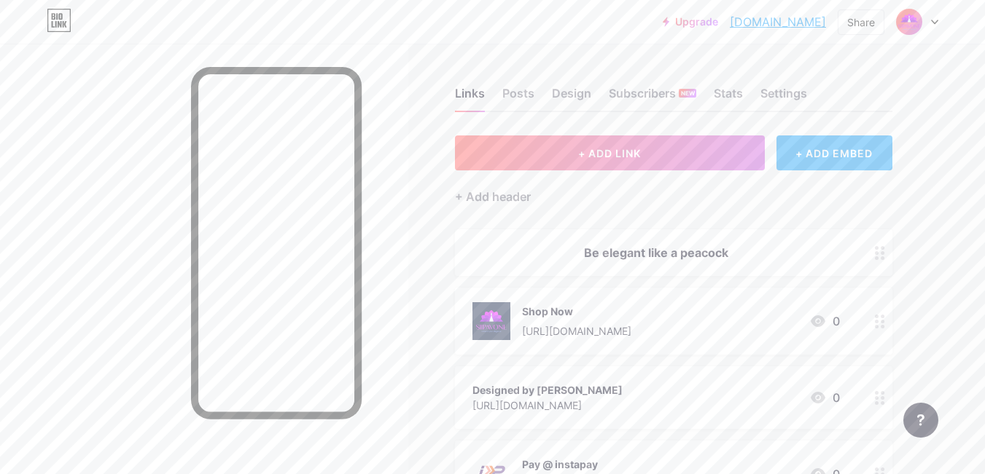
click at [836, 153] on div "+ ADD EMBED" at bounding box center [834, 153] width 116 height 35
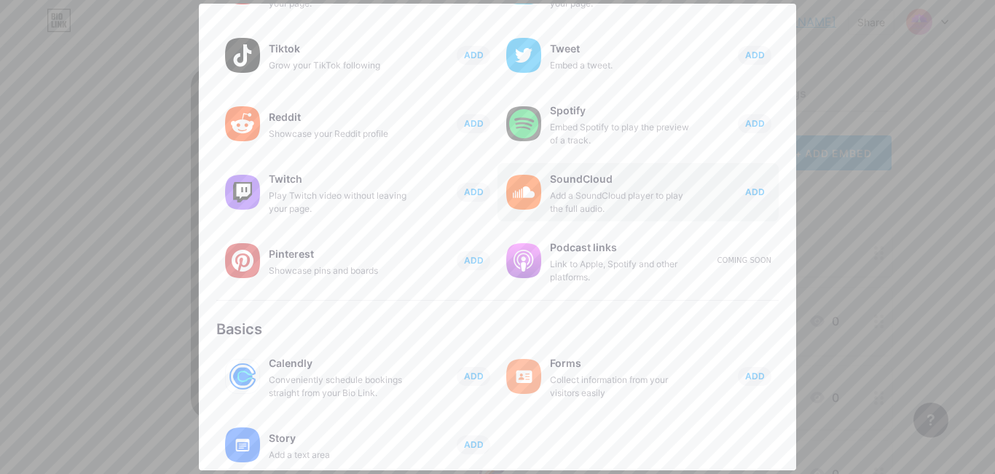
scroll to position [275, 0]
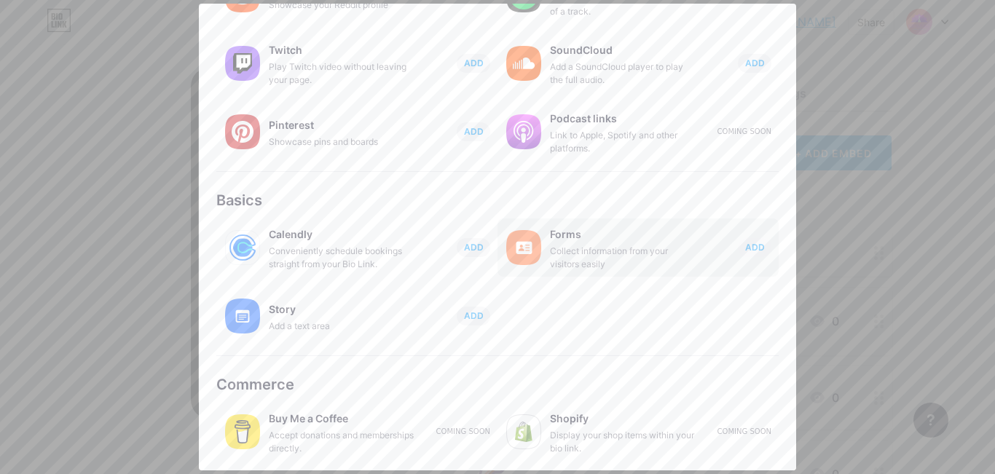
click at [609, 253] on div "Collect information from your visitors easily" at bounding box center [623, 258] width 146 height 26
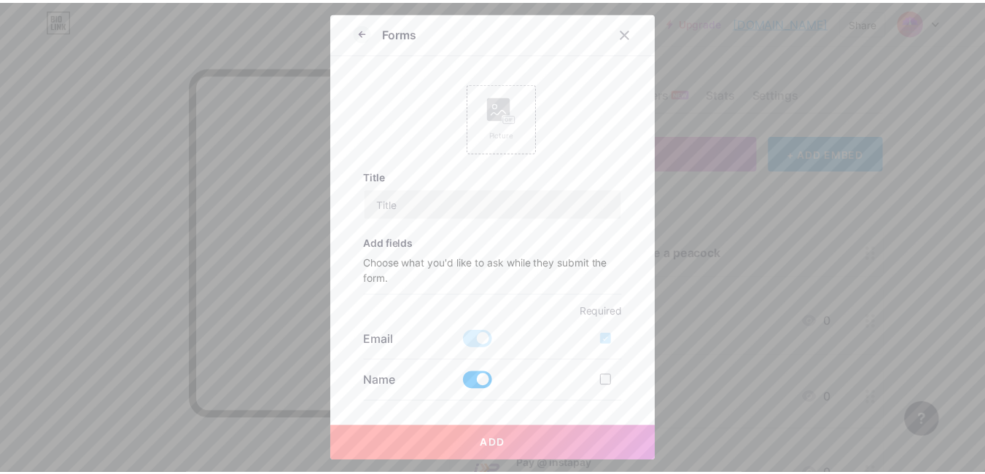
scroll to position [0, 0]
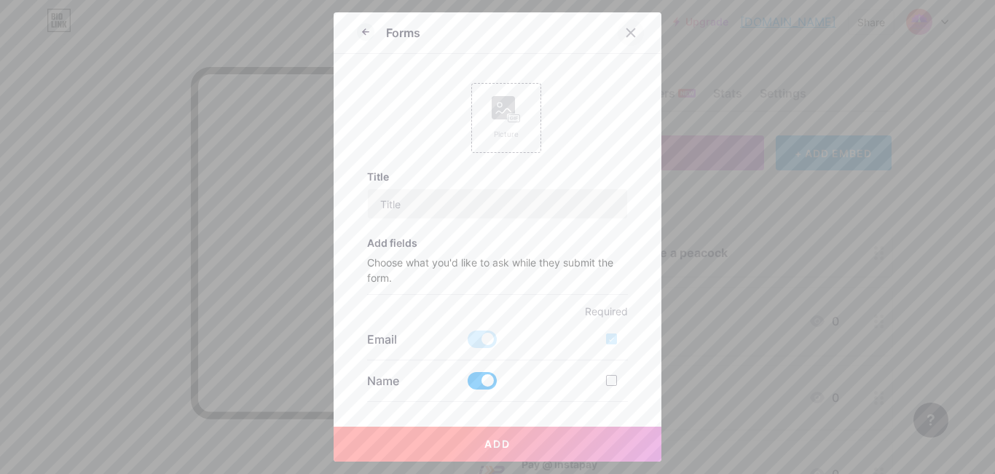
click at [631, 35] on icon at bounding box center [631, 33] width 12 height 12
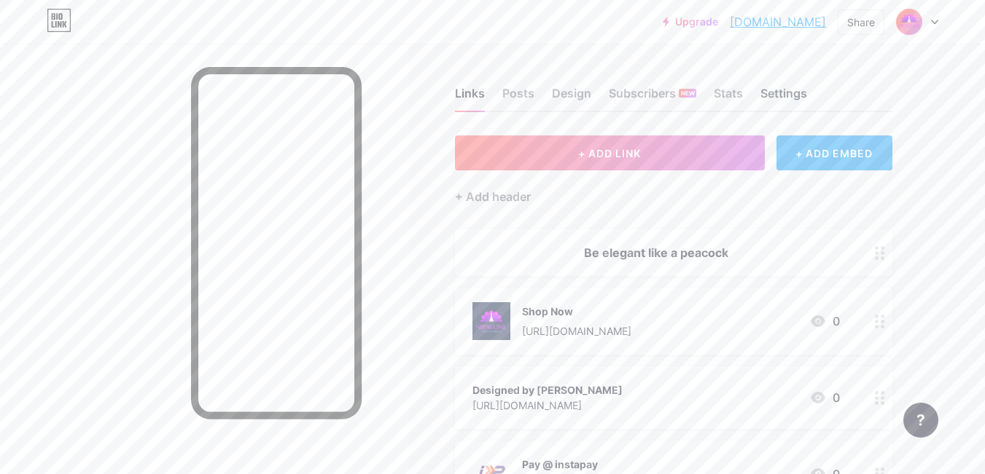
click at [773, 95] on div "Settings" at bounding box center [783, 98] width 47 height 26
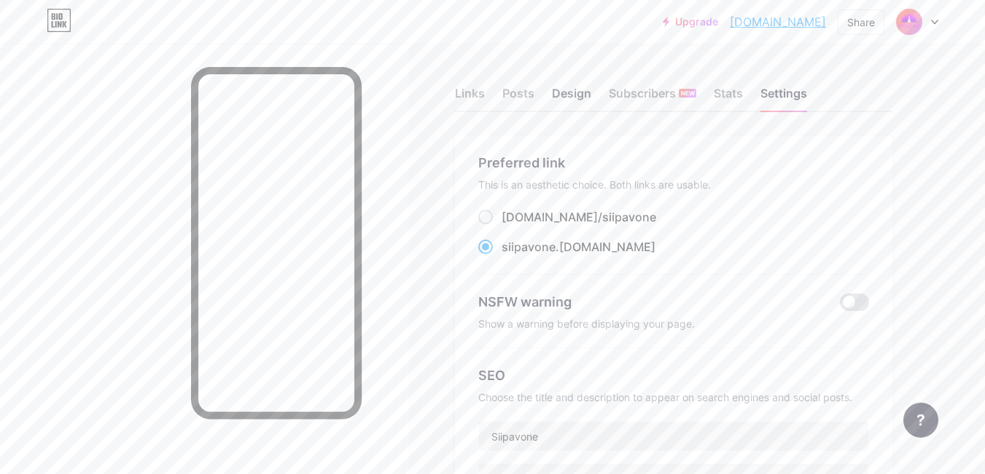
click at [577, 92] on div "Design" at bounding box center [571, 98] width 39 height 26
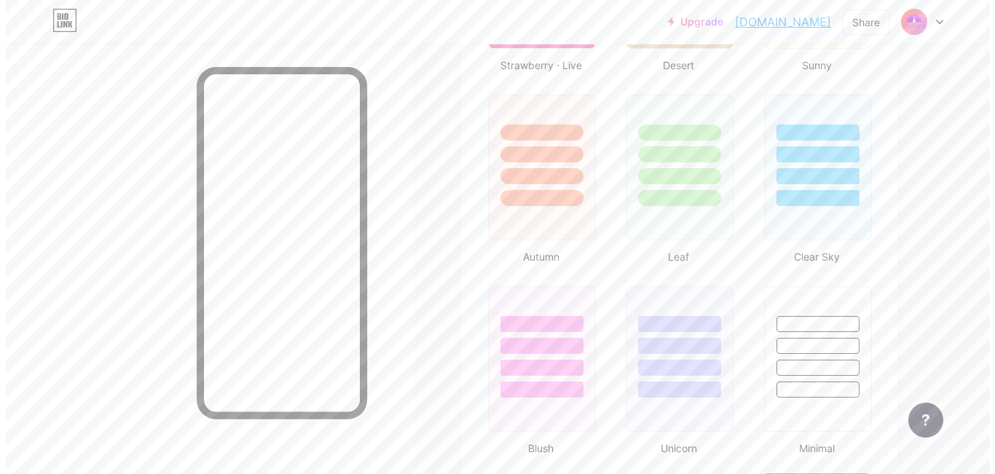
scroll to position [2934, 0]
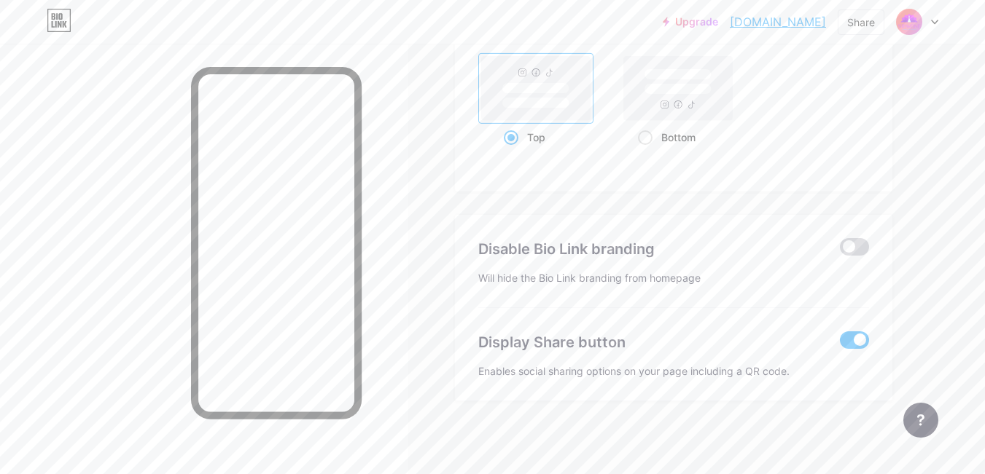
type input "#0b1940"
type input "#000000"
type input "#ffffff"
click at [846, 244] on span at bounding box center [854, 246] width 29 height 17
click at [840, 251] on input "checkbox" at bounding box center [840, 251] width 0 height 0
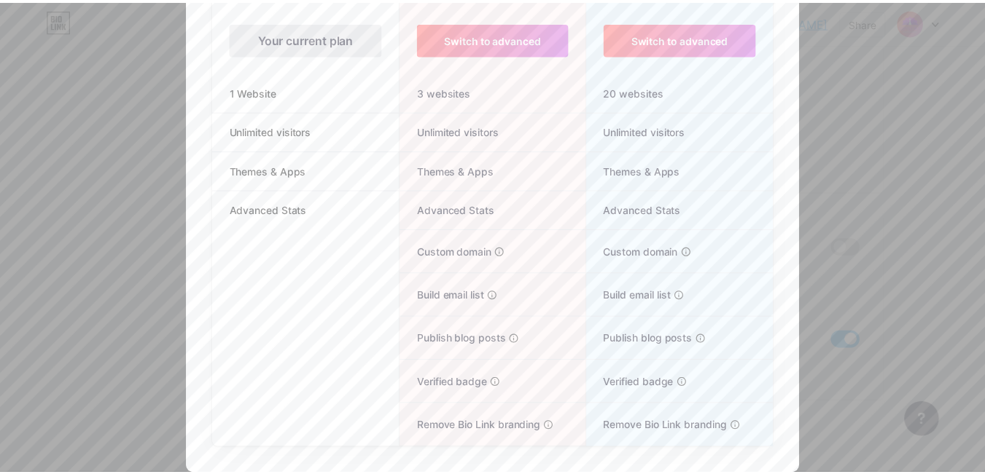
scroll to position [0, 0]
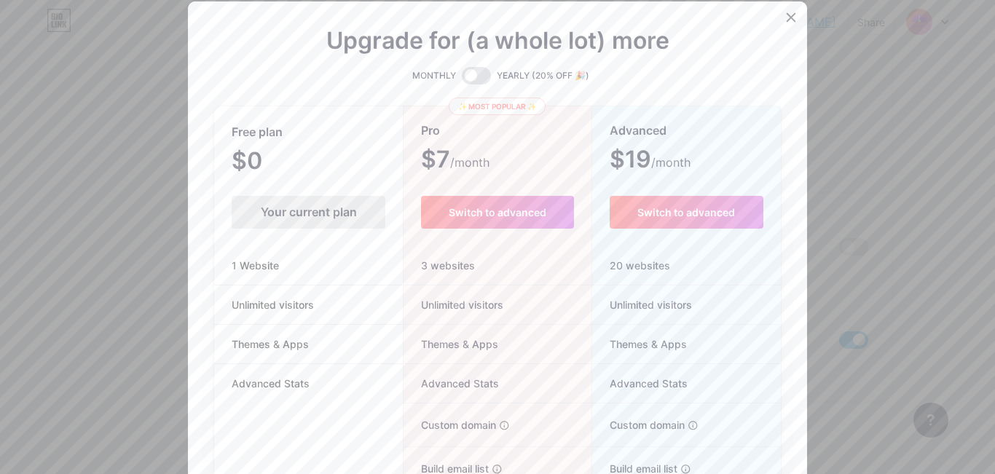
click at [335, 214] on div "Your current plan" at bounding box center [309, 212] width 154 height 33
click at [790, 13] on icon at bounding box center [792, 17] width 8 height 8
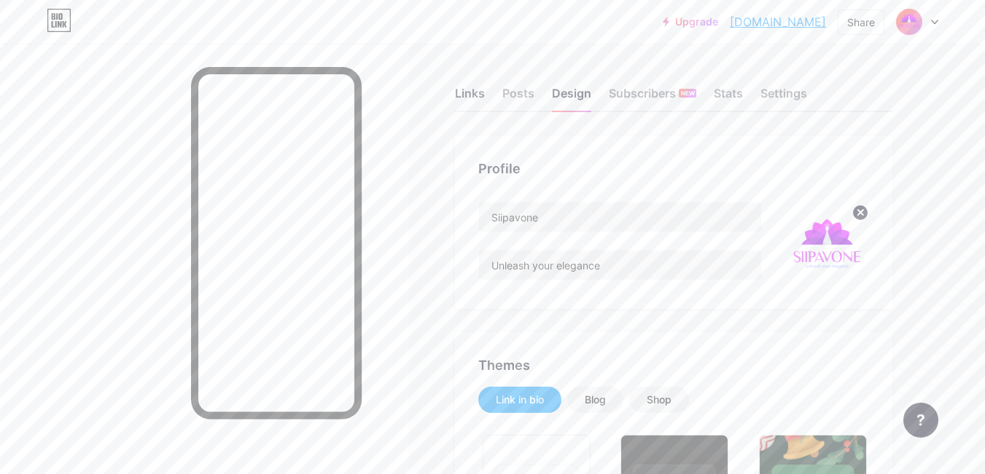
click at [455, 88] on div "Links" at bounding box center [470, 98] width 30 height 26
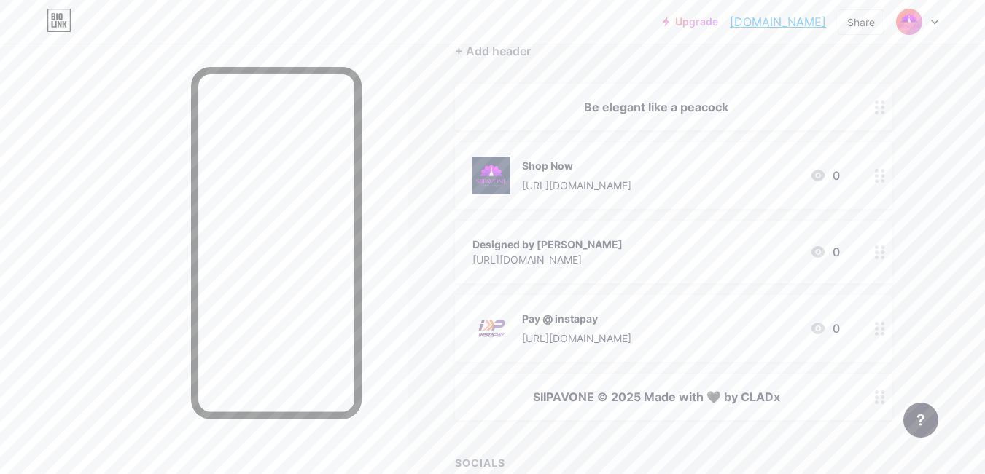
scroll to position [219, 0]
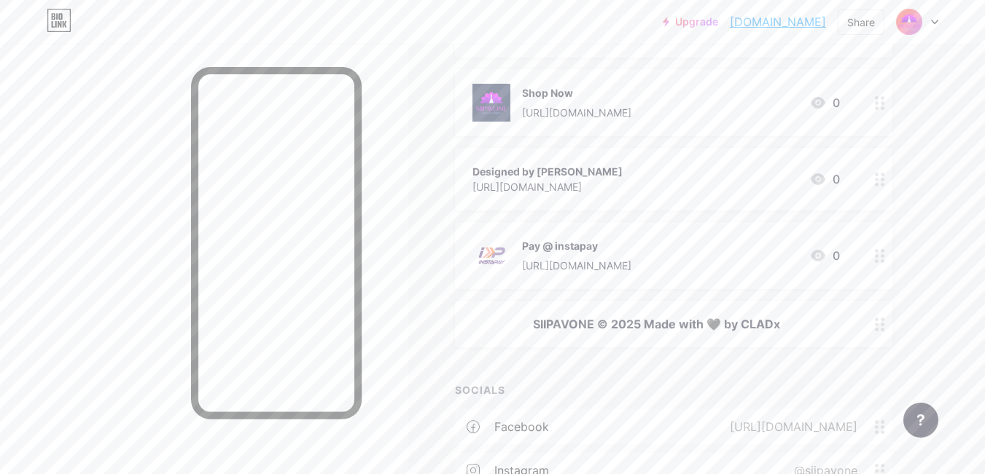
click at [653, 324] on div "SIIPAVONE © 2025 Made with 🖤 by CLADx" at bounding box center [655, 324] width 367 height 17
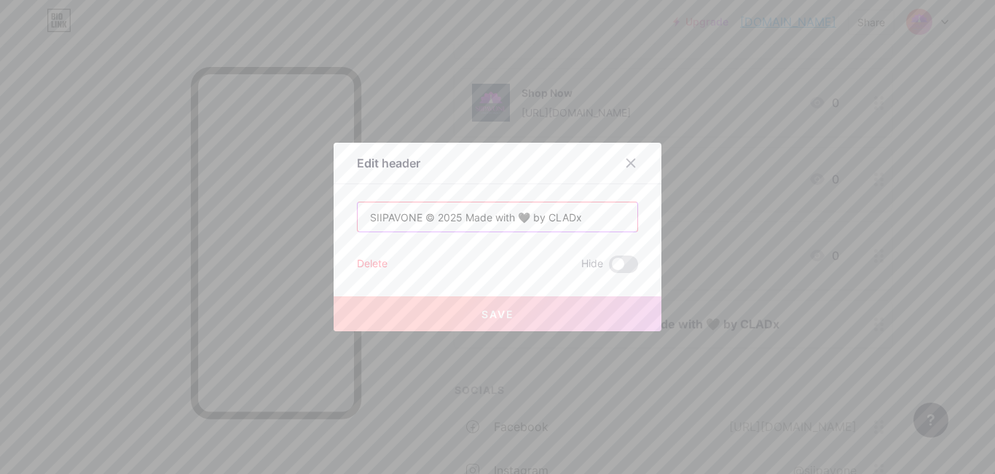
drag, startPoint x: 456, startPoint y: 219, endPoint x: 514, endPoint y: 218, distance: 57.6
click at [514, 218] on input "SIIPAVONE © 2025 Made with 🖤 by CLADx" at bounding box center [498, 217] width 280 height 29
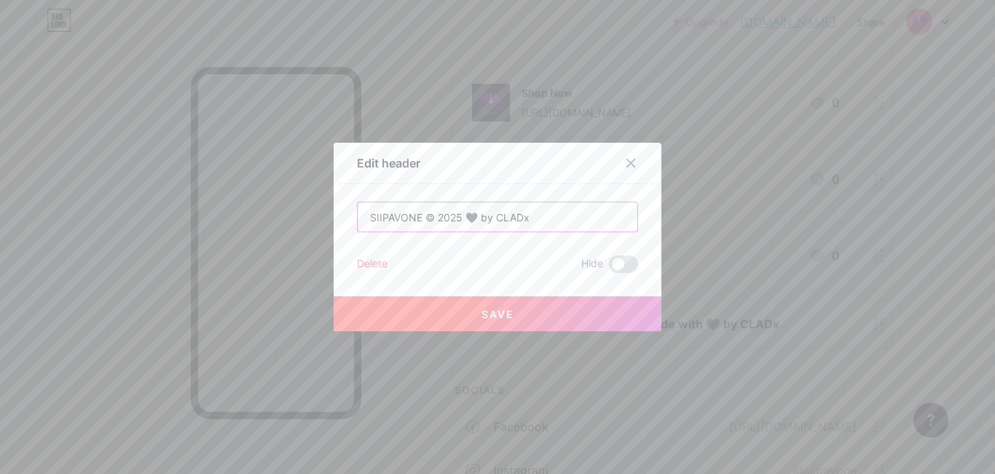
type input "SIIPAVONE © 2025 🖤 by CLADx"
click at [517, 309] on button "Save" at bounding box center [498, 314] width 328 height 35
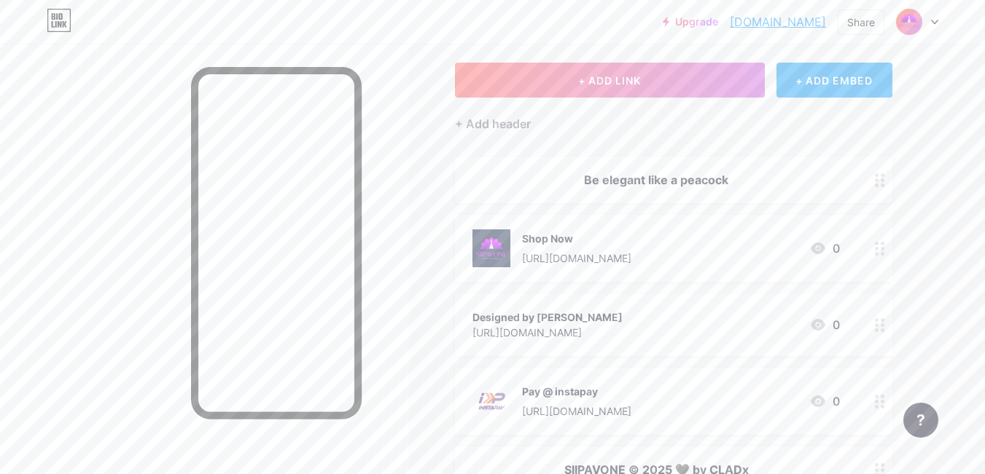
scroll to position [146, 0]
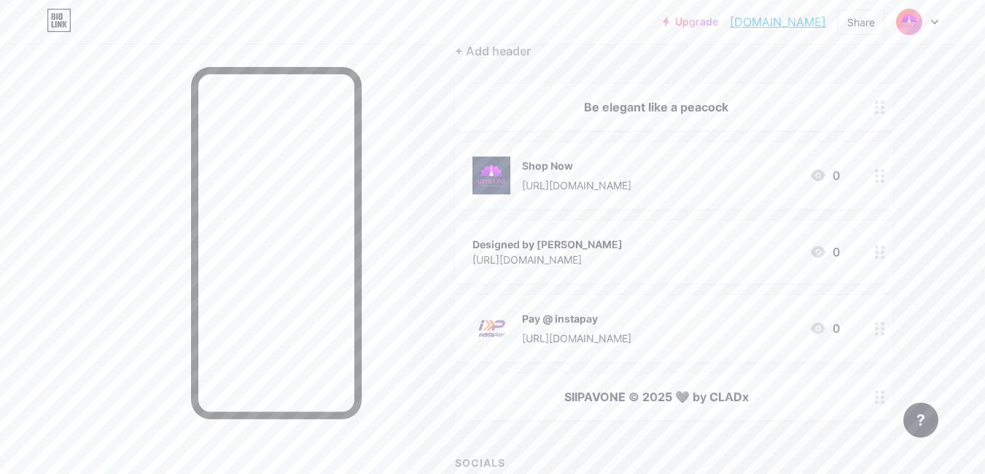
click at [686, 393] on div "SIIPAVONE © 2025 🖤 by CLADx" at bounding box center [655, 396] width 367 height 17
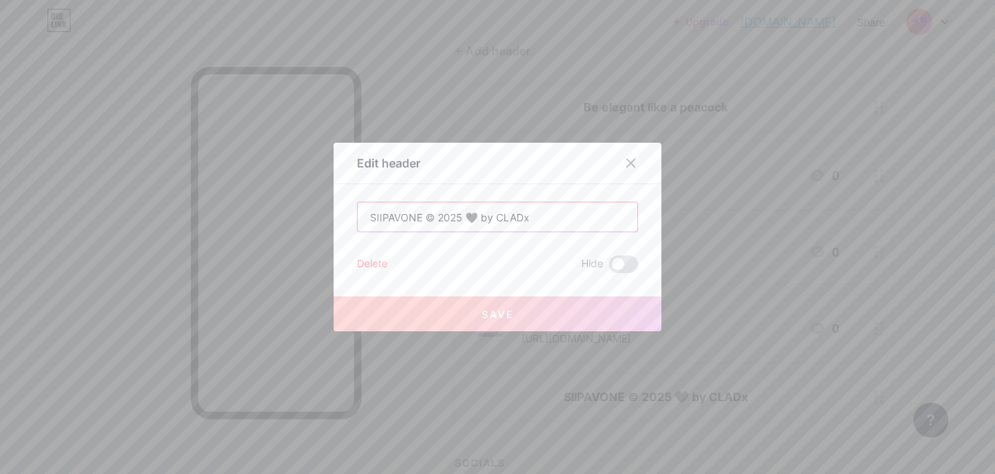
click at [468, 218] on input "SIIPAVONE © 2025 🖤 by CLADx" at bounding box center [498, 217] width 280 height 29
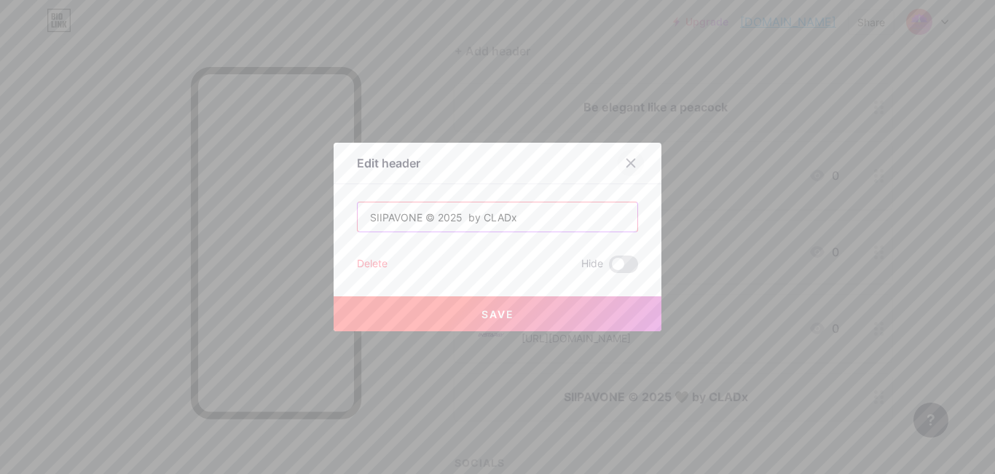
type input "SIIPAVONE © 2025 by CLADx"
click at [627, 162] on icon at bounding box center [631, 164] width 8 height 8
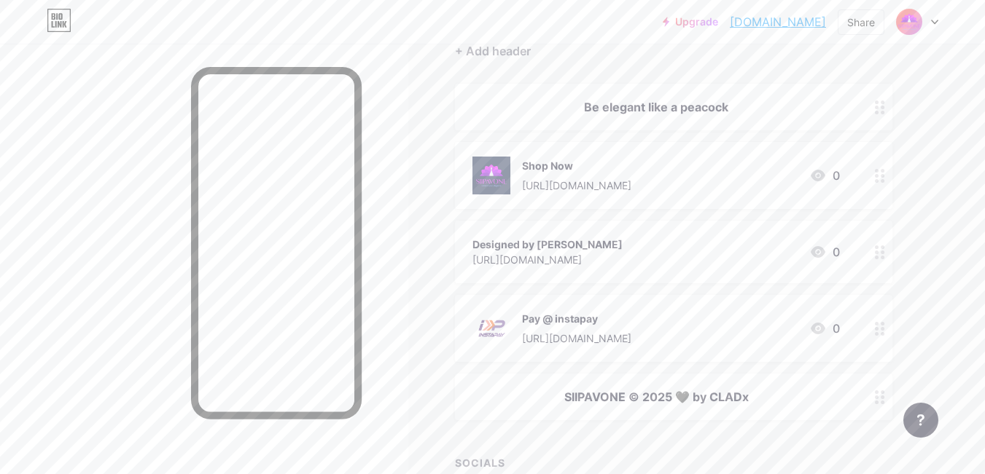
click at [667, 391] on div "SIIPAVONE © 2025 🖤 by CLADx" at bounding box center [655, 396] width 367 height 17
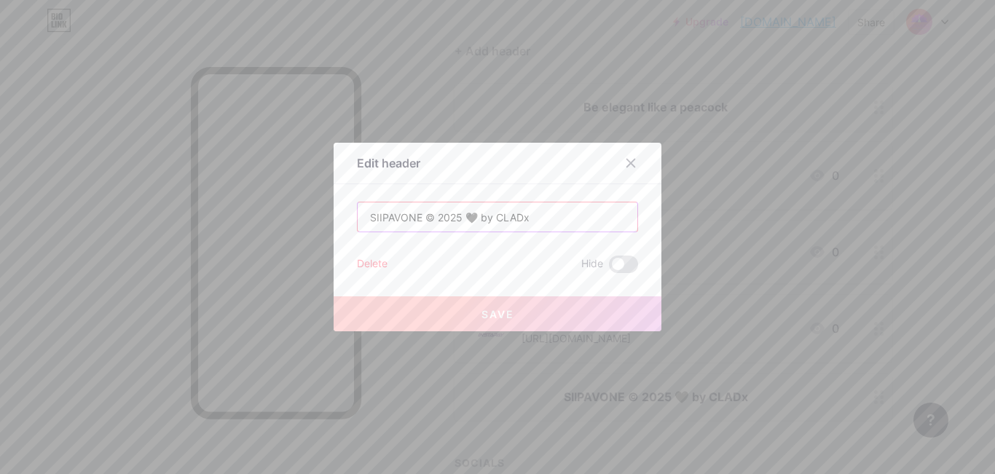
drag, startPoint x: 462, startPoint y: 216, endPoint x: 472, endPoint y: 216, distance: 10.2
click at [472, 216] on input "SIIPAVONE © 2025 🖤 by CLADx" at bounding box center [498, 217] width 280 height 29
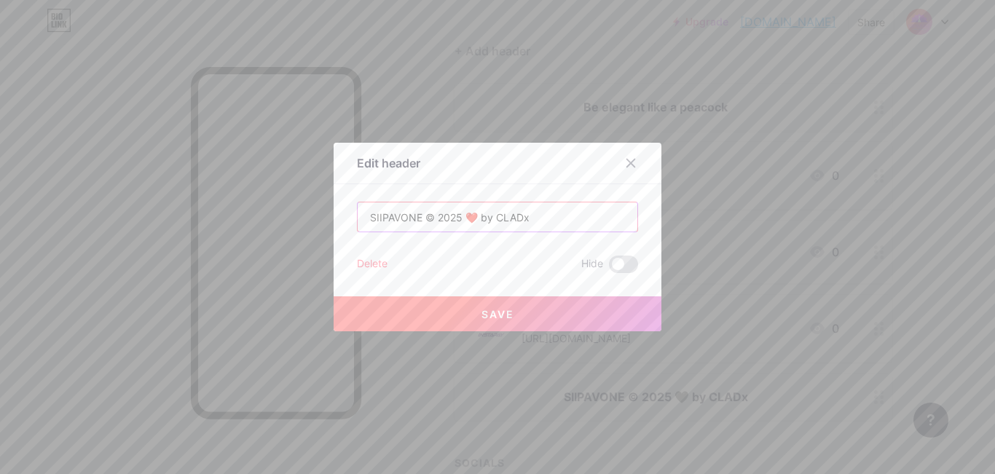
type input "SIIPAVONE © 2025 ❤️ by CLADx"
click at [475, 257] on div "Delete Hide" at bounding box center [497, 264] width 281 height 17
drag, startPoint x: 474, startPoint y: 207, endPoint x: 481, endPoint y: 208, distance: 7.4
click at [481, 208] on input "SIIPAVONE © 2025 ❤️ by CLADx" at bounding box center [498, 217] width 280 height 29
drag, startPoint x: 463, startPoint y: 214, endPoint x: 455, endPoint y: 217, distance: 7.8
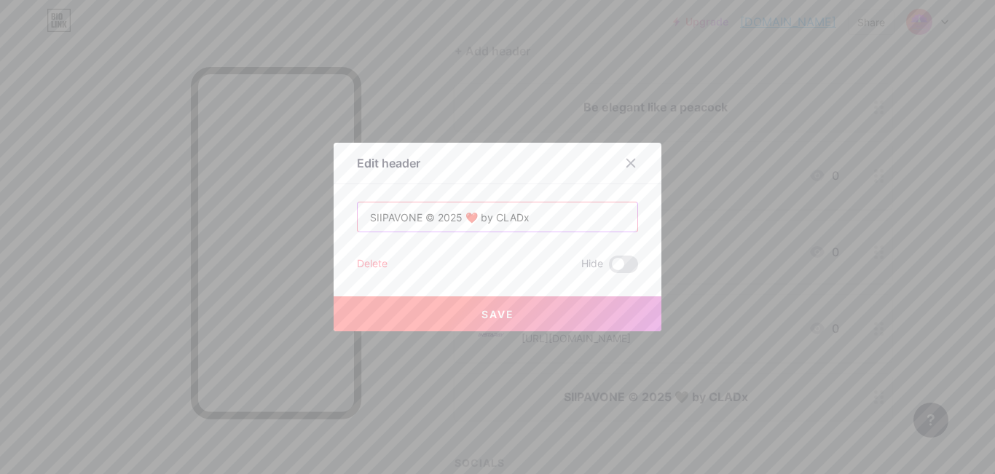
click at [455, 217] on input "SIIPAVONE © 2025 ❤️ by CLADx" at bounding box center [498, 217] width 280 height 29
click at [470, 176] on div "Edit header" at bounding box center [498, 167] width 328 height 34
click at [545, 311] on button "Save" at bounding box center [498, 314] width 328 height 35
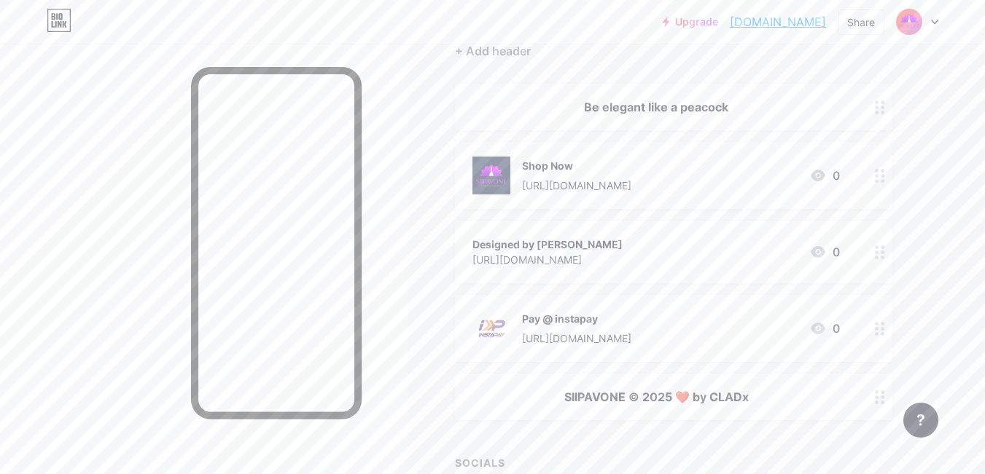
click at [581, 391] on div "SIIPAVONE © 2025 ❤️ by CLADx" at bounding box center [655, 396] width 367 height 17
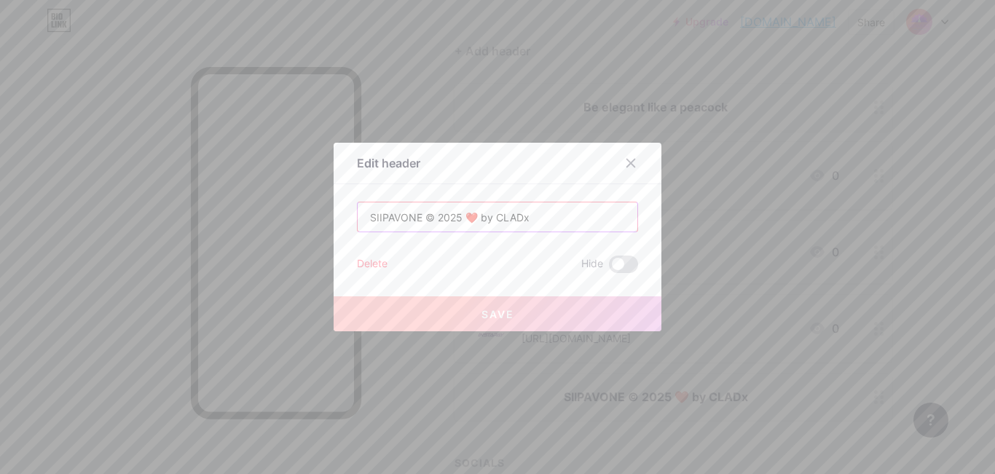
click at [469, 212] on input "SIIPAVONE © 2025 ❤️ by CLADx" at bounding box center [498, 217] width 280 height 29
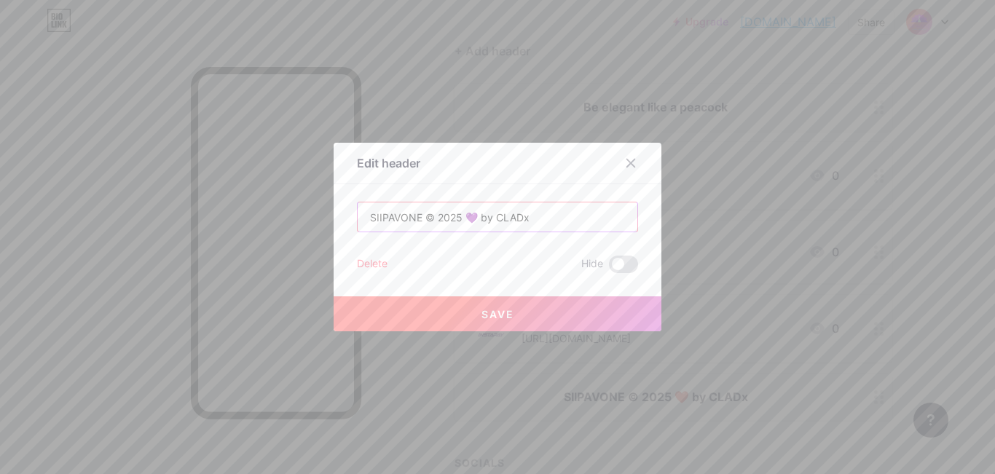
type input "SIIPAVONE © 2025 💜 by CLADx"
click at [464, 181] on div "Edit header" at bounding box center [498, 167] width 328 height 34
click at [461, 216] on input "SIIPAVONE © 2025 💜 by CLADx" at bounding box center [498, 217] width 280 height 29
drag, startPoint x: 471, startPoint y: 216, endPoint x: 478, endPoint y: 217, distance: 7.3
click at [478, 217] on input "SIIPAVONE © 2025 💜 by CLADx" at bounding box center [498, 217] width 280 height 29
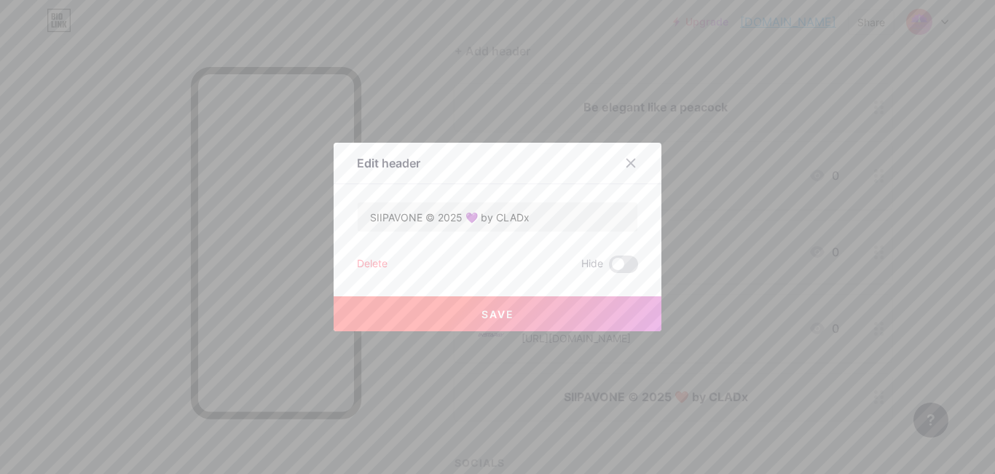
click at [482, 177] on div "Edit header" at bounding box center [498, 167] width 328 height 34
click at [548, 316] on button "Save" at bounding box center [498, 314] width 328 height 35
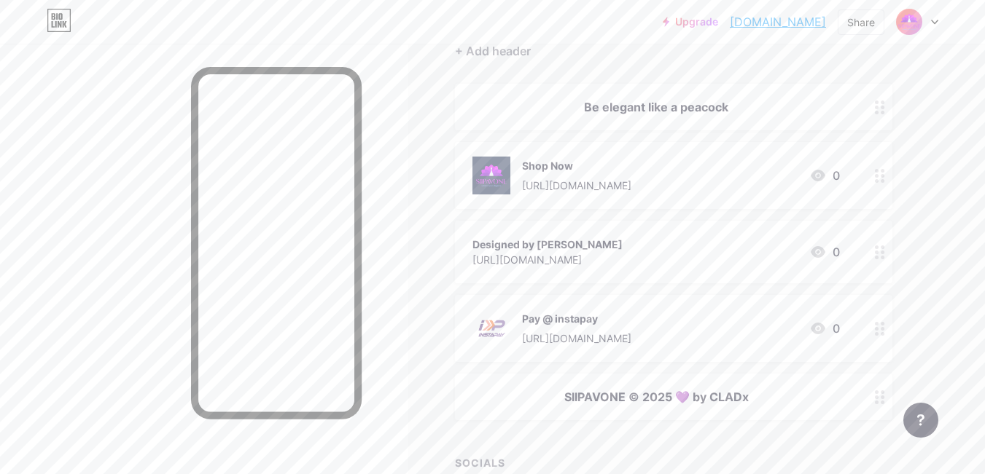
click at [425, 303] on div "Links Posts Design Subscribers NEW Stats Settings + ADD LINK + ADD EMBED + Add …" at bounding box center [476, 375] width 953 height 955
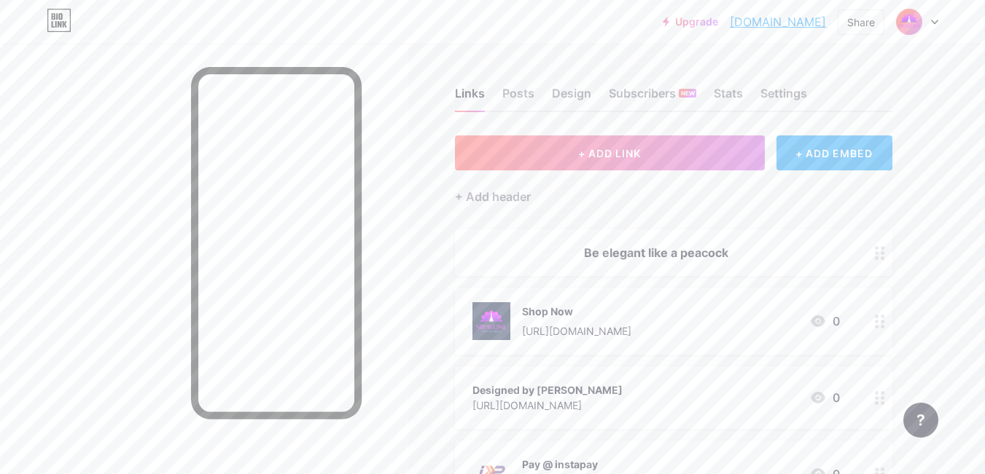
click at [92, 399] on div at bounding box center [204, 281] width 408 height 474
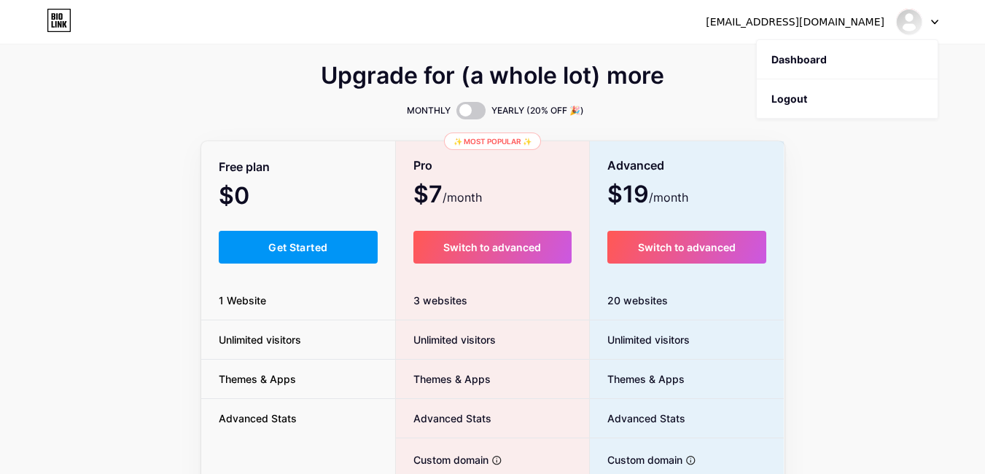
click at [42, 200] on div "Upgrade for (a whole lot) more MONTHLY YEARLY (20% OFF 🎉) Free plan $0 /month G…" at bounding box center [492, 362] width 985 height 590
